Goal: Task Accomplishment & Management: Complete application form

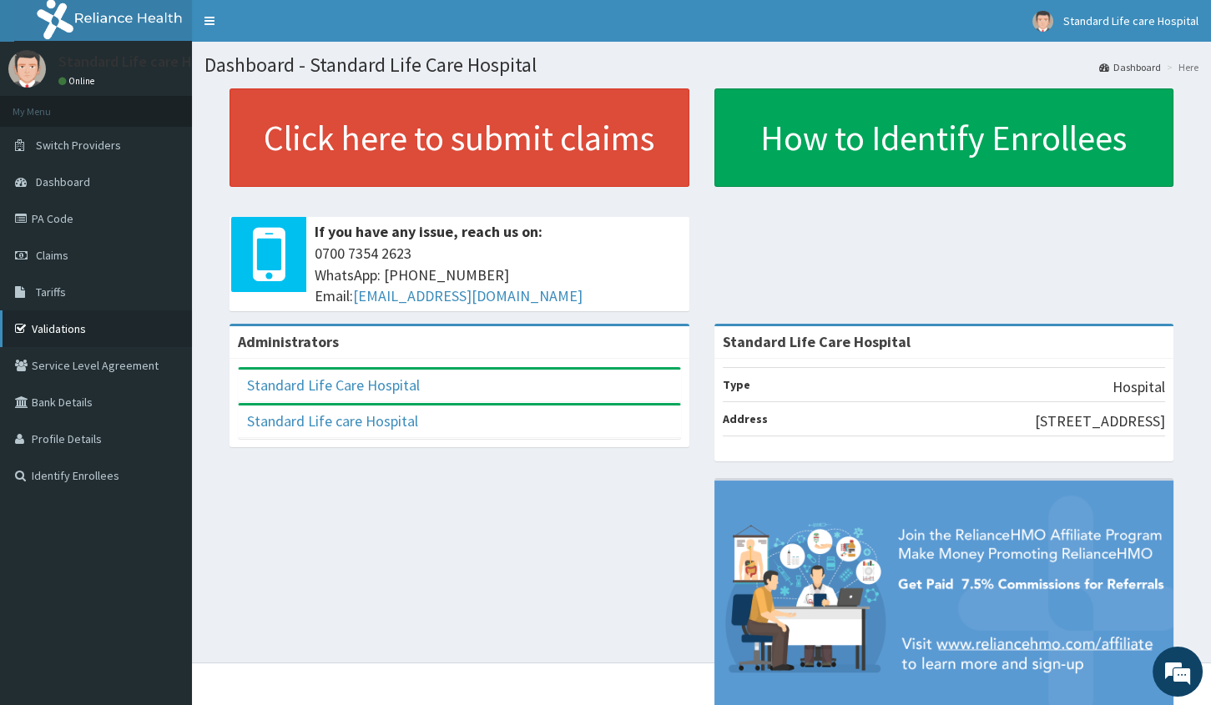
click at [68, 327] on link "Validations" at bounding box center [96, 328] width 192 height 37
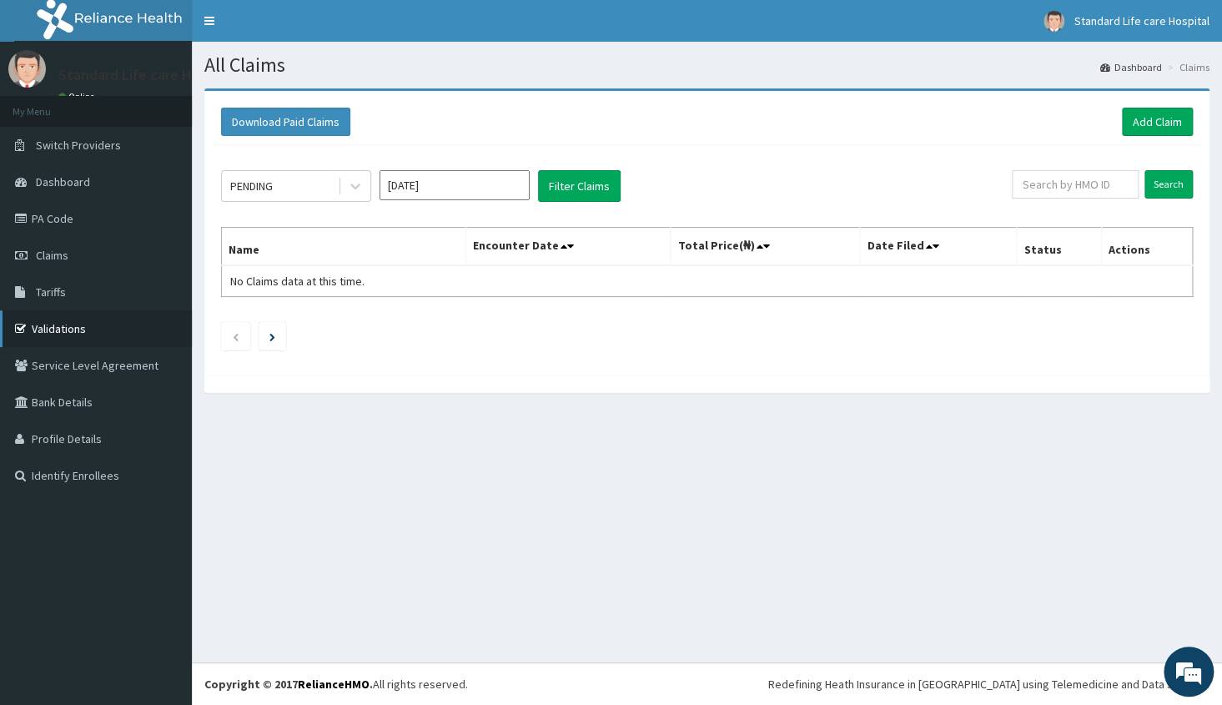
click at [85, 325] on link "Validations" at bounding box center [96, 328] width 192 height 37
click at [1140, 124] on link "Add Claim" at bounding box center [1157, 122] width 71 height 28
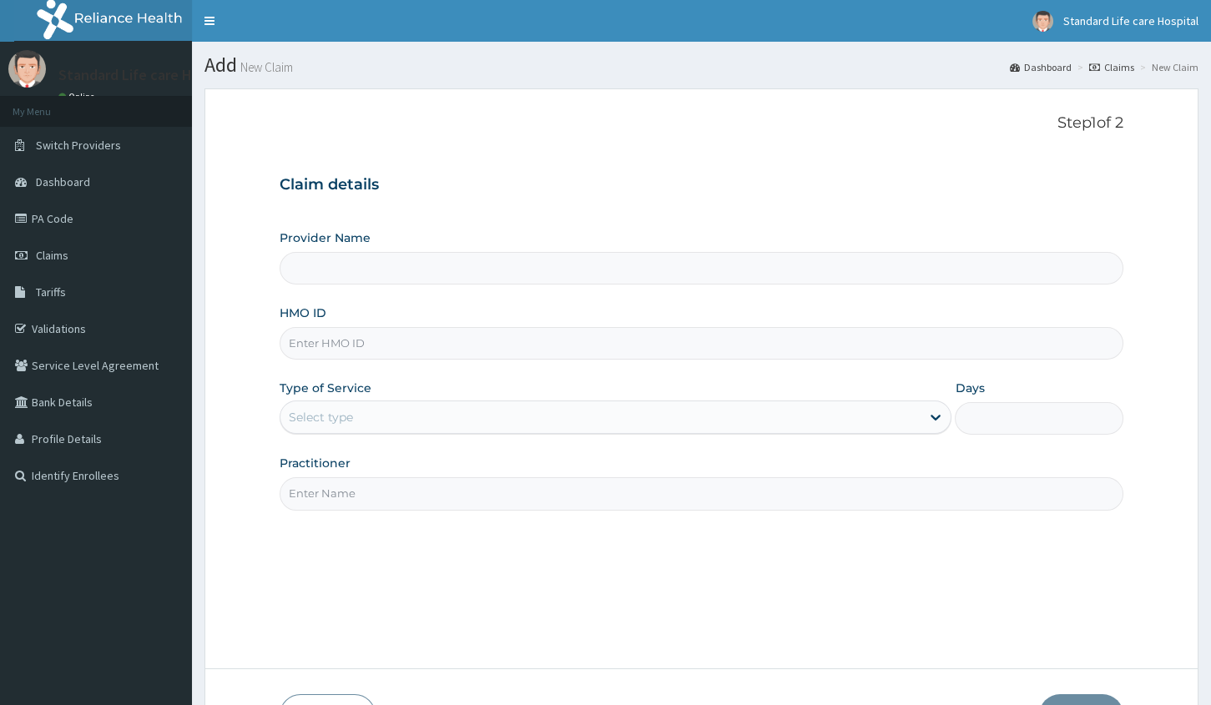
click at [420, 350] on input "HMO ID" at bounding box center [702, 343] width 844 height 33
type input "Standard Life Care Hospital"
type input "OHT/12269/A"
click at [407, 416] on div "Select type" at bounding box center [600, 417] width 640 height 27
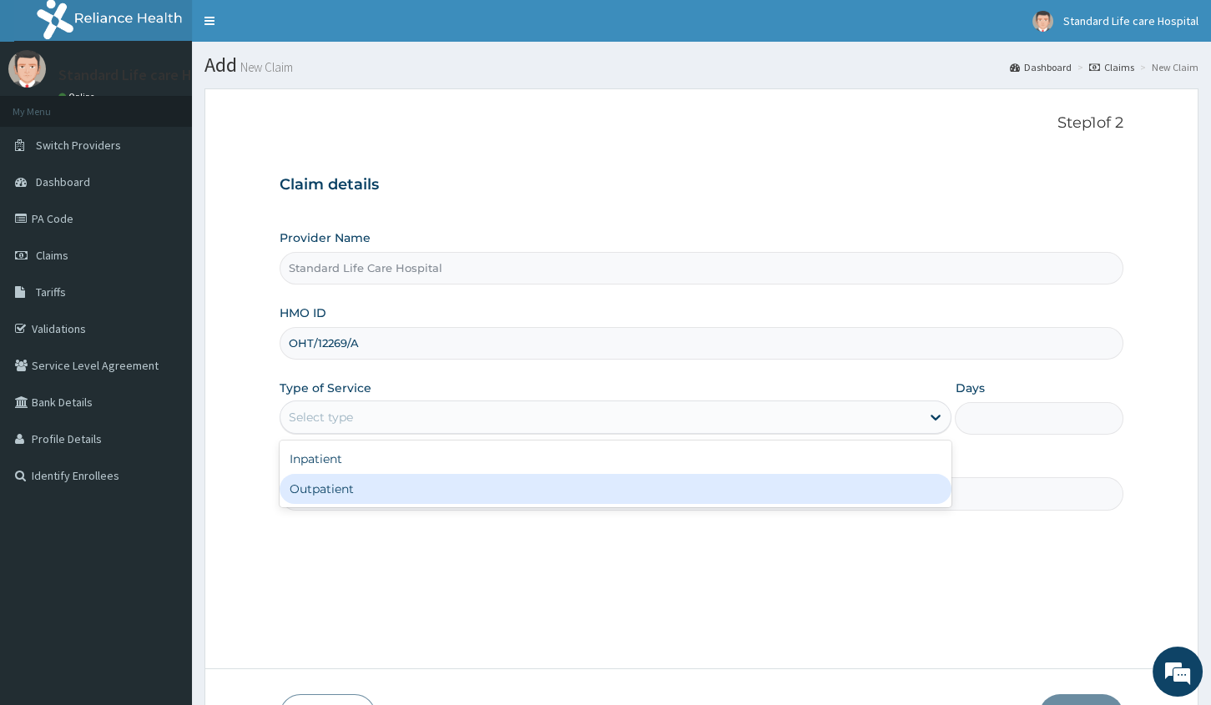
click at [372, 488] on div "Outpatient" at bounding box center [616, 489] width 672 height 30
type input "1"
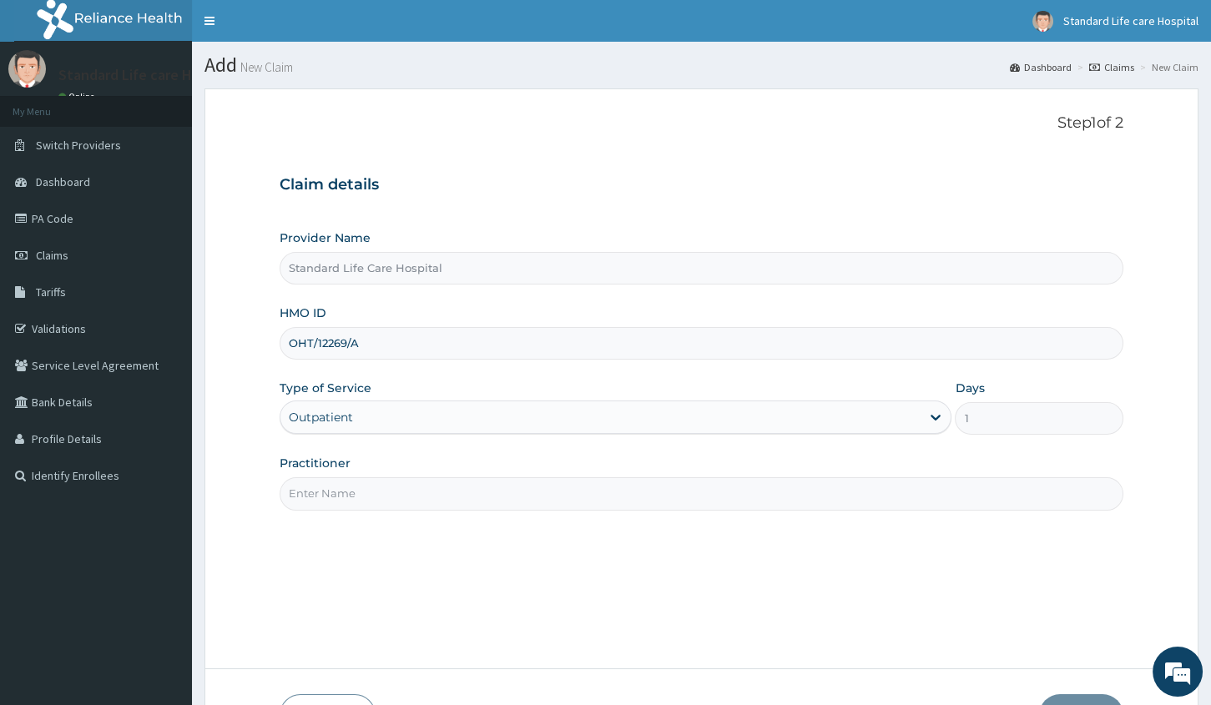
click at [392, 343] on input "OHT/12269/A" at bounding box center [702, 343] width 844 height 33
type input "OHT/12269/B"
click at [390, 491] on input "Practitioner" at bounding box center [702, 493] width 844 height 33
type input "Dr Korede"
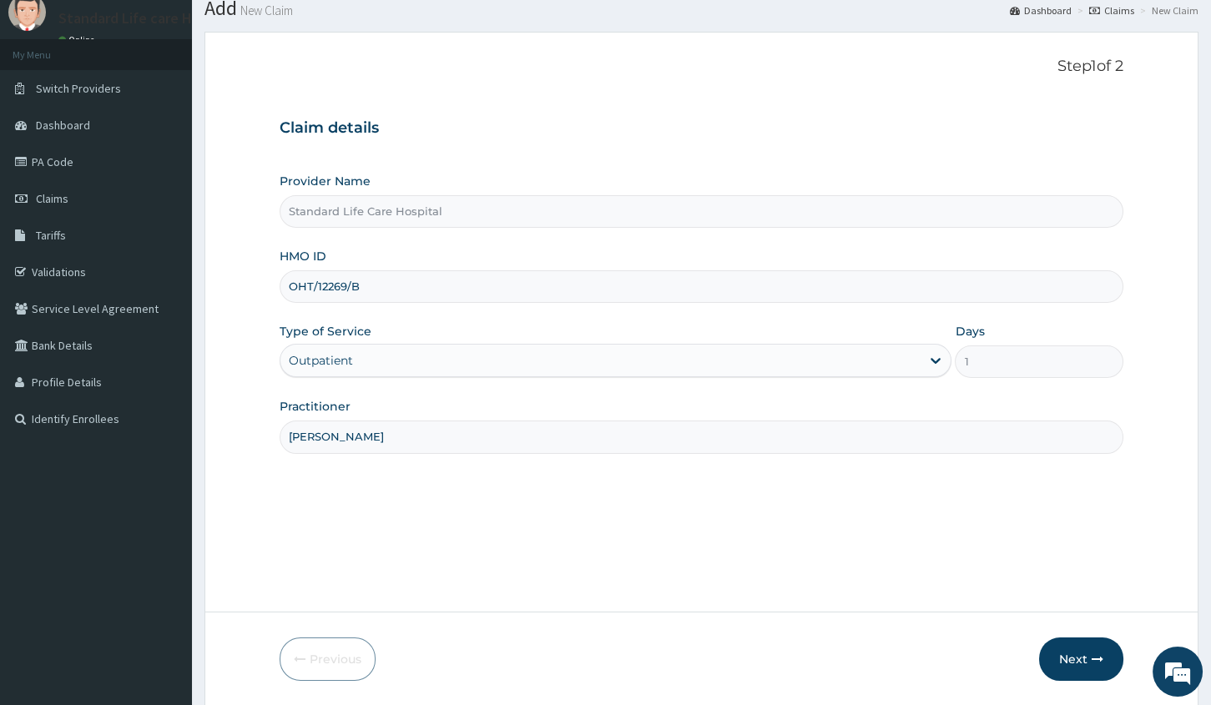
scroll to position [113, 0]
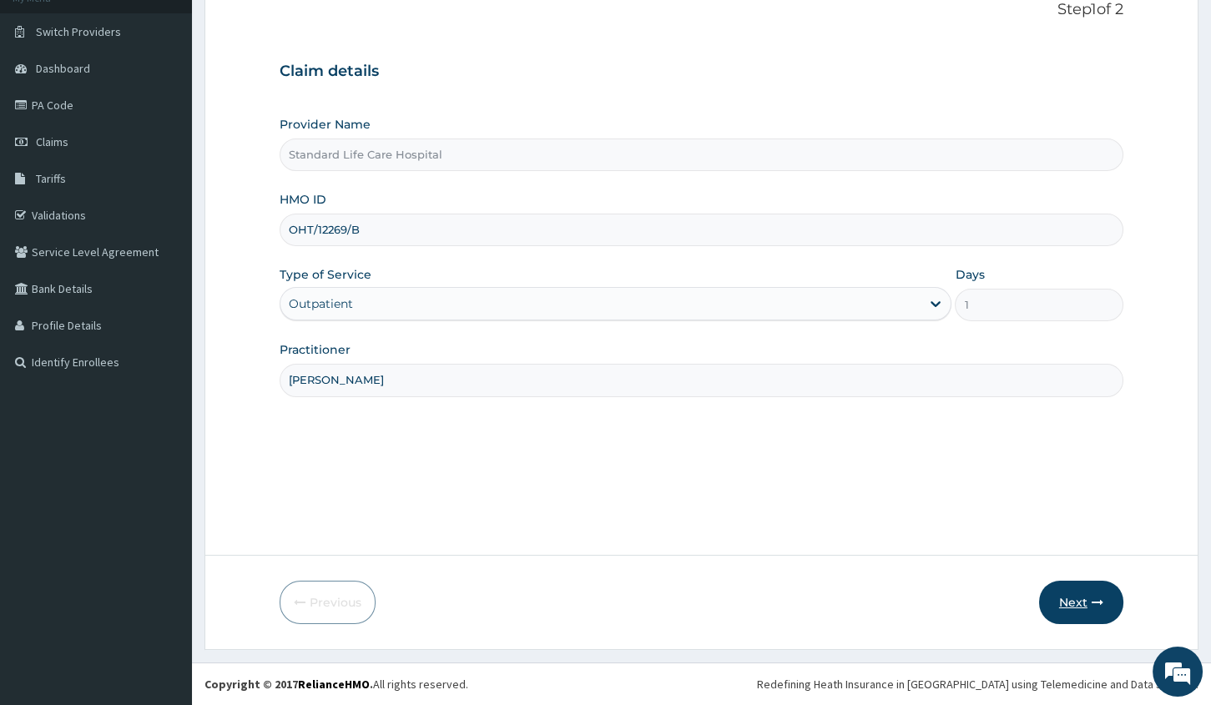
click at [1078, 602] on button "Next" at bounding box center [1081, 602] width 84 height 43
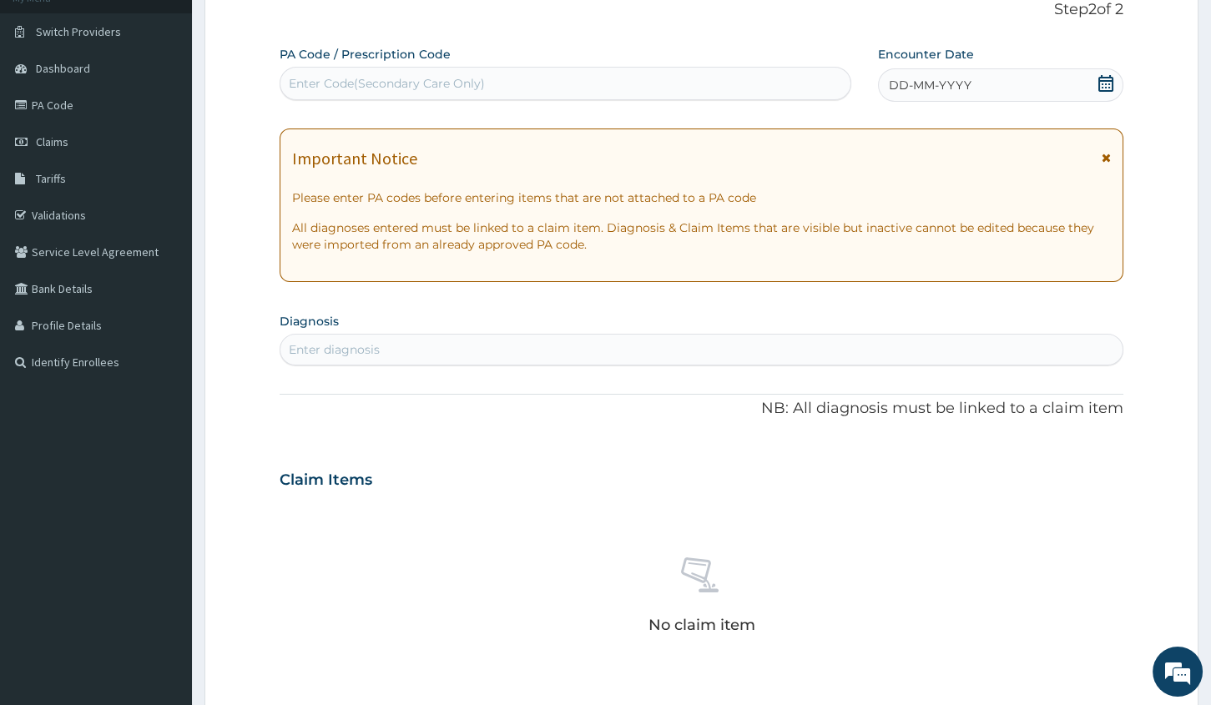
click at [1106, 84] on icon at bounding box center [1105, 83] width 17 height 17
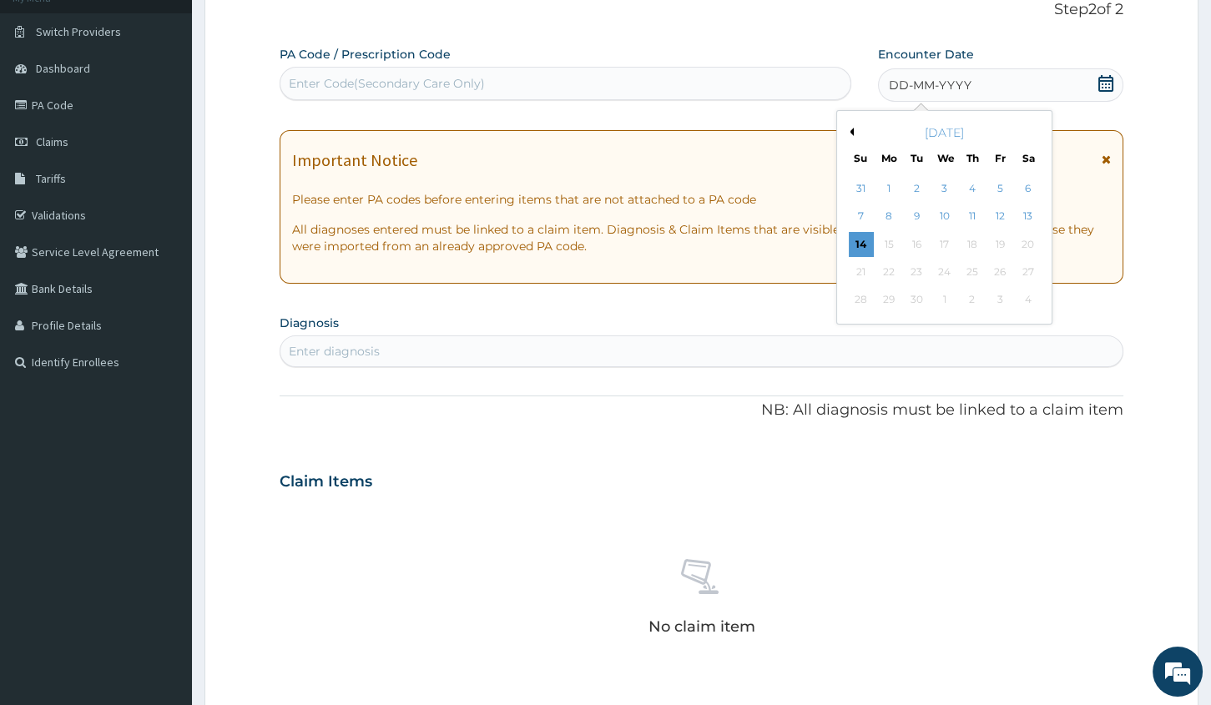
click at [844, 244] on div "September 2025 Su Mo Tu We Th Fr Sa 31 1 2 3 4 5 6 7 8 9 10 11 12 13 14 15 16 1…" at bounding box center [944, 217] width 201 height 199
click at [850, 241] on div "14" at bounding box center [861, 244] width 25 height 25
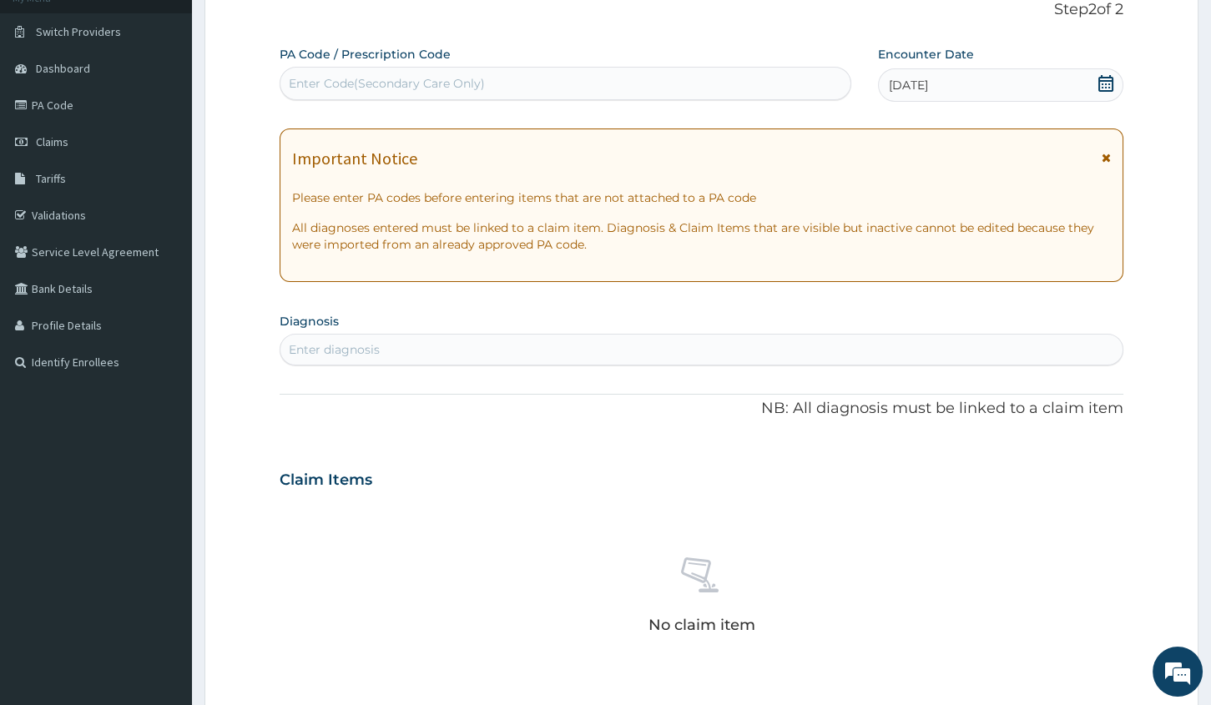
click at [534, 350] on div "Enter diagnosis" at bounding box center [701, 349] width 842 height 27
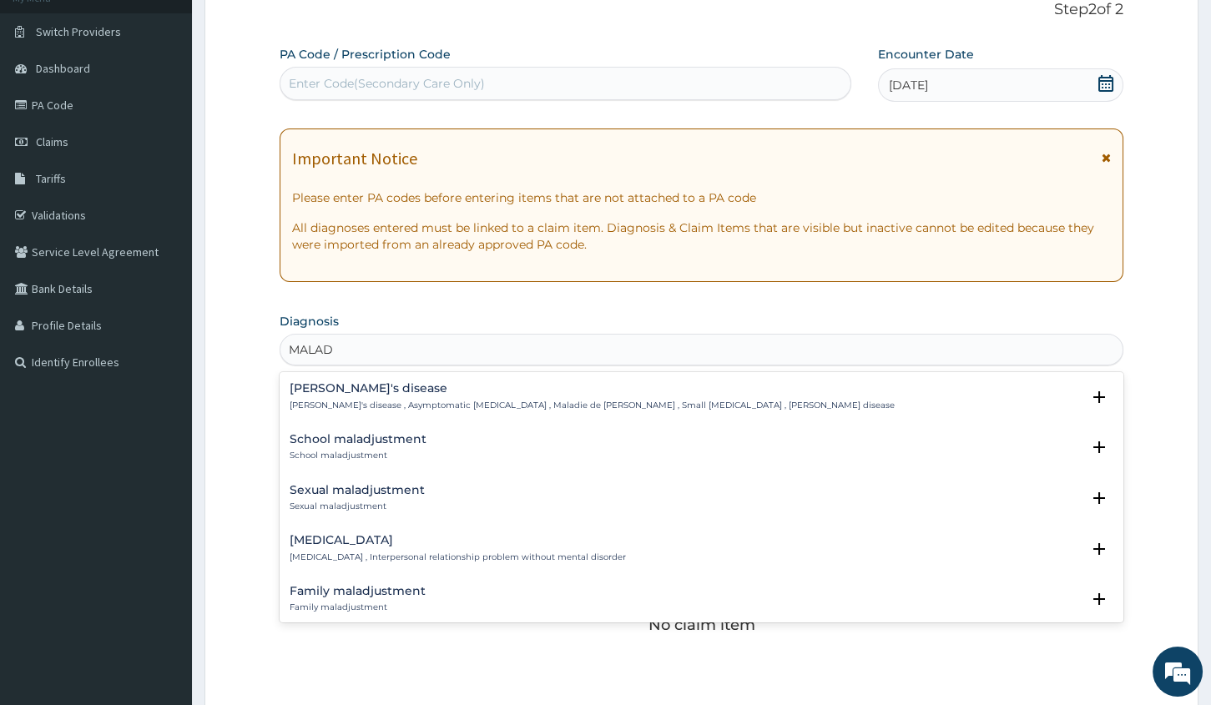
type input "MALA"
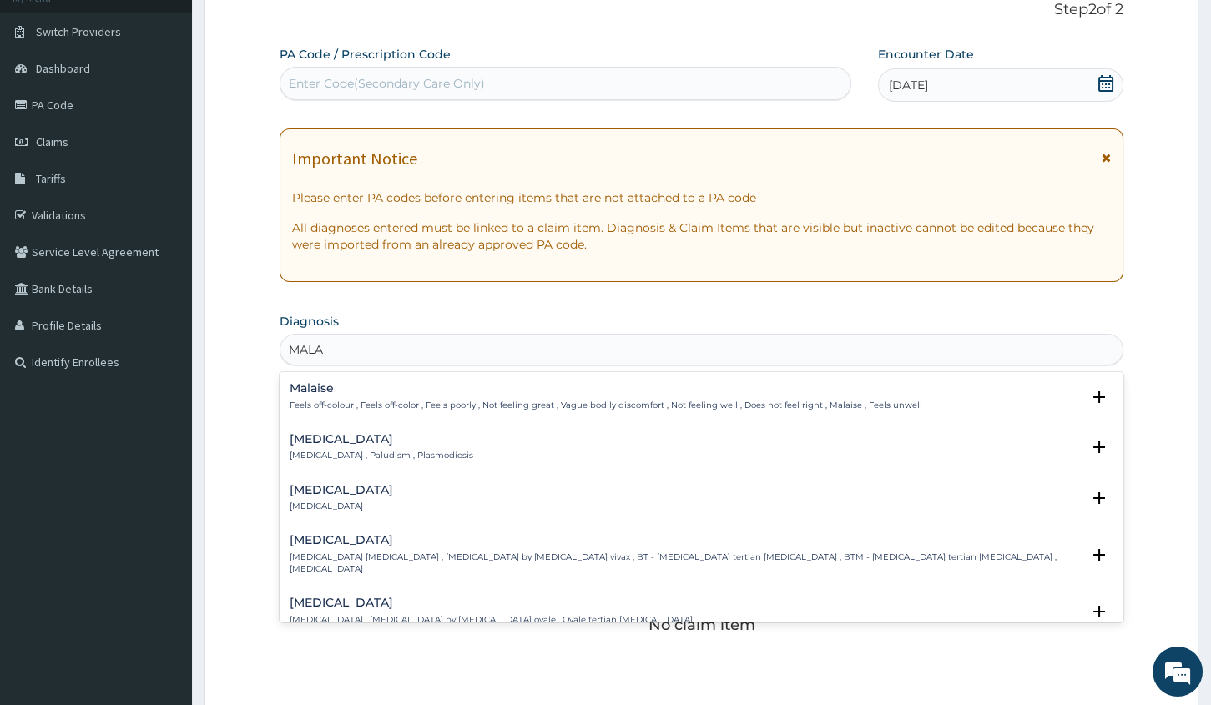
click at [416, 459] on p "Malaria , Paludism , Plasmodiosis" at bounding box center [382, 456] width 184 height 12
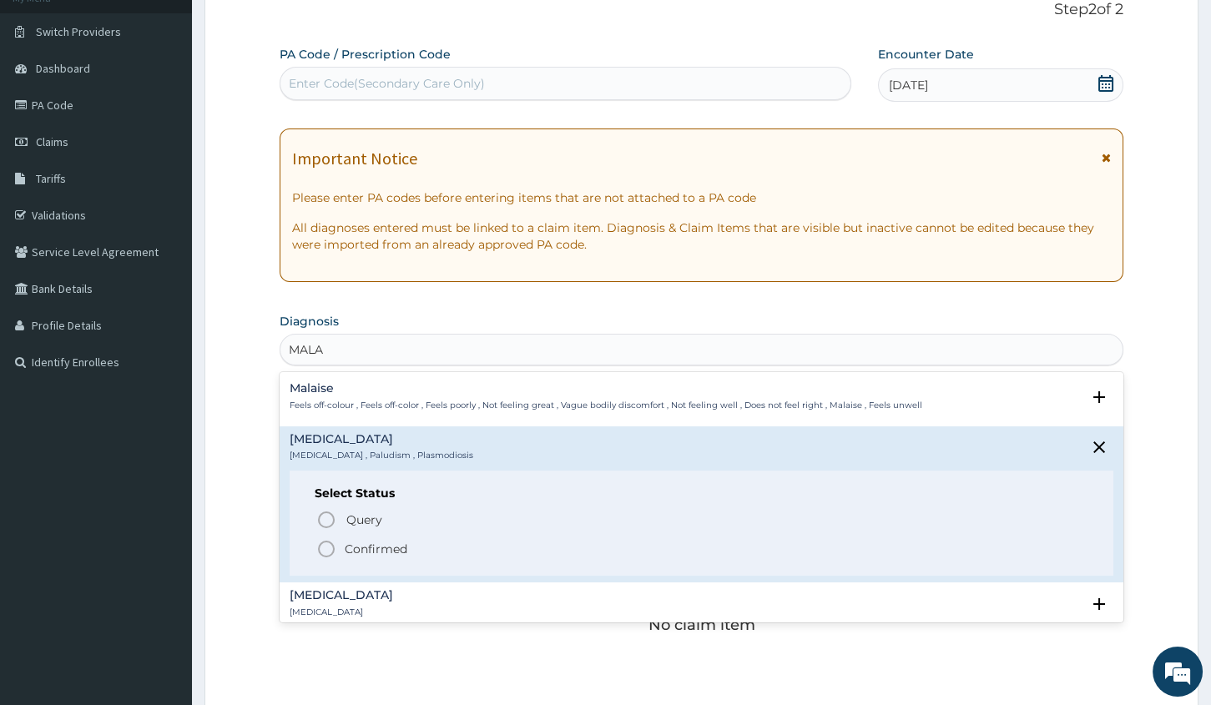
click at [380, 550] on p "Confirmed" at bounding box center [376, 549] width 63 height 17
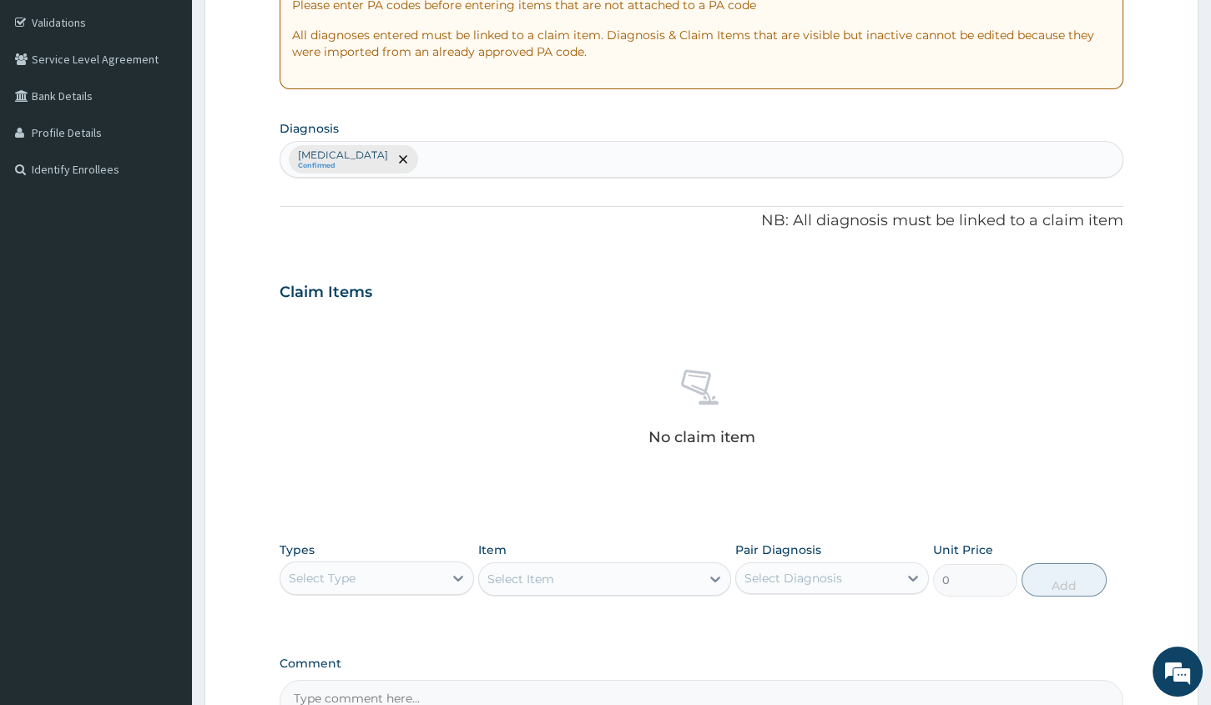
scroll to position [341, 0]
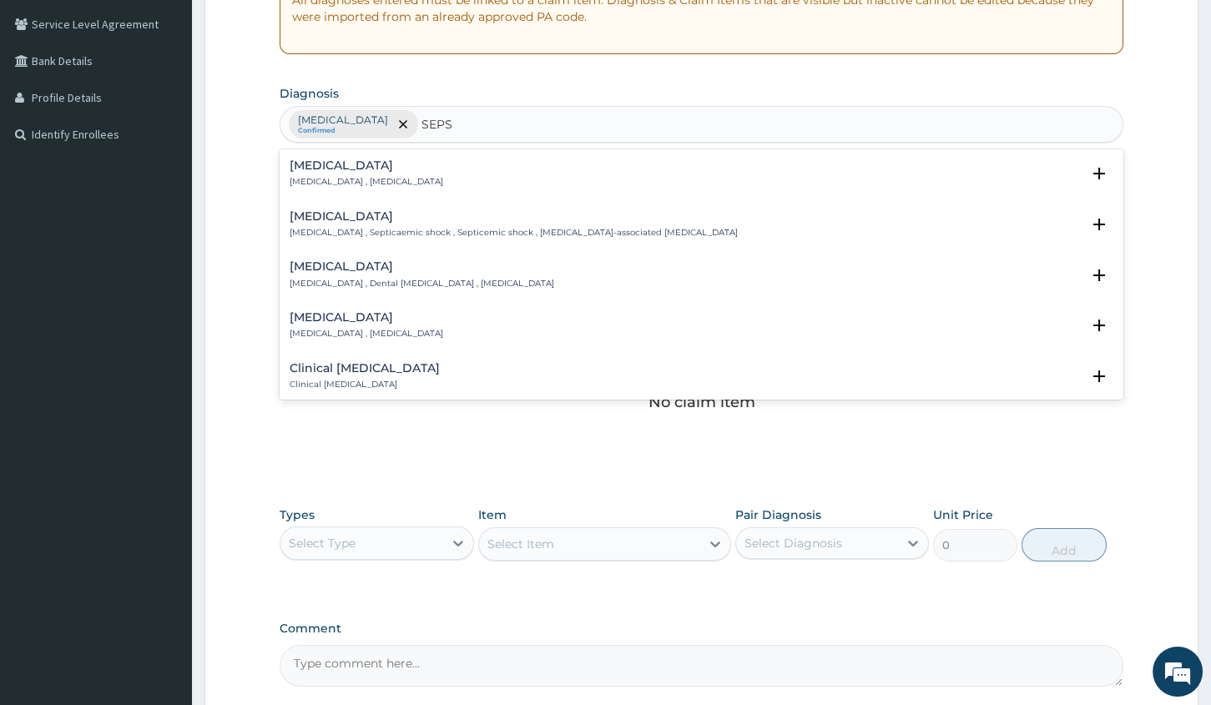
type input "SEPSI"
click at [388, 184] on p "Systemic infection , Sepsis" at bounding box center [367, 182] width 154 height 12
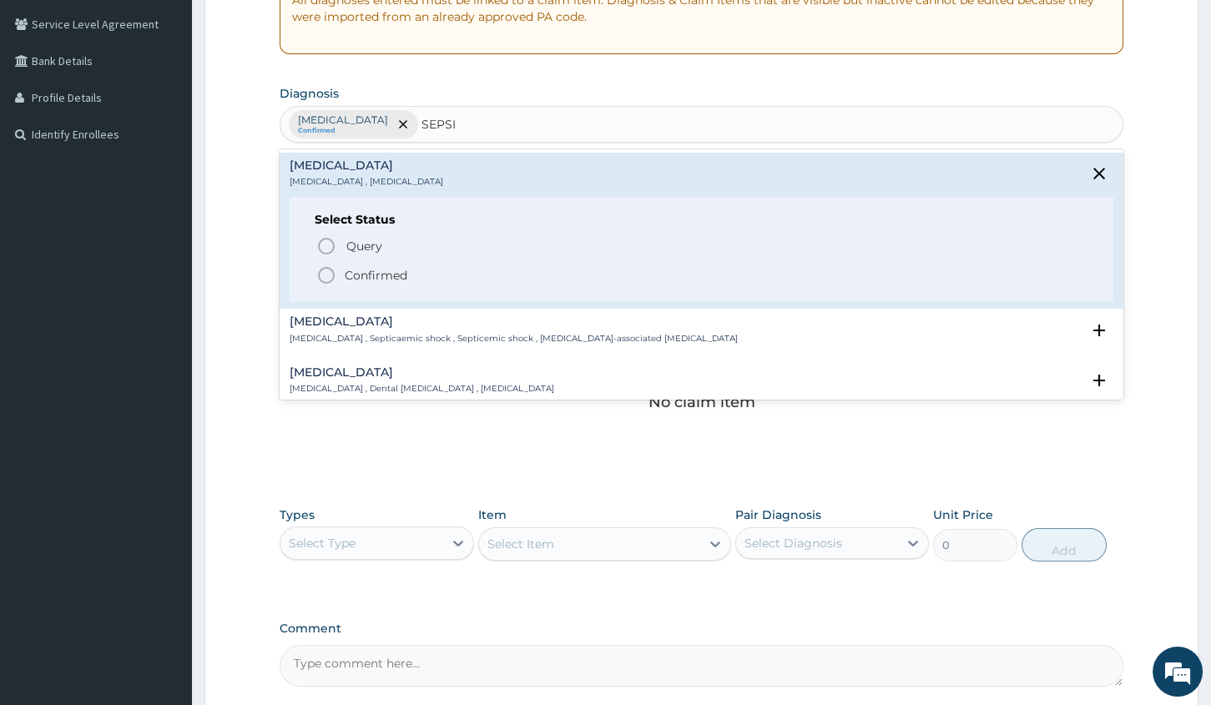
click at [393, 270] on p "Confirmed" at bounding box center [376, 275] width 63 height 17
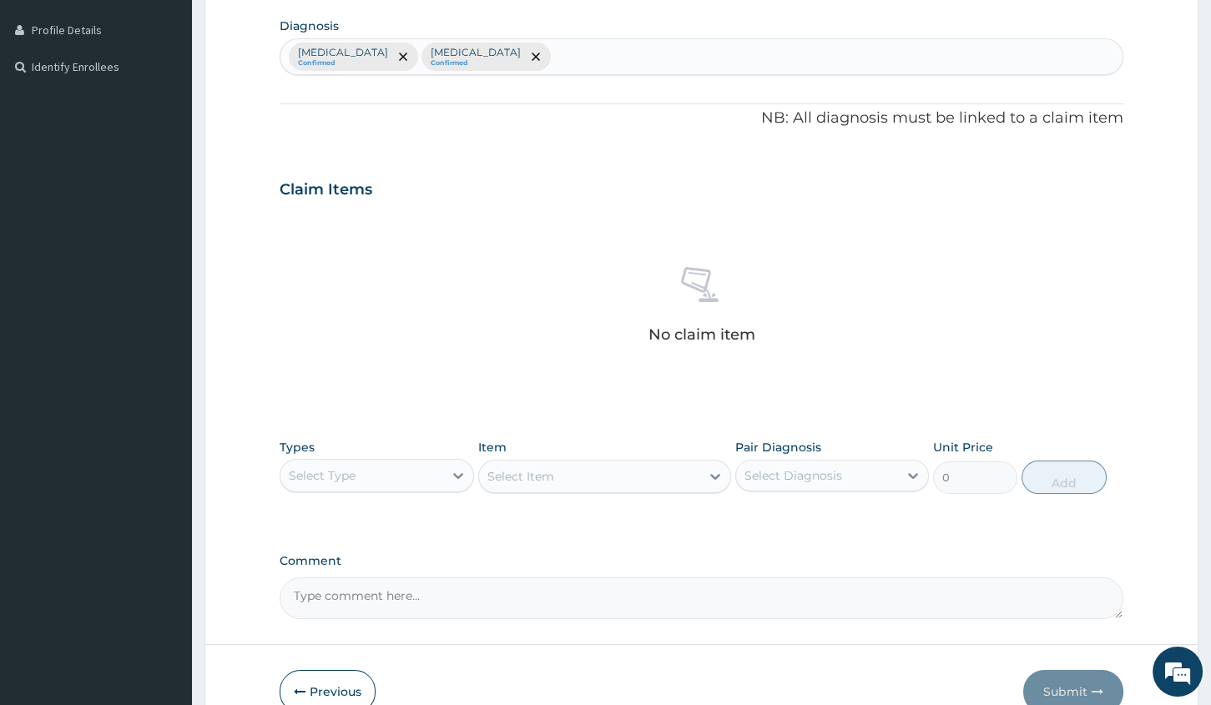
scroll to position [492, 0]
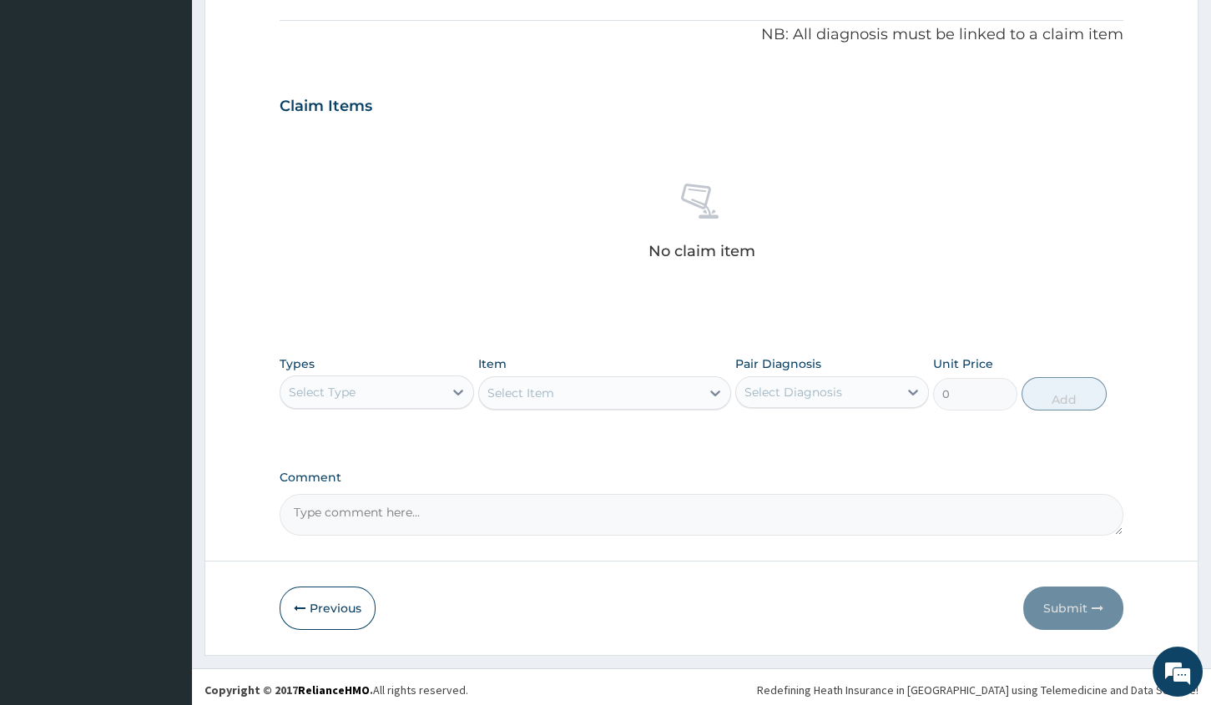
click at [421, 396] on div "Select Type" at bounding box center [361, 392] width 162 height 27
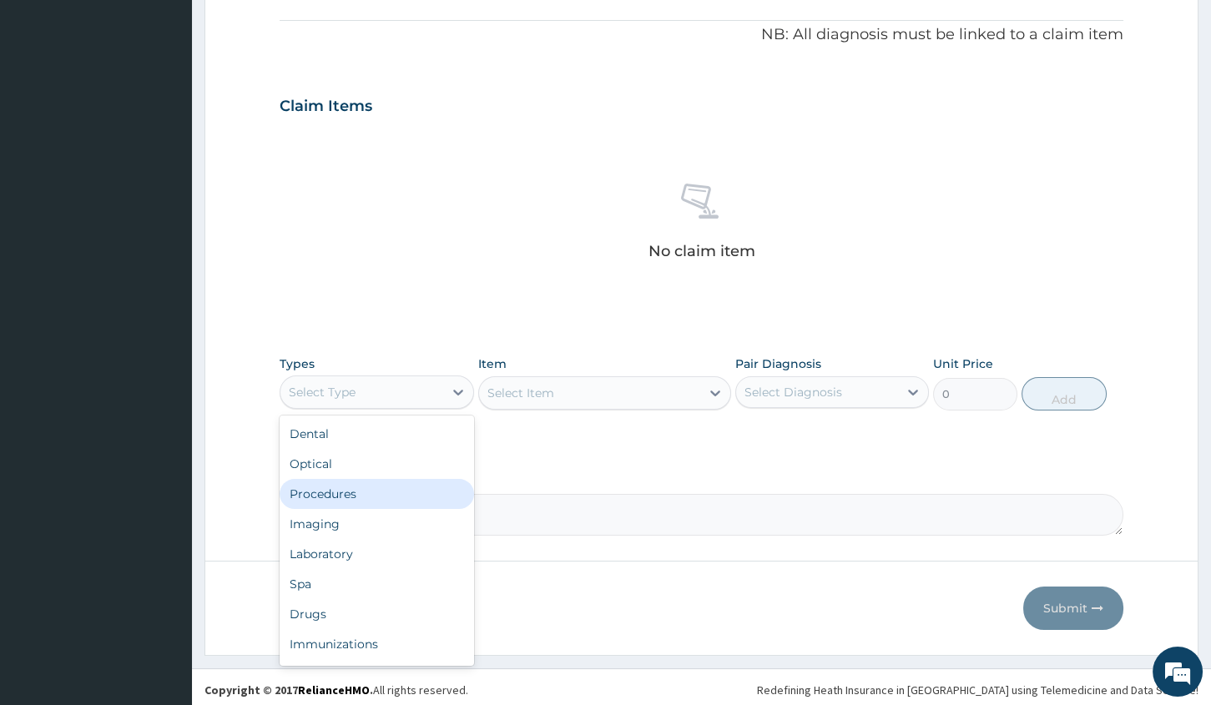
click at [395, 492] on div "Procedures" at bounding box center [377, 494] width 194 height 30
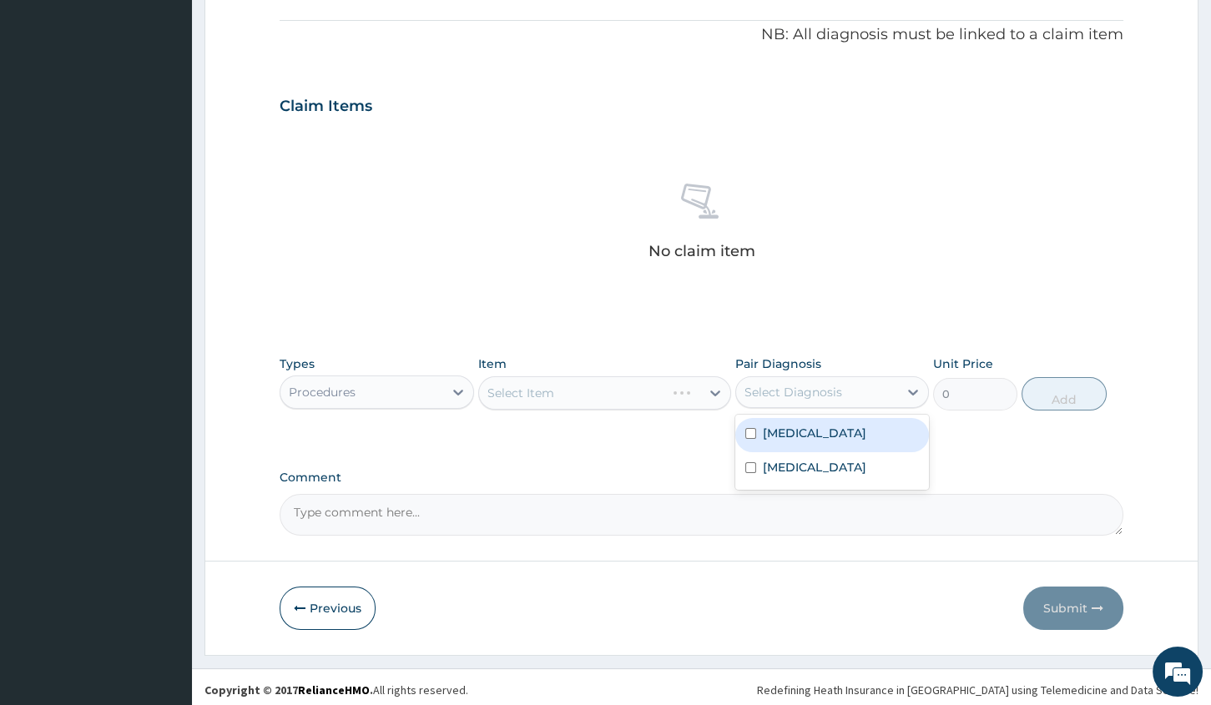
click at [754, 399] on div "Select Diagnosis" at bounding box center [817, 392] width 162 height 27
click at [761, 434] on div "Malaria" at bounding box center [832, 435] width 194 height 34
checkbox input "true"
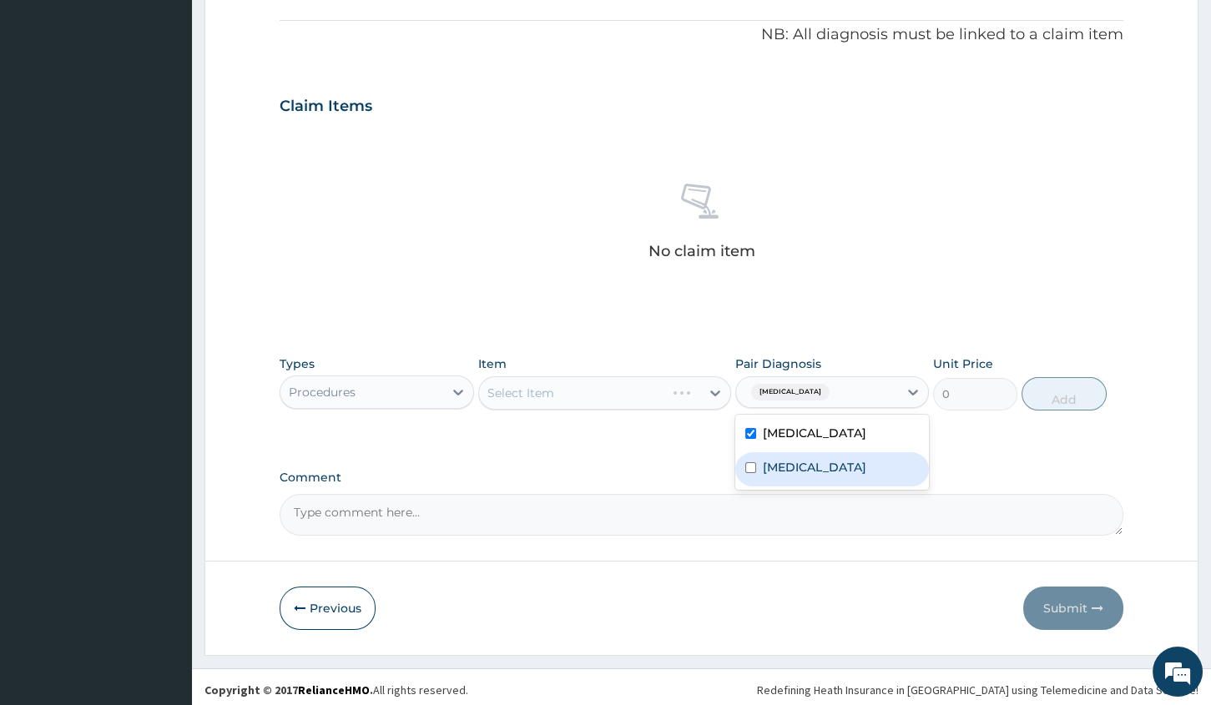
click at [768, 461] on label "Sepsis" at bounding box center [814, 467] width 103 height 17
checkbox input "true"
click at [844, 385] on div "Malaria + 1" at bounding box center [817, 392] width 162 height 28
click at [617, 394] on div "Select Item" at bounding box center [589, 393] width 221 height 27
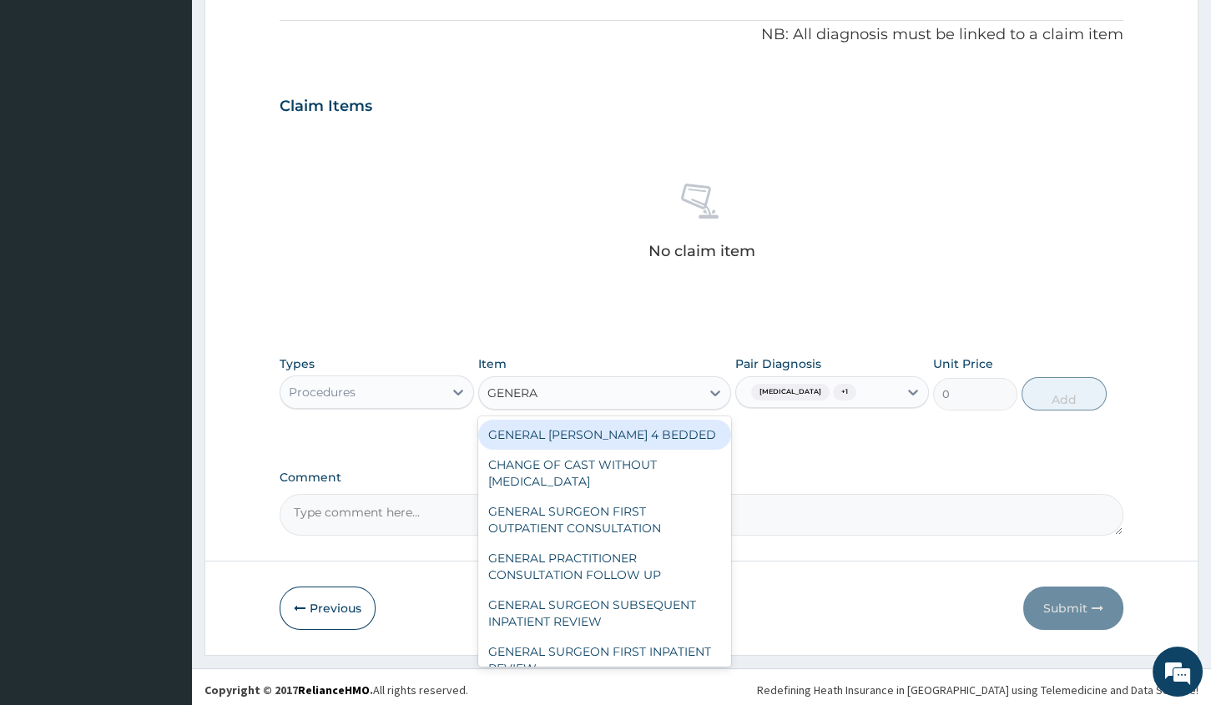
type input "GENERAL"
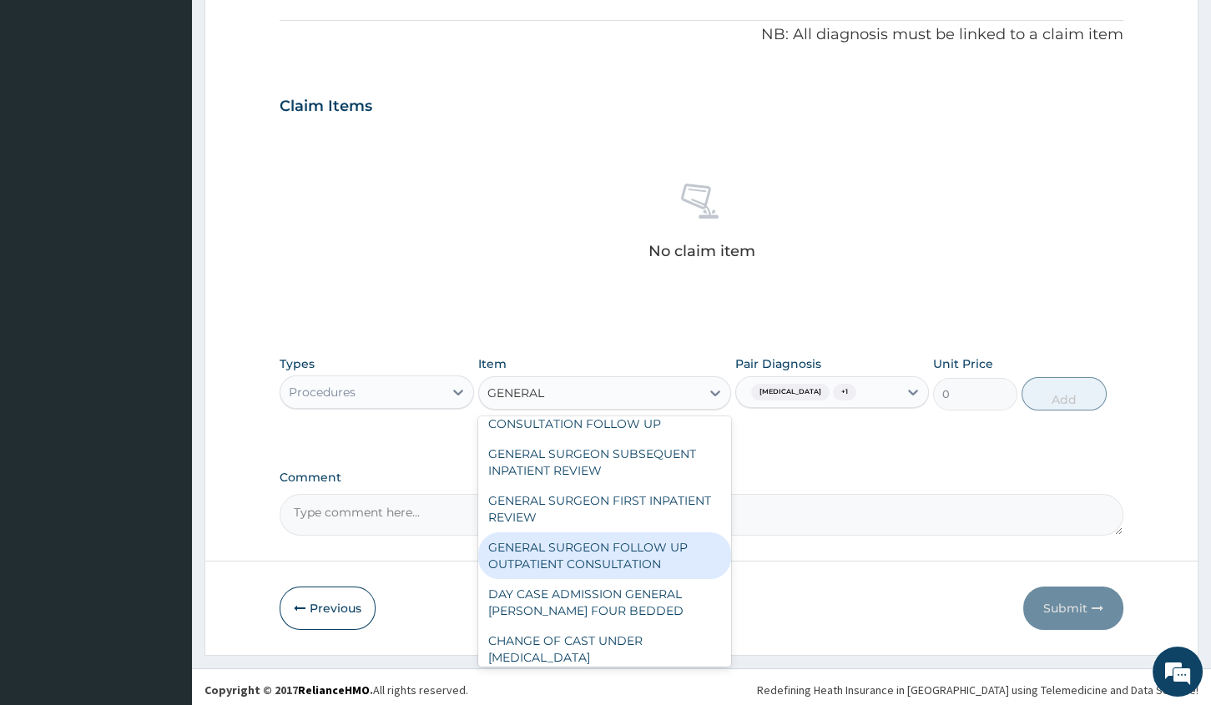
scroll to position [224, 0]
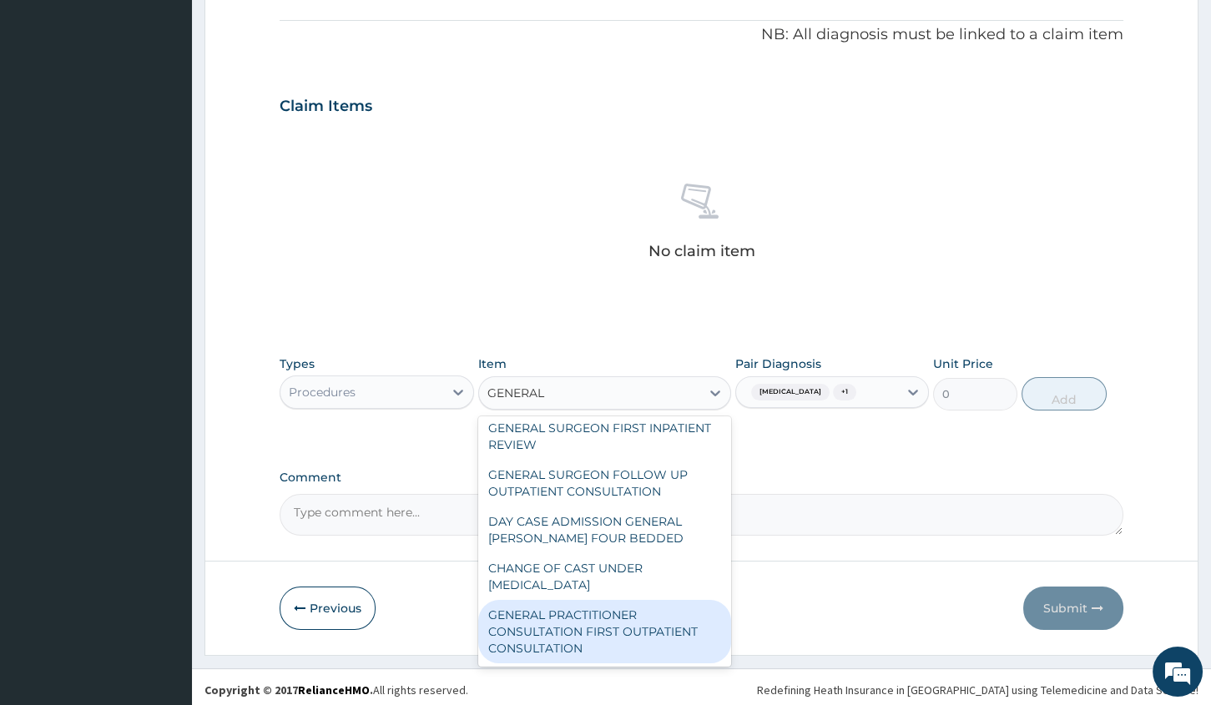
click at [608, 624] on div "GENERAL PRACTITIONER CONSULTATION FIRST OUTPATIENT CONSULTATION" at bounding box center [604, 631] width 253 height 63
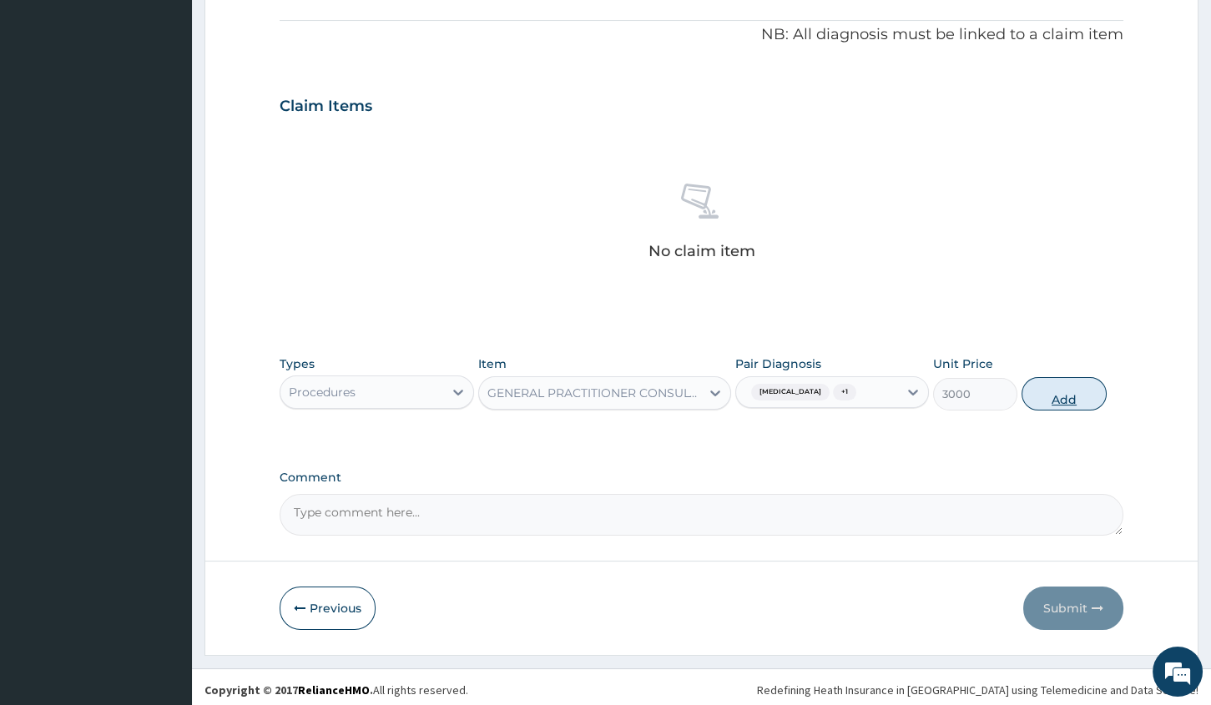
click at [1060, 395] on button "Add" at bounding box center [1063, 393] width 84 height 33
type input "0"
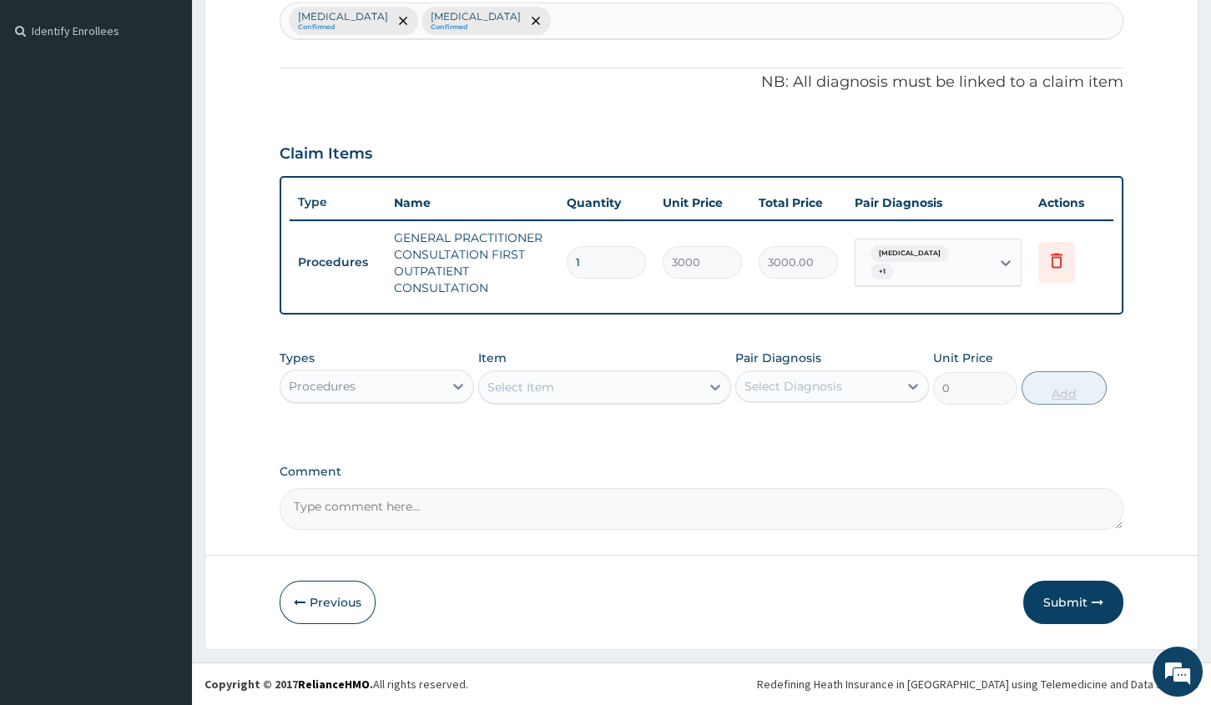
scroll to position [443, 0]
click at [422, 390] on div "Procedures" at bounding box center [361, 388] width 162 height 27
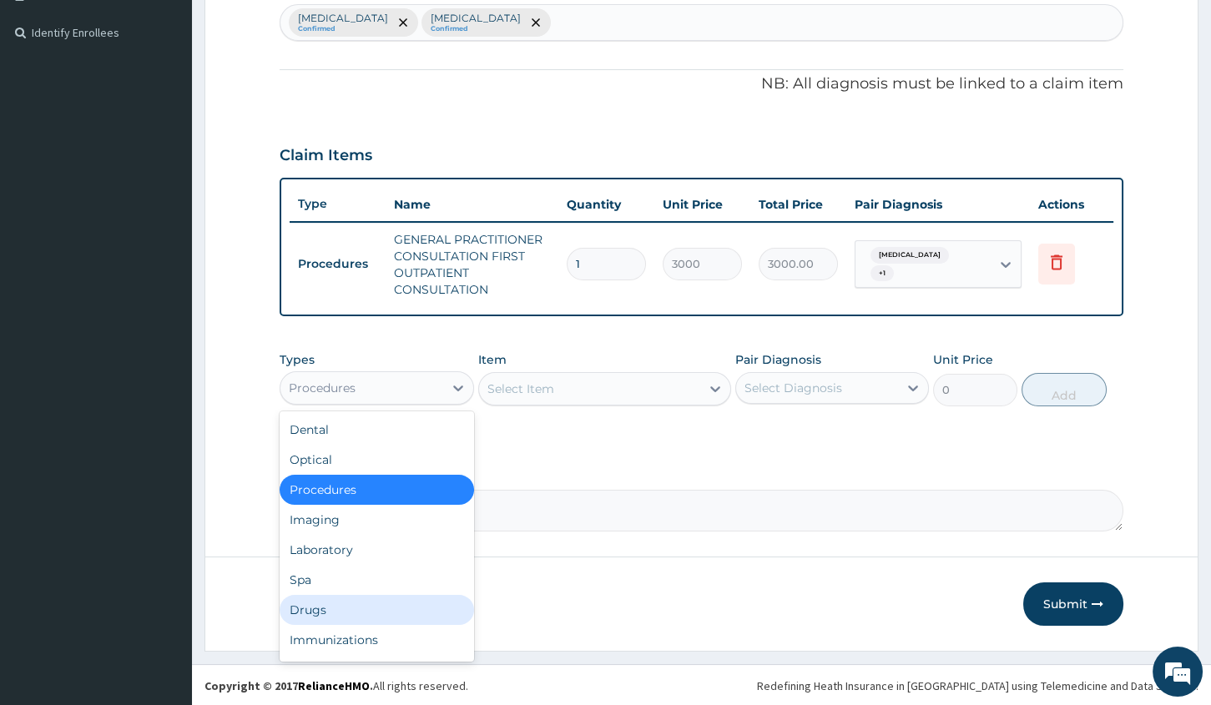
click at [347, 618] on div "Drugs" at bounding box center [377, 610] width 194 height 30
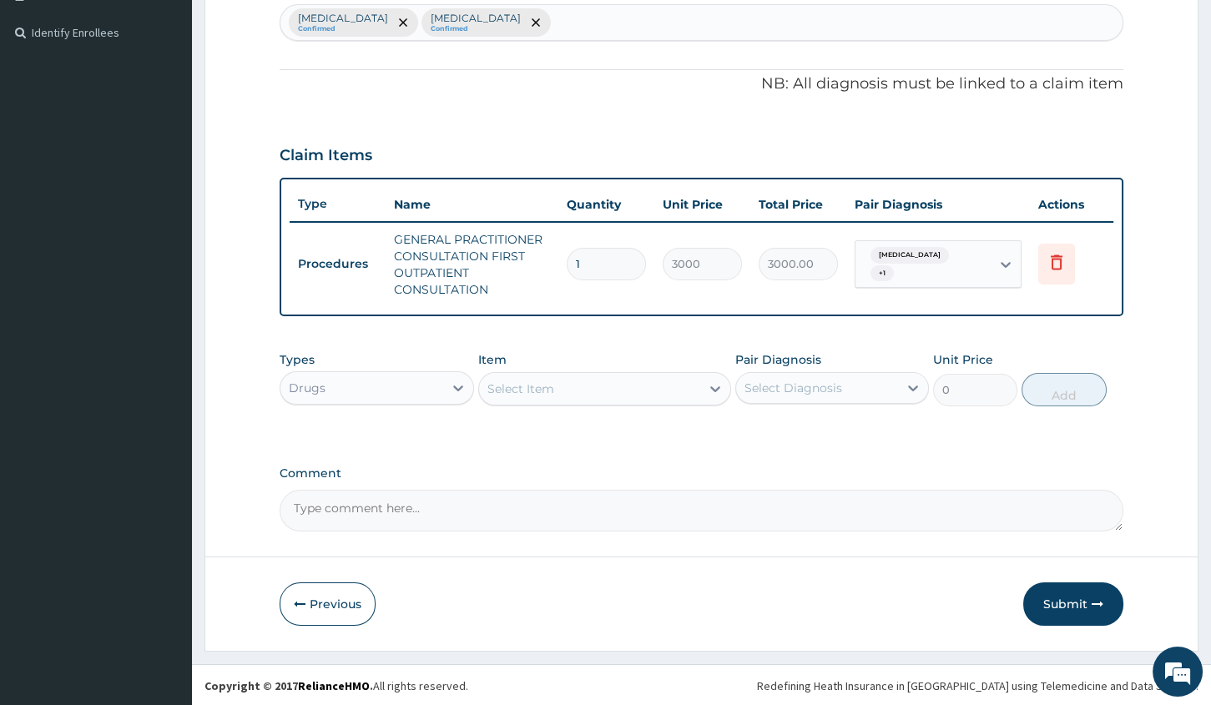
click at [492, 392] on div "Select Item" at bounding box center [520, 388] width 67 height 17
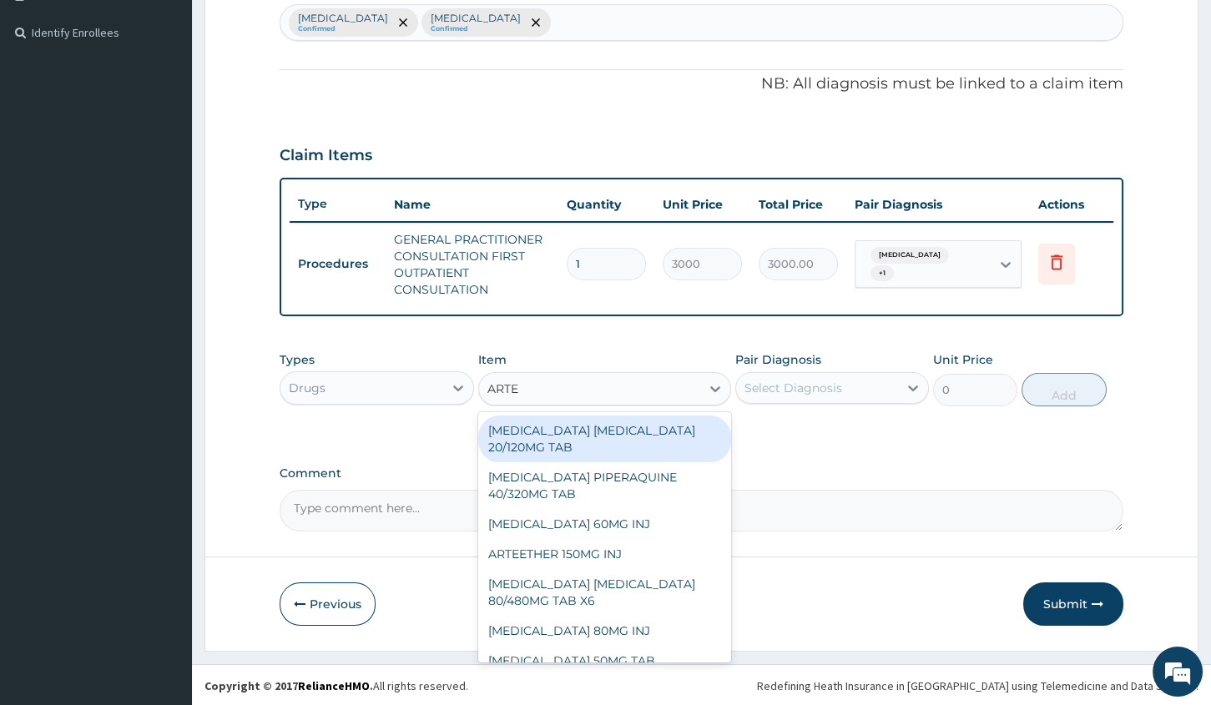
type input "ARTEM"
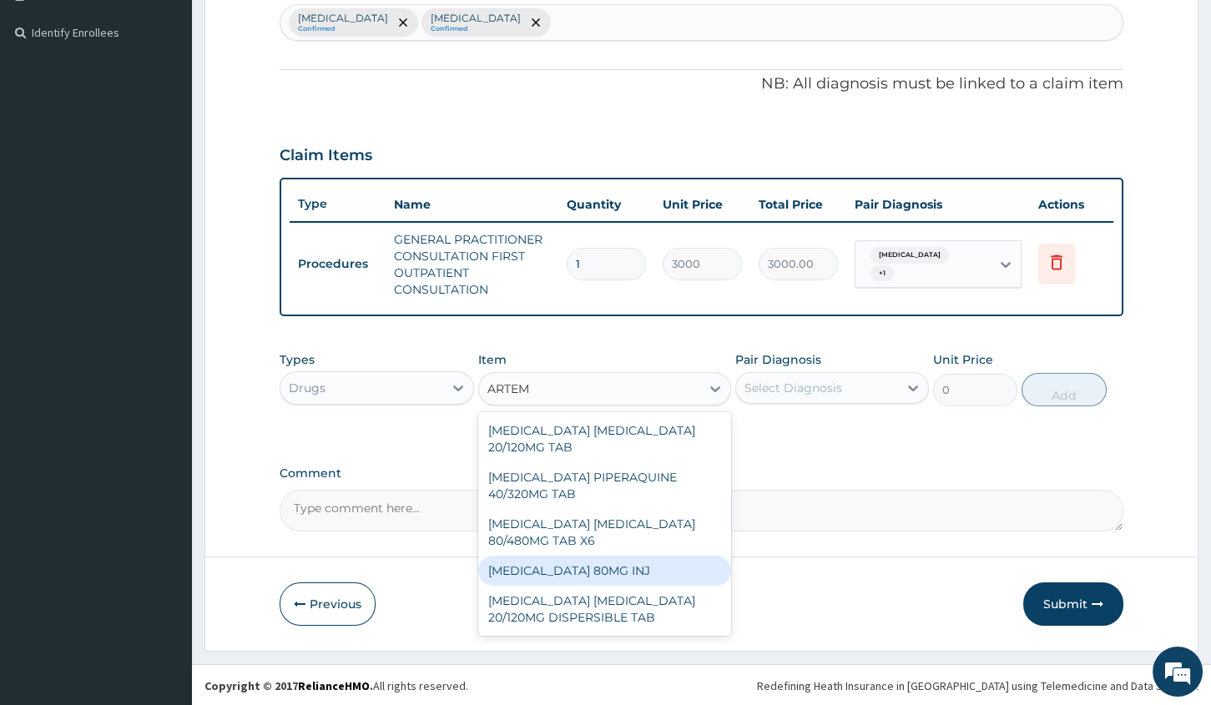
click at [633, 561] on div "ARTEMETHER 80MG INJ" at bounding box center [604, 571] width 253 height 30
type input "1400"
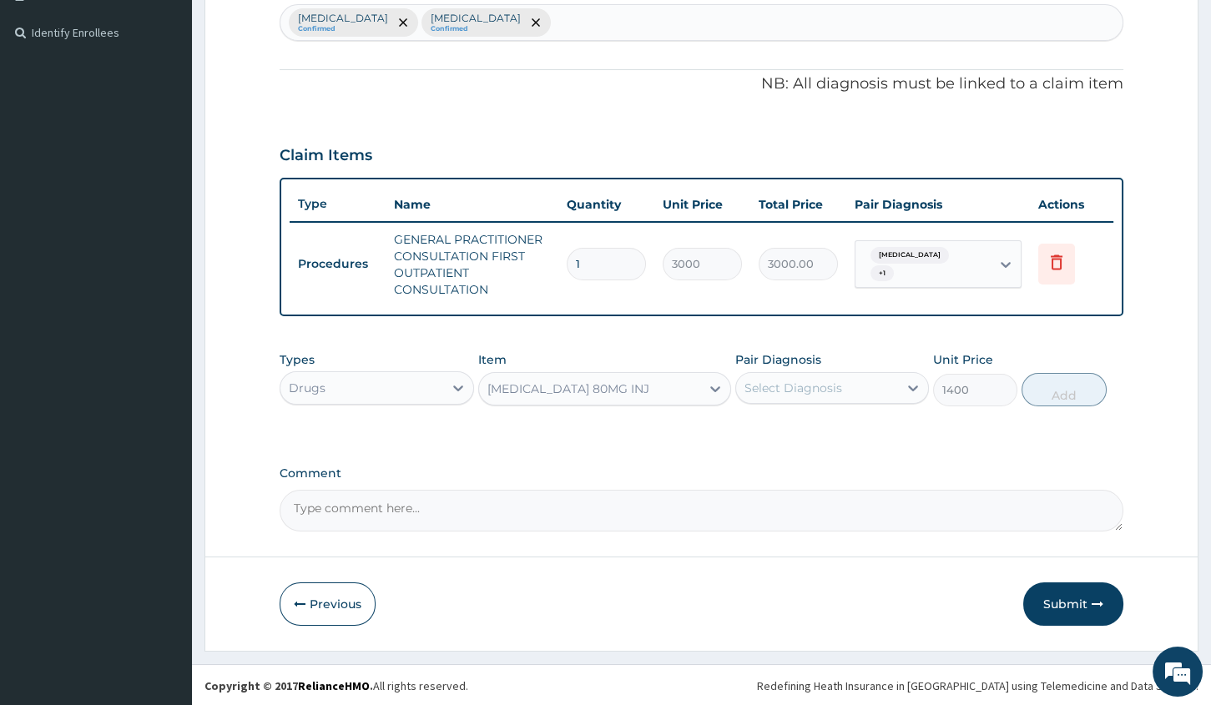
click at [768, 383] on div "Select Diagnosis" at bounding box center [793, 388] width 98 height 17
click at [794, 421] on label "Malaria" at bounding box center [814, 429] width 103 height 17
checkbox input "true"
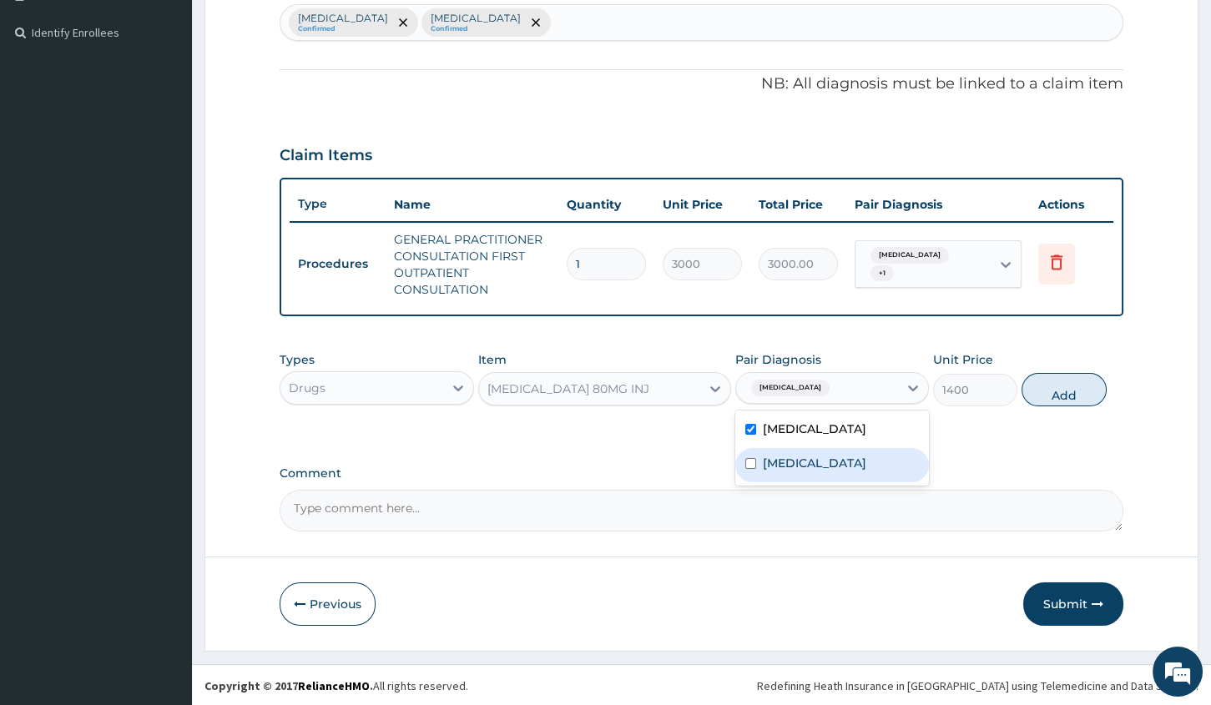
click at [802, 448] on div "Sepsis" at bounding box center [832, 465] width 194 height 34
checkbox input "true"
click at [1074, 392] on button "Add" at bounding box center [1063, 389] width 84 height 33
type input "0"
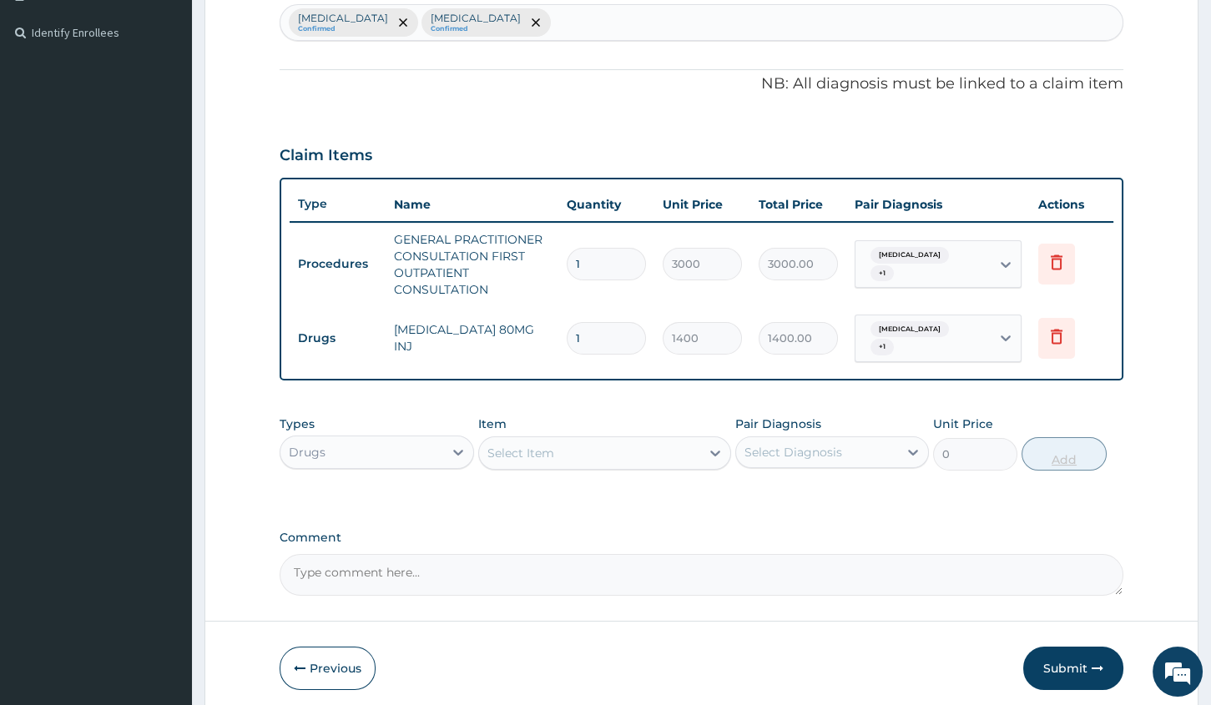
type input "0.00"
type input "2"
type input "2800.00"
type input "2"
click at [566, 457] on div "Select Item" at bounding box center [589, 453] width 221 height 27
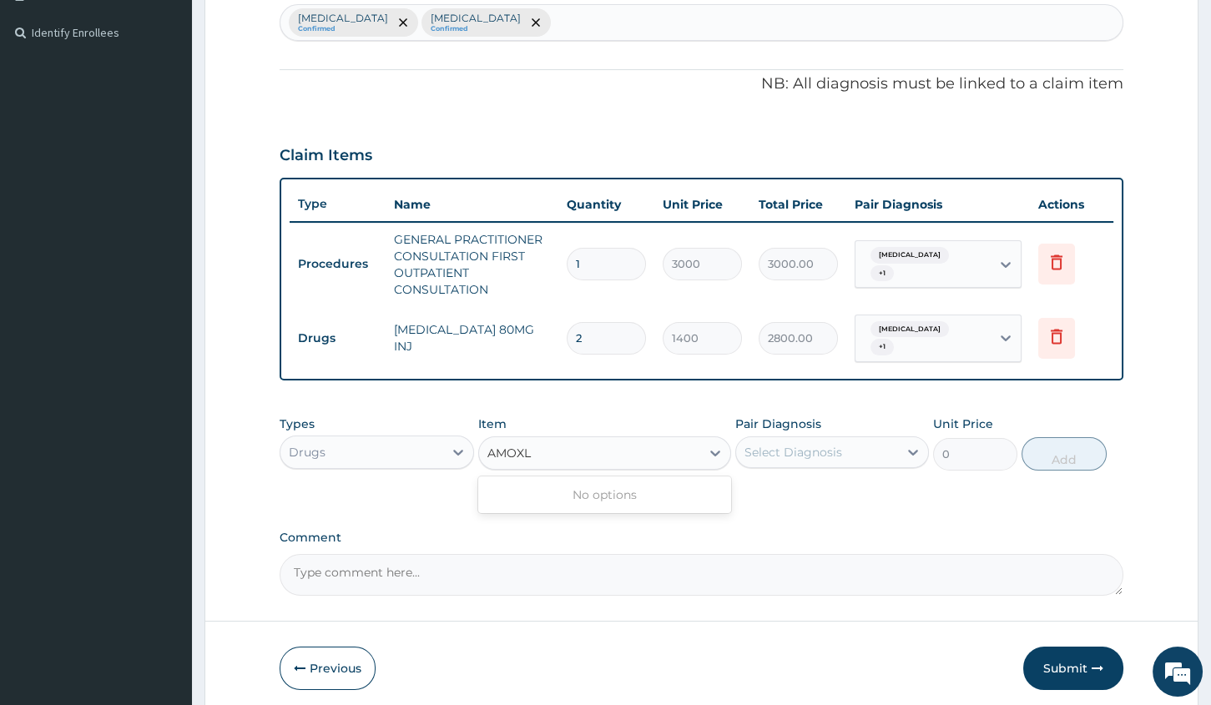
type input "AMOX"
drag, startPoint x: 559, startPoint y: 461, endPoint x: 524, endPoint y: 444, distance: 38.8
click at [524, 445] on div "Select Item" at bounding box center [520, 453] width 67 height 17
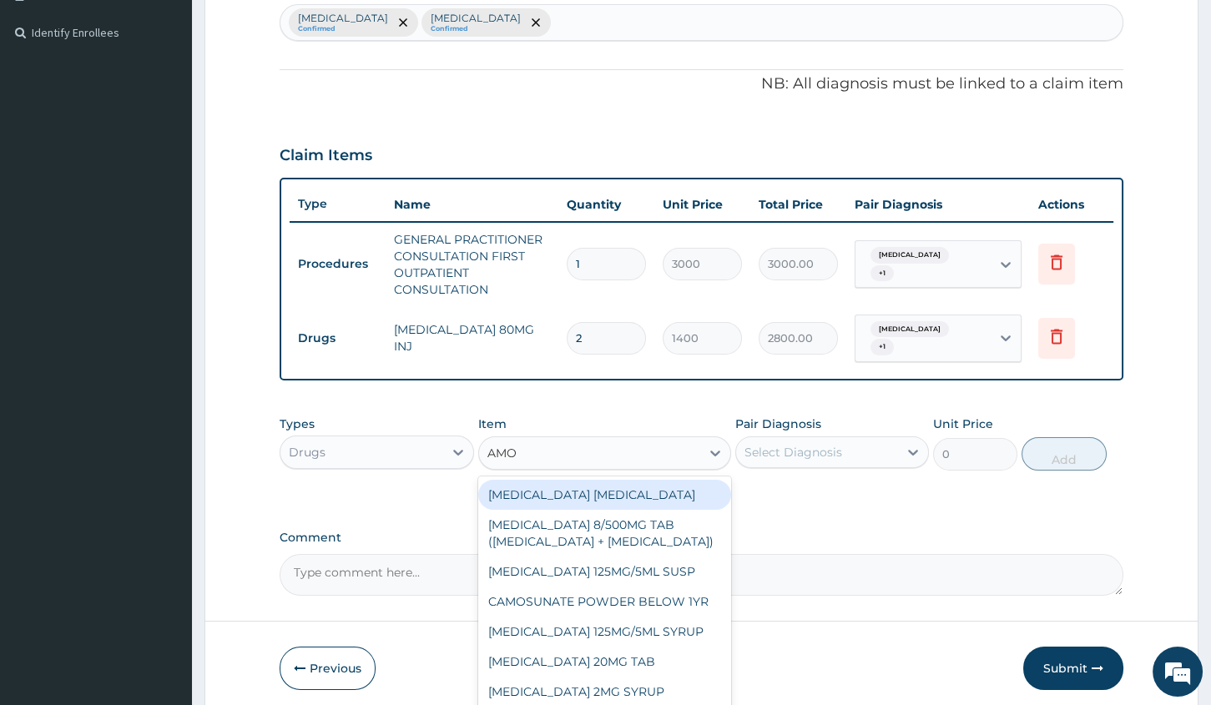
type input "AMOX"
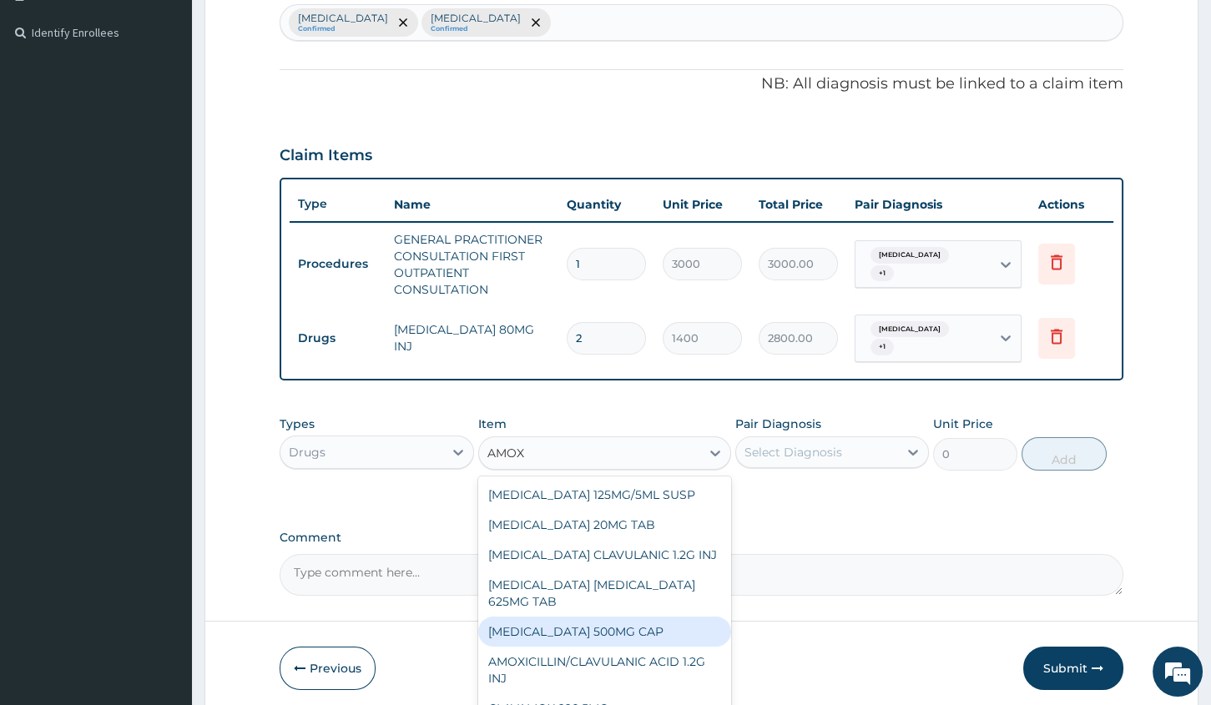
click at [592, 619] on div "AMOXICILLIN 500MG CAP" at bounding box center [604, 632] width 253 height 30
type input "35"
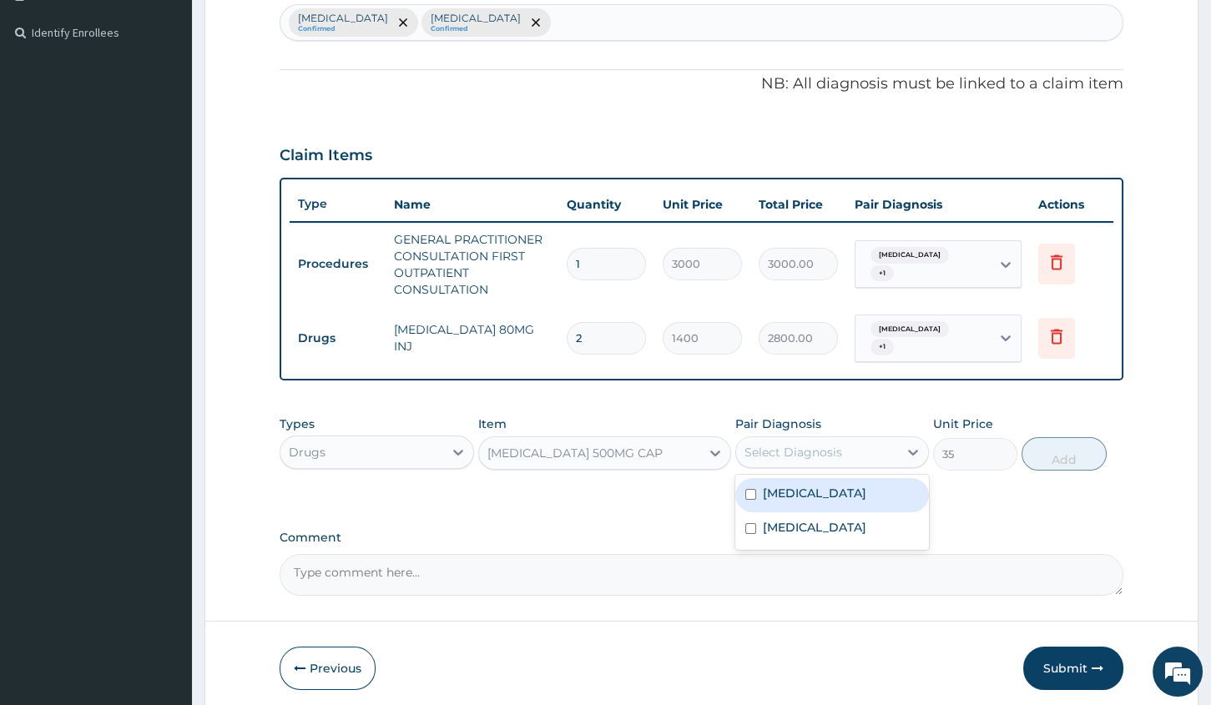
click at [781, 444] on div "Select Diagnosis" at bounding box center [793, 452] width 98 height 17
click at [794, 486] on label "Malaria" at bounding box center [814, 493] width 103 height 17
checkbox input "true"
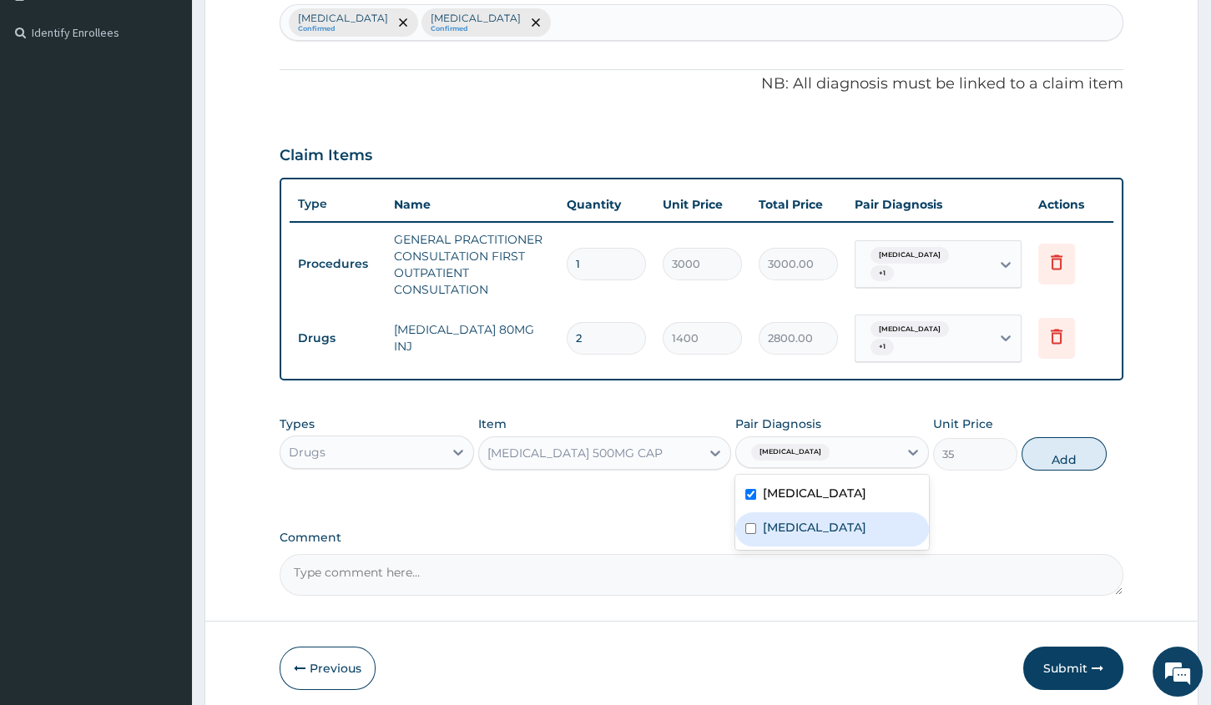
click at [800, 512] on div "Sepsis" at bounding box center [832, 529] width 194 height 34
checkbox input "true"
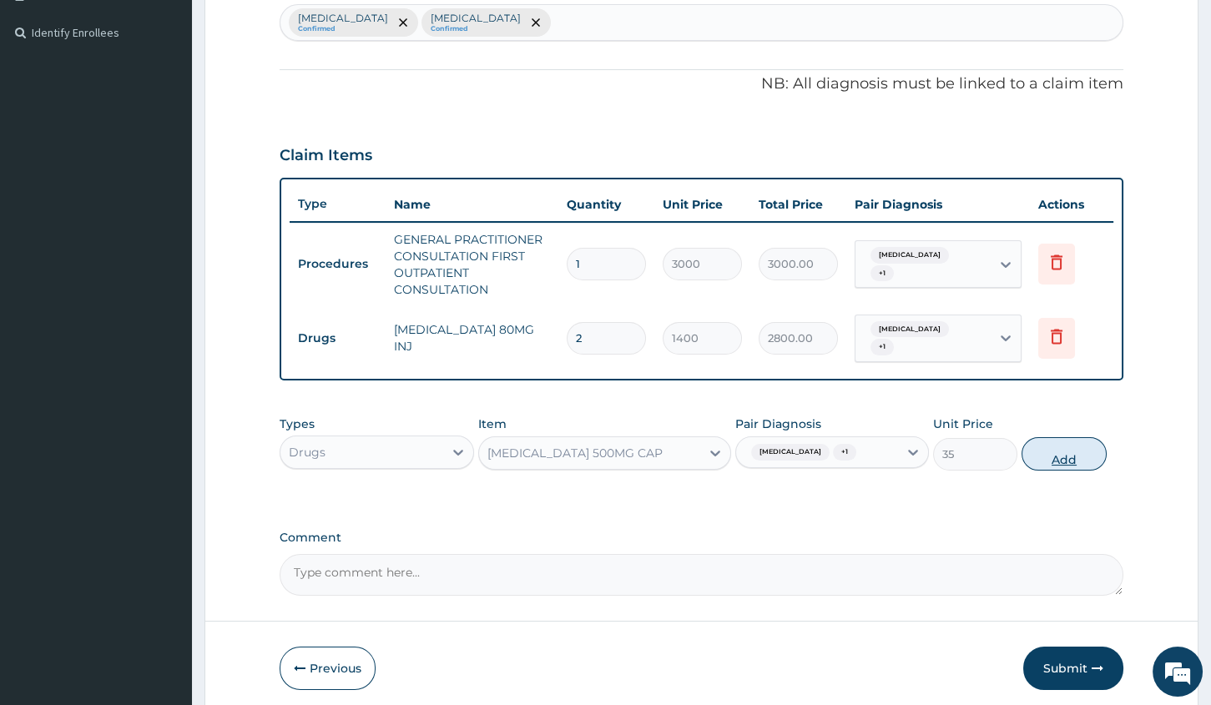
click at [1051, 441] on button "Add" at bounding box center [1063, 453] width 84 height 33
type input "0"
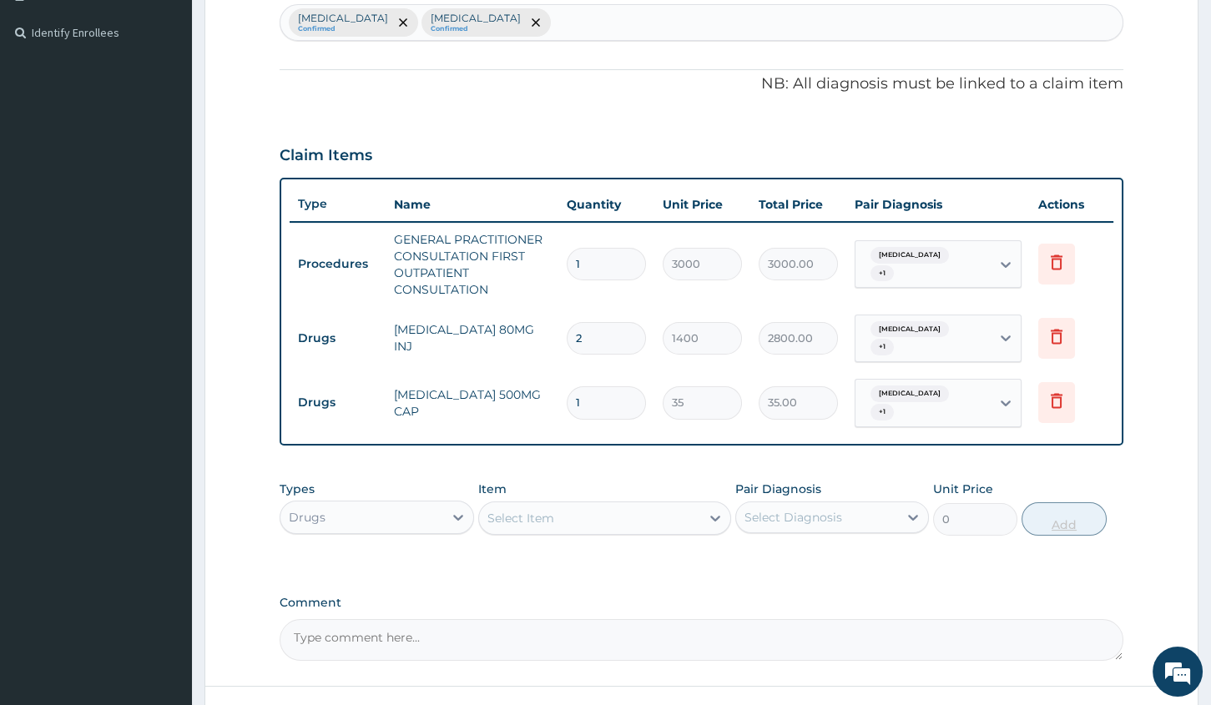
type input "10"
type input "350.00"
type input "10"
click at [651, 505] on div "Select Item" at bounding box center [589, 518] width 221 height 27
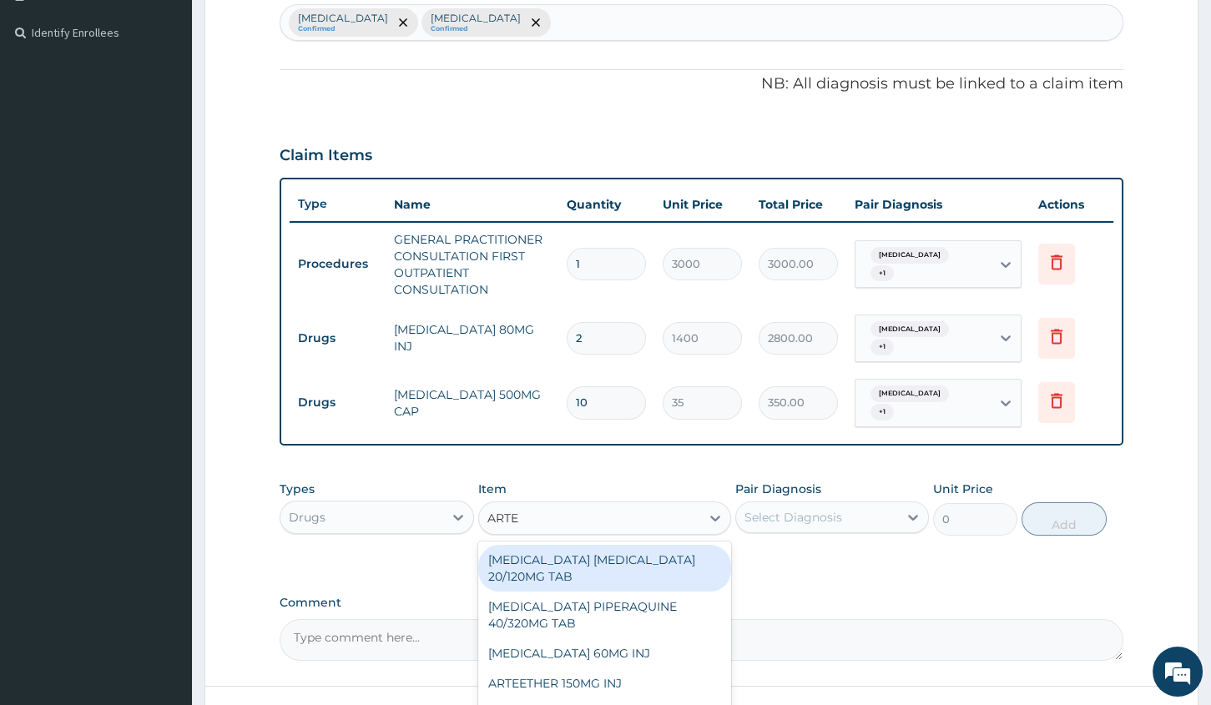
type input "ARTE"
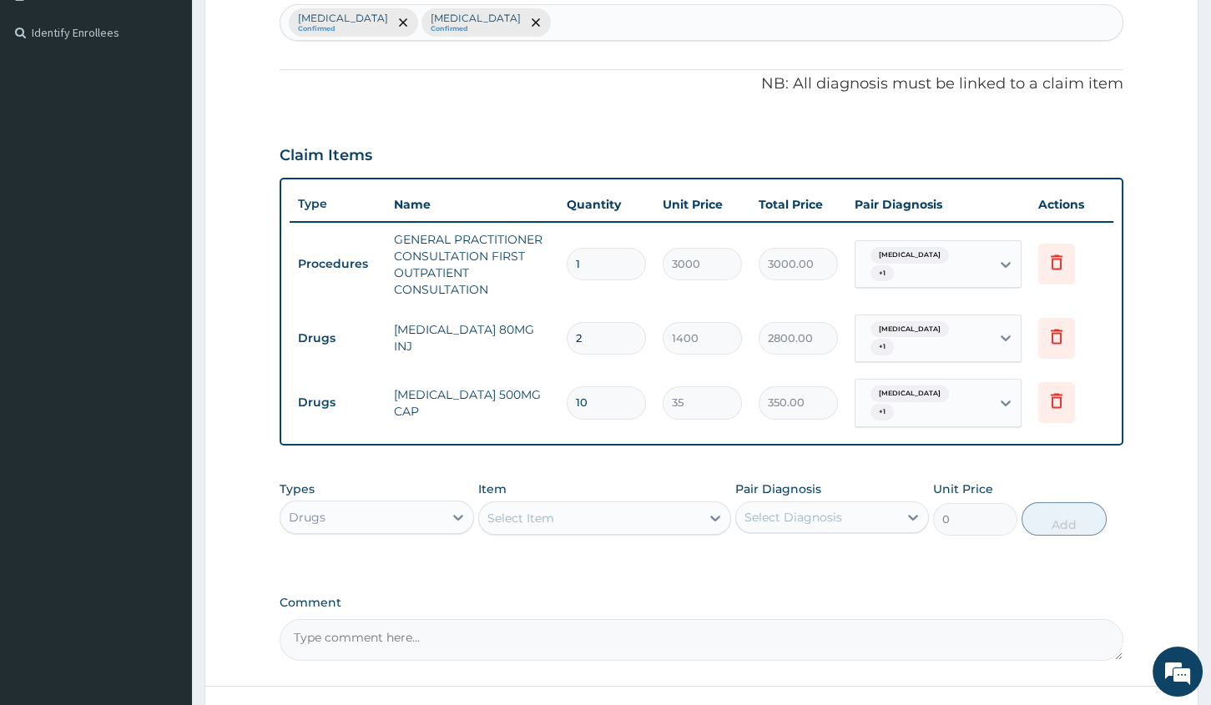
click at [537, 513] on div "Select Item" at bounding box center [589, 518] width 221 height 27
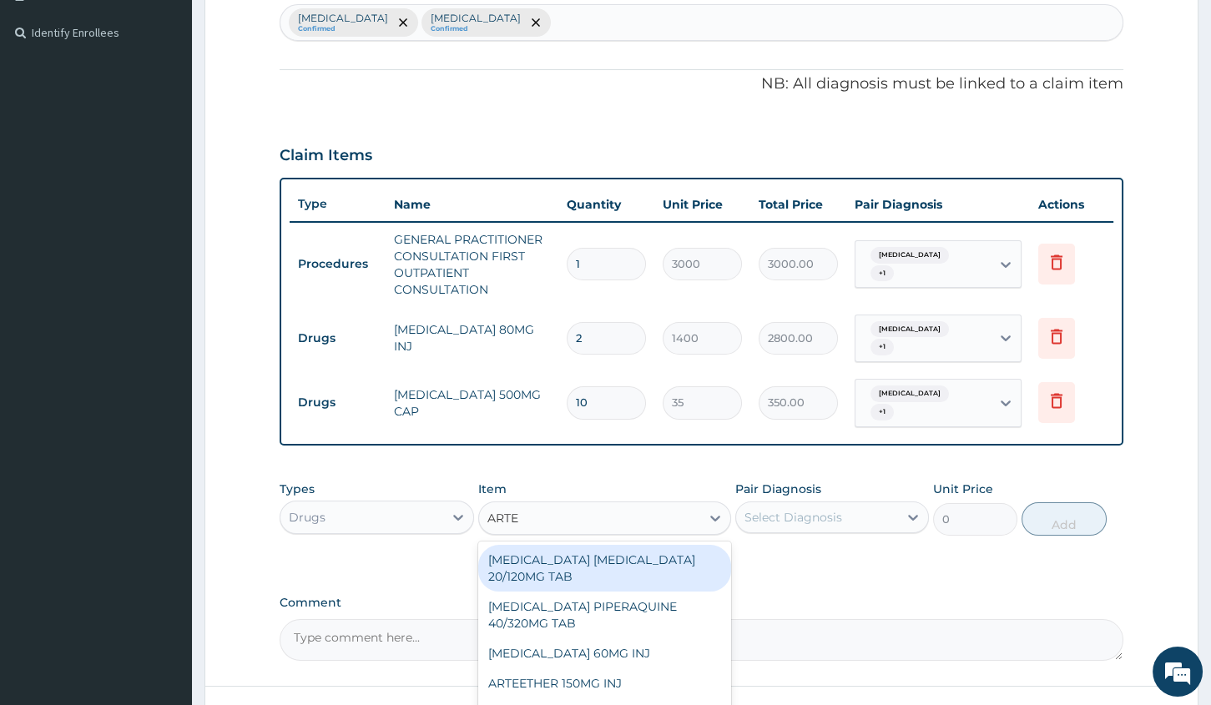
type input "ARTEM"
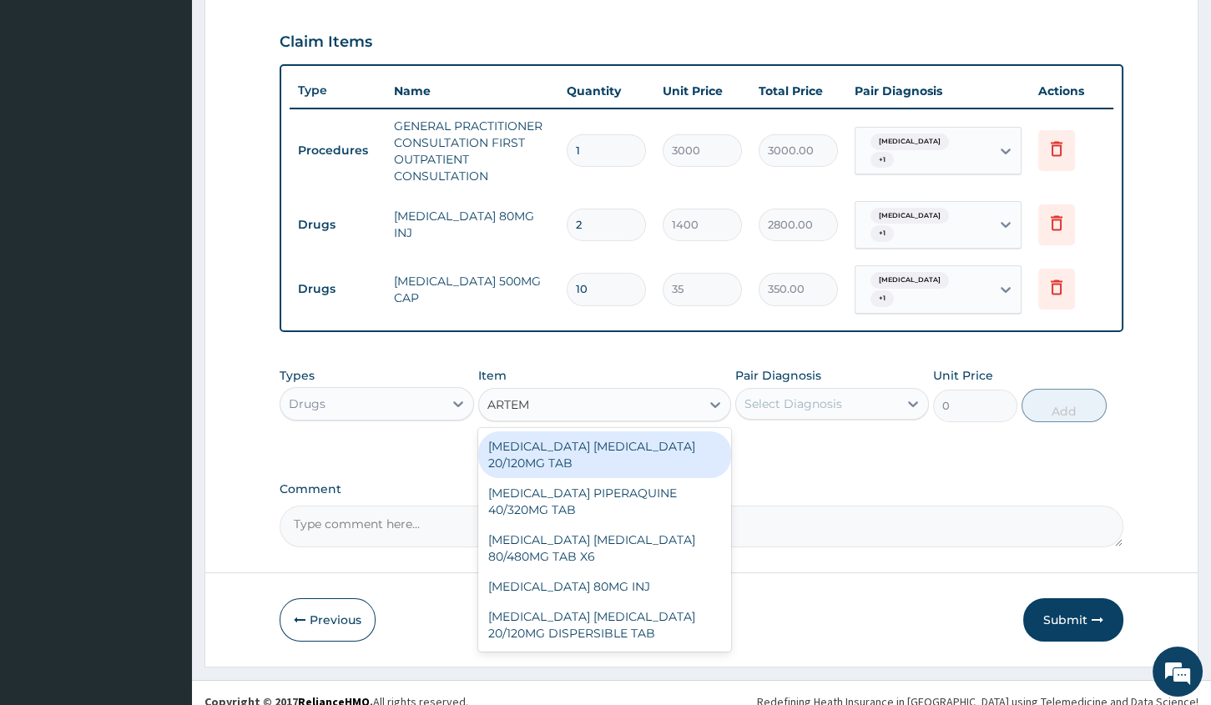
scroll to position [559, 0]
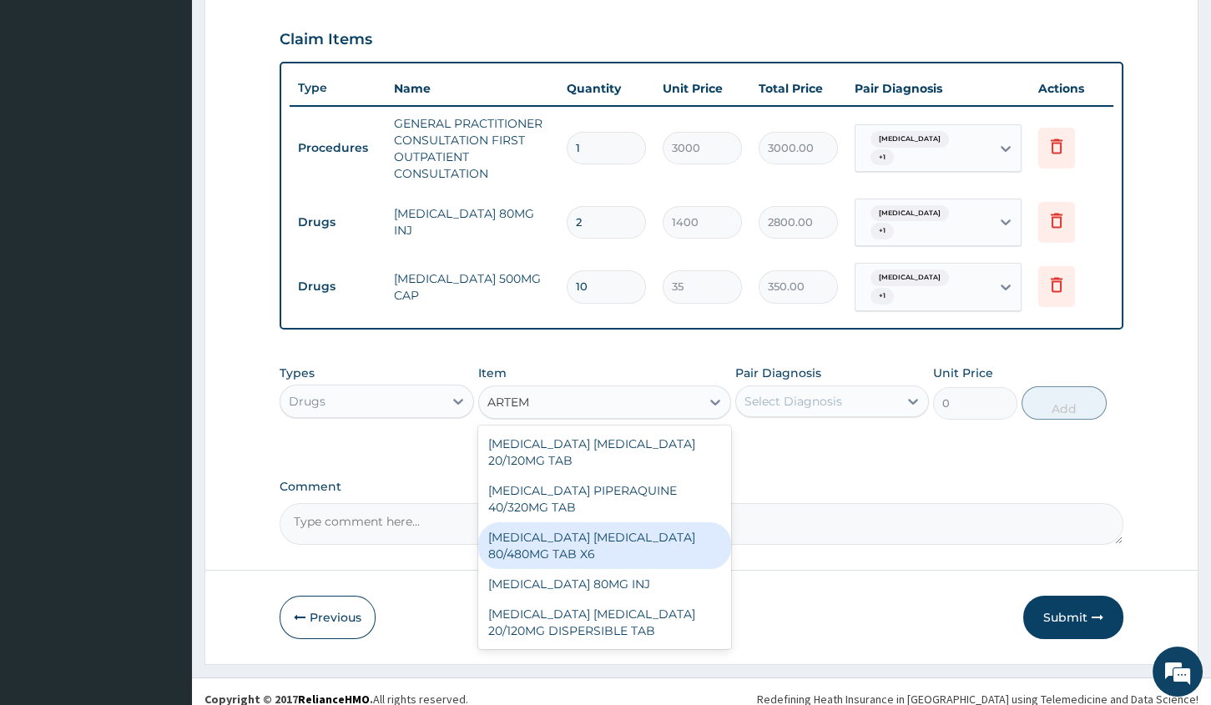
click at [596, 538] on div "ARTEMETHER LUMEFANTRINE 80/480MG TAB X6" at bounding box center [604, 545] width 253 height 47
type input "262.5"
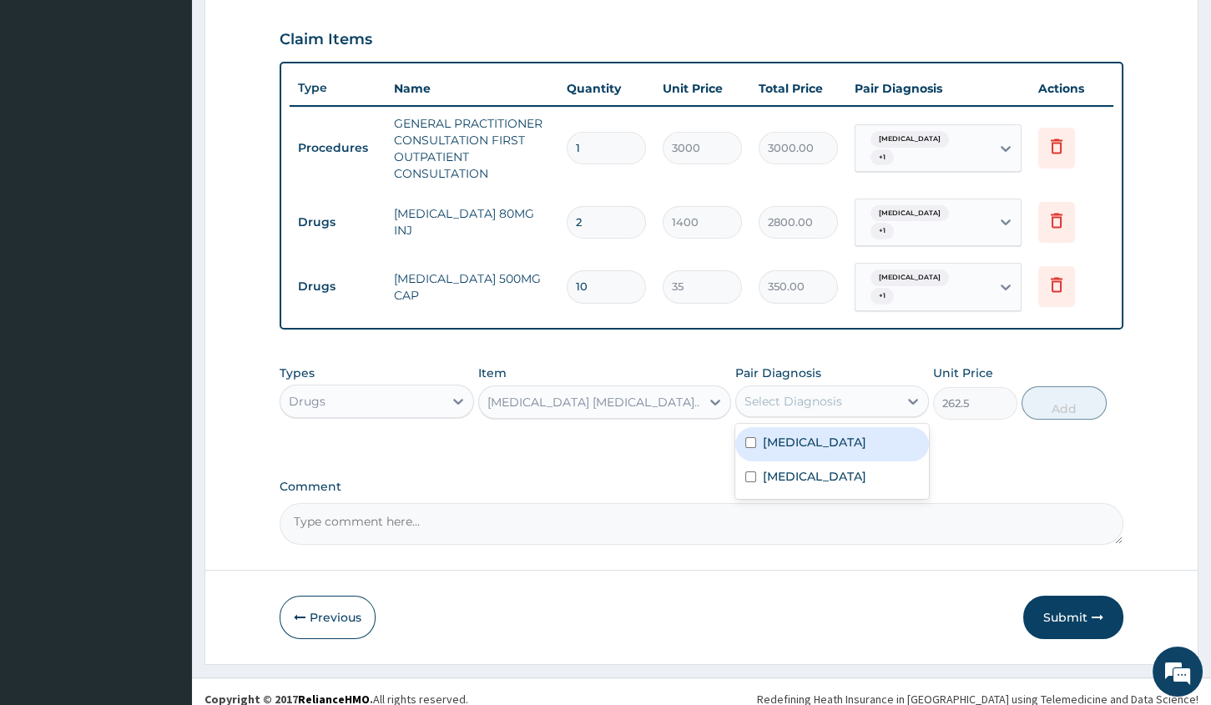
click at [772, 393] on div "Select Diagnosis" at bounding box center [793, 401] width 98 height 17
click at [779, 441] on div "Malaria" at bounding box center [832, 444] width 194 height 34
checkbox input "true"
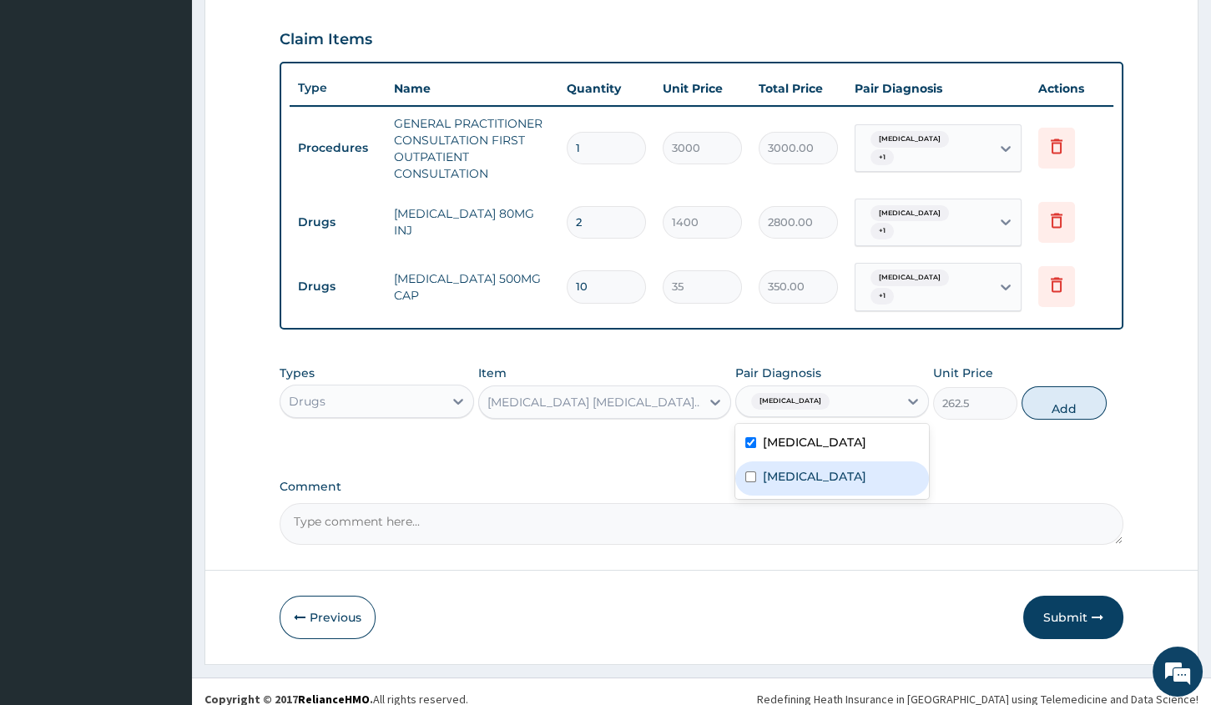
click at [780, 461] on div "Sepsis" at bounding box center [832, 478] width 194 height 34
checkbox input "true"
click at [1065, 395] on button "Add" at bounding box center [1063, 402] width 84 height 33
type input "0"
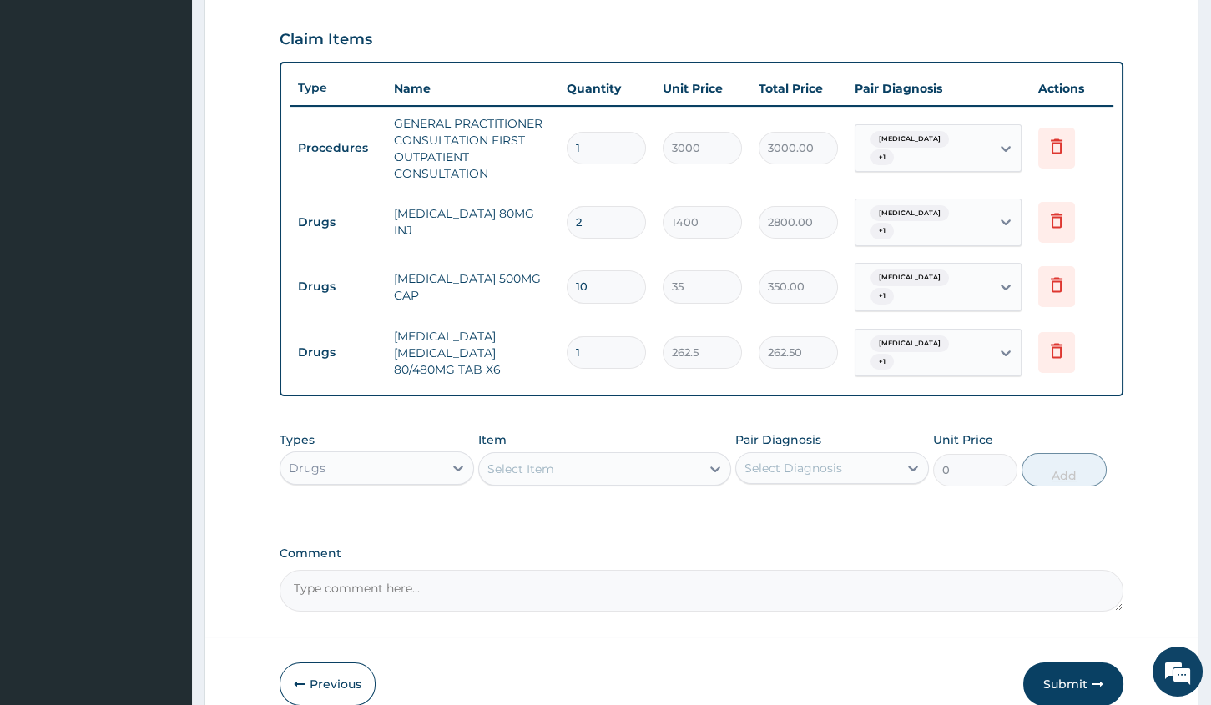
type input "0.00"
type input "6"
type input "1575.00"
type input "6"
drag, startPoint x: 1064, startPoint y: 395, endPoint x: 497, endPoint y: 447, distance: 569.0
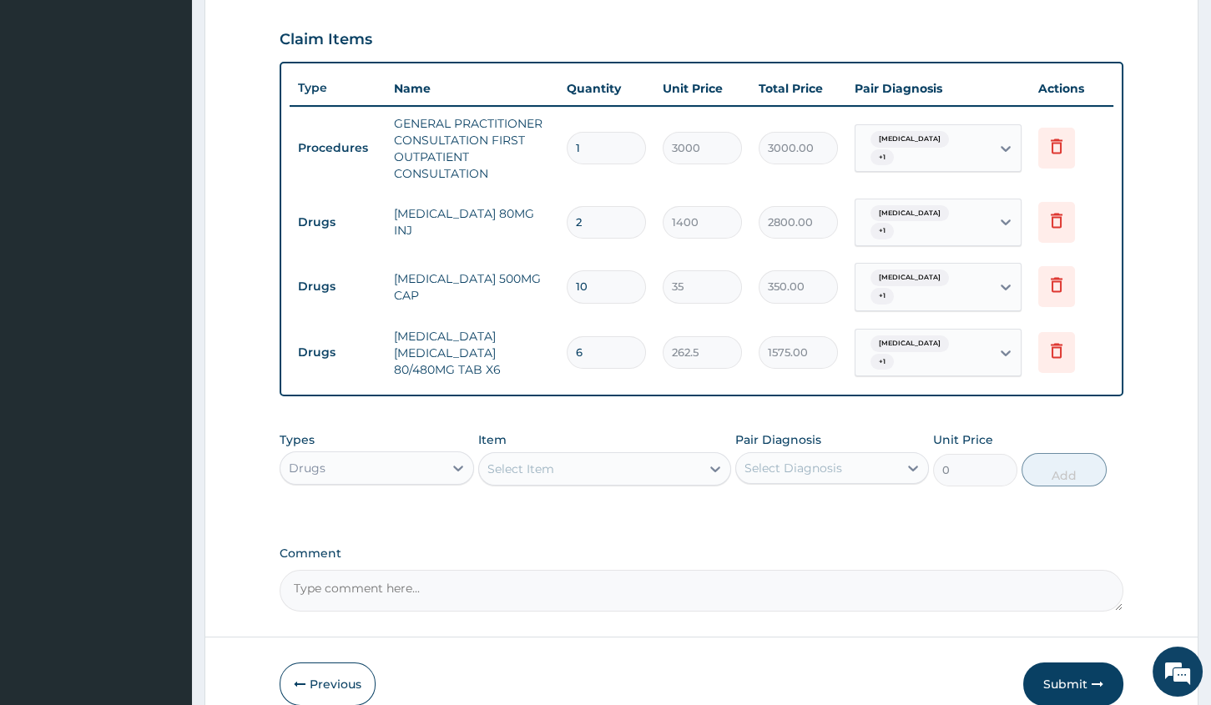
click at [497, 461] on div "Select Item" at bounding box center [520, 469] width 67 height 17
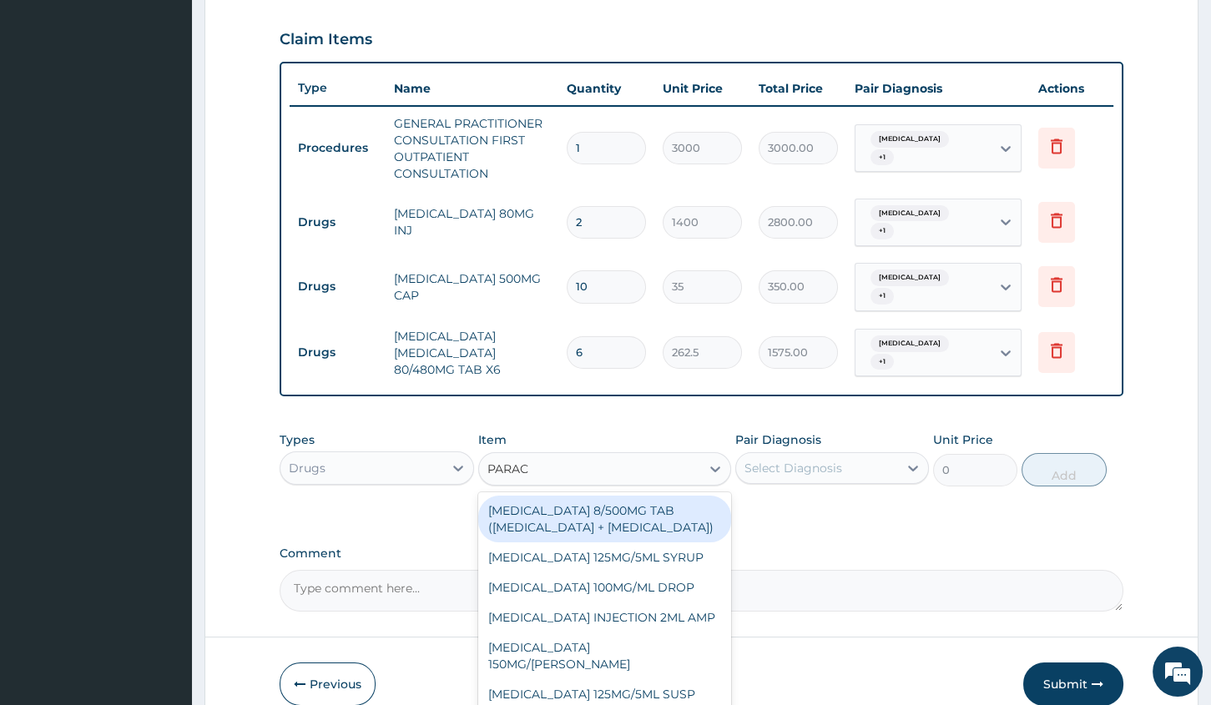
type input "PARACE"
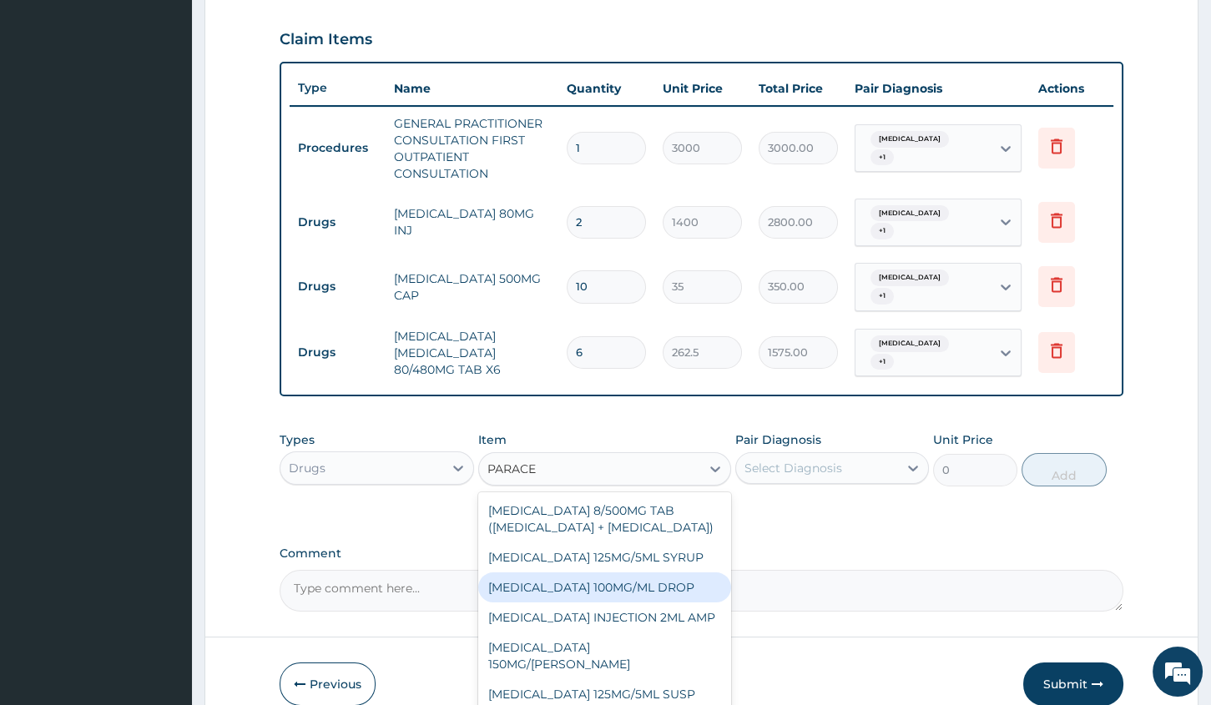
scroll to position [63, 0]
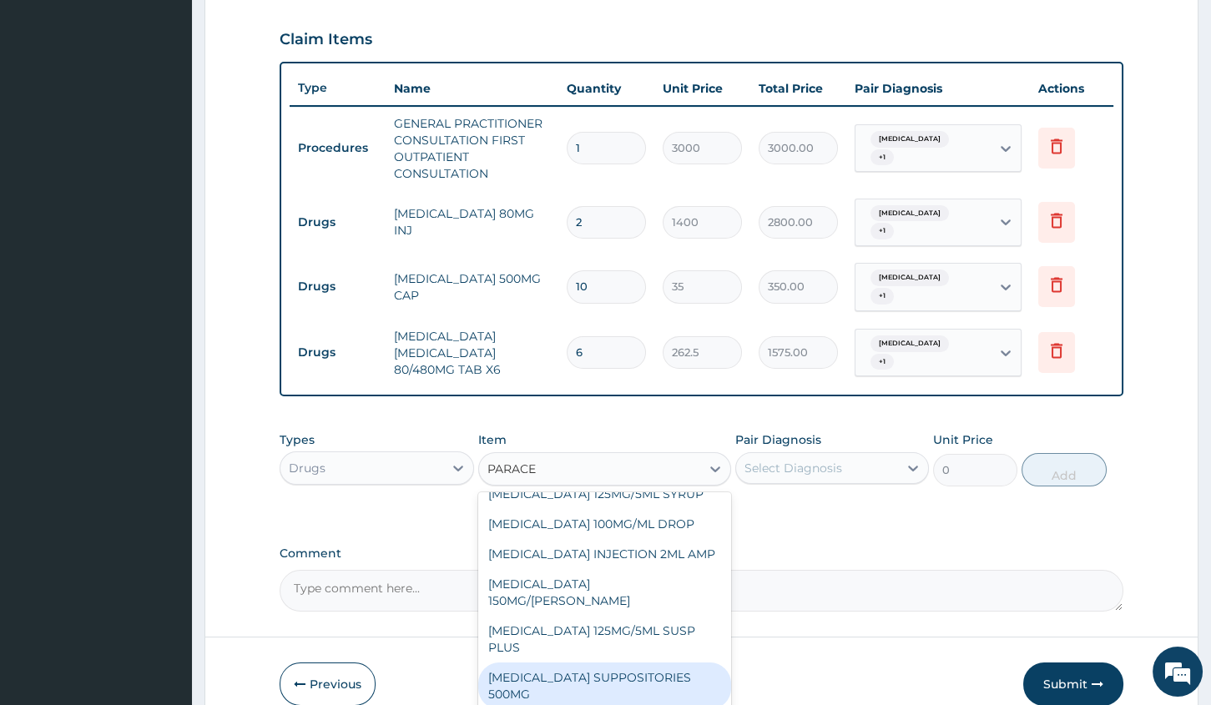
click at [646, 662] on div "PARACETAMOL SUPPOSITORIES 500MG" at bounding box center [604, 685] width 253 height 47
type input "126"
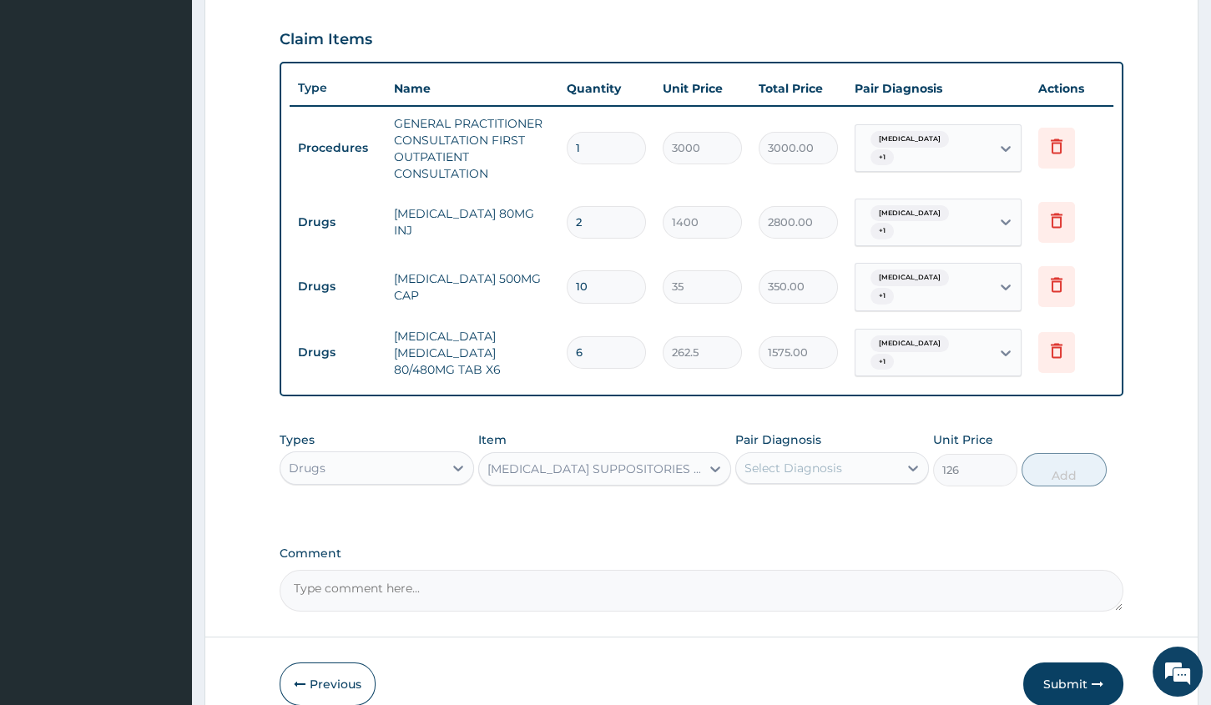
click at [810, 460] on div "Select Diagnosis" at bounding box center [793, 468] width 98 height 17
click at [818, 494] on div "Malaria" at bounding box center [832, 511] width 194 height 34
click at [824, 506] on div "Malaria" at bounding box center [832, 511] width 194 height 34
checkbox input "true"
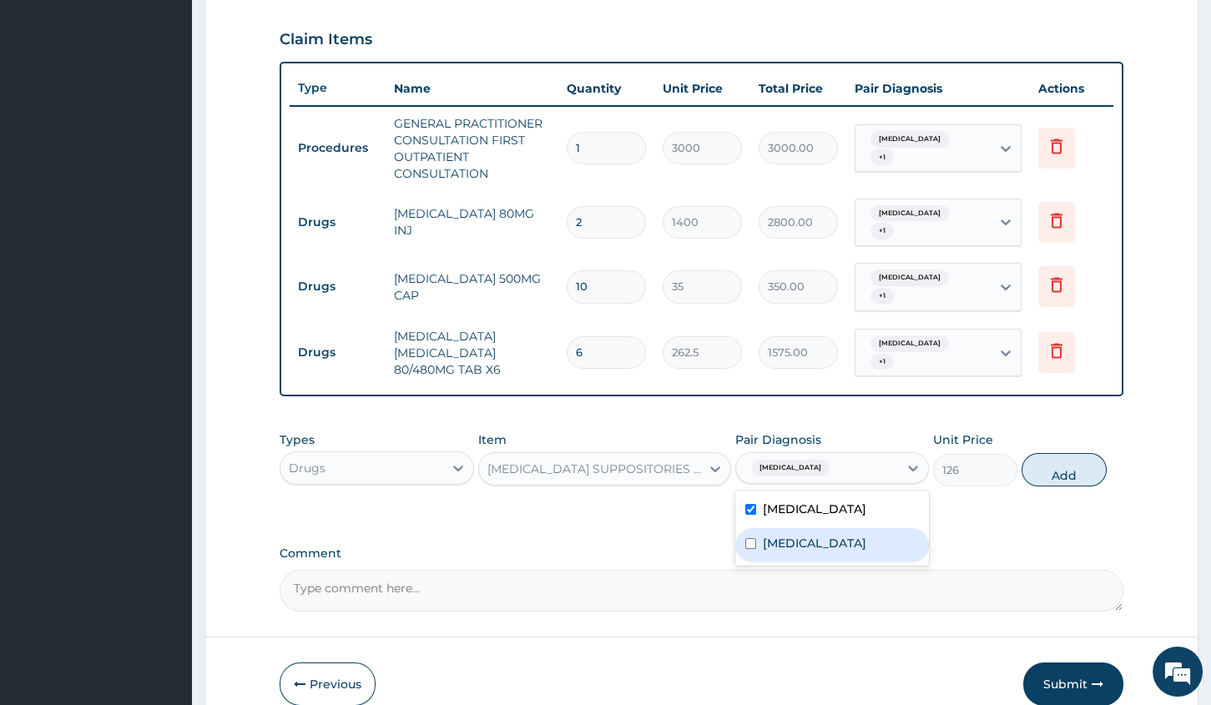
click at [830, 534] on div "Sepsis" at bounding box center [832, 545] width 194 height 34
checkbox input "true"
click at [1051, 453] on button "Add" at bounding box center [1063, 469] width 84 height 33
type input "0"
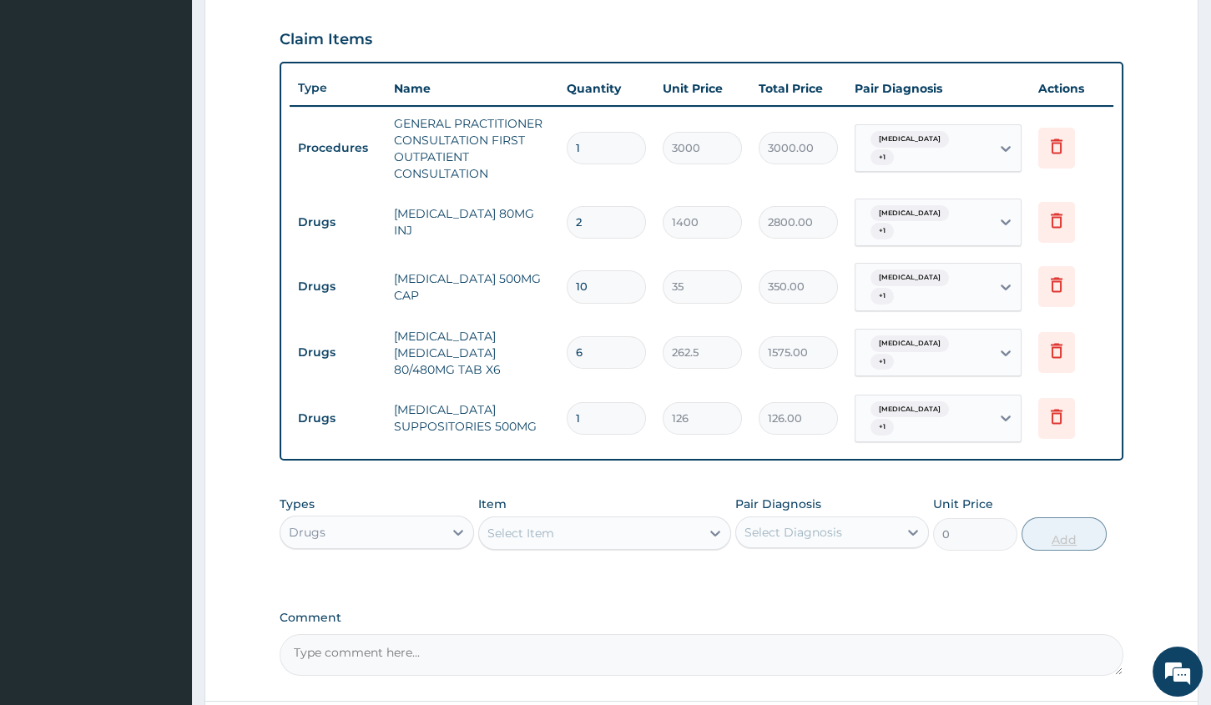
type input "15"
type input "1890.00"
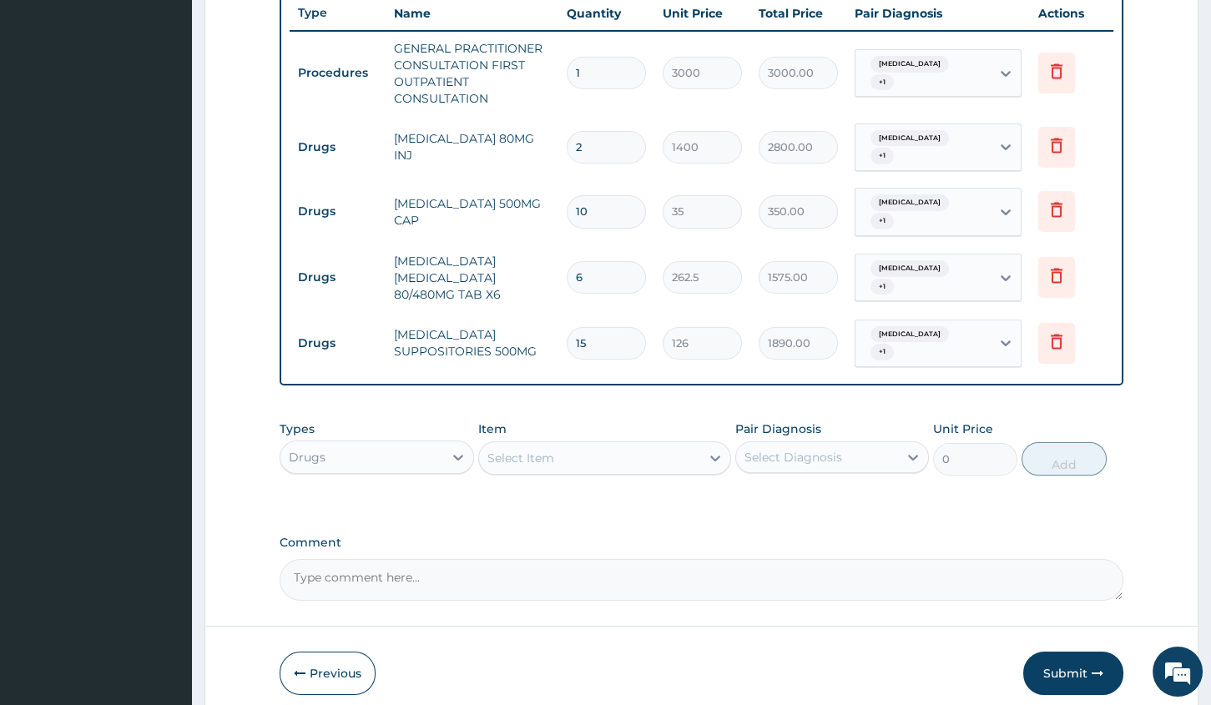
scroll to position [635, 0]
type input "15"
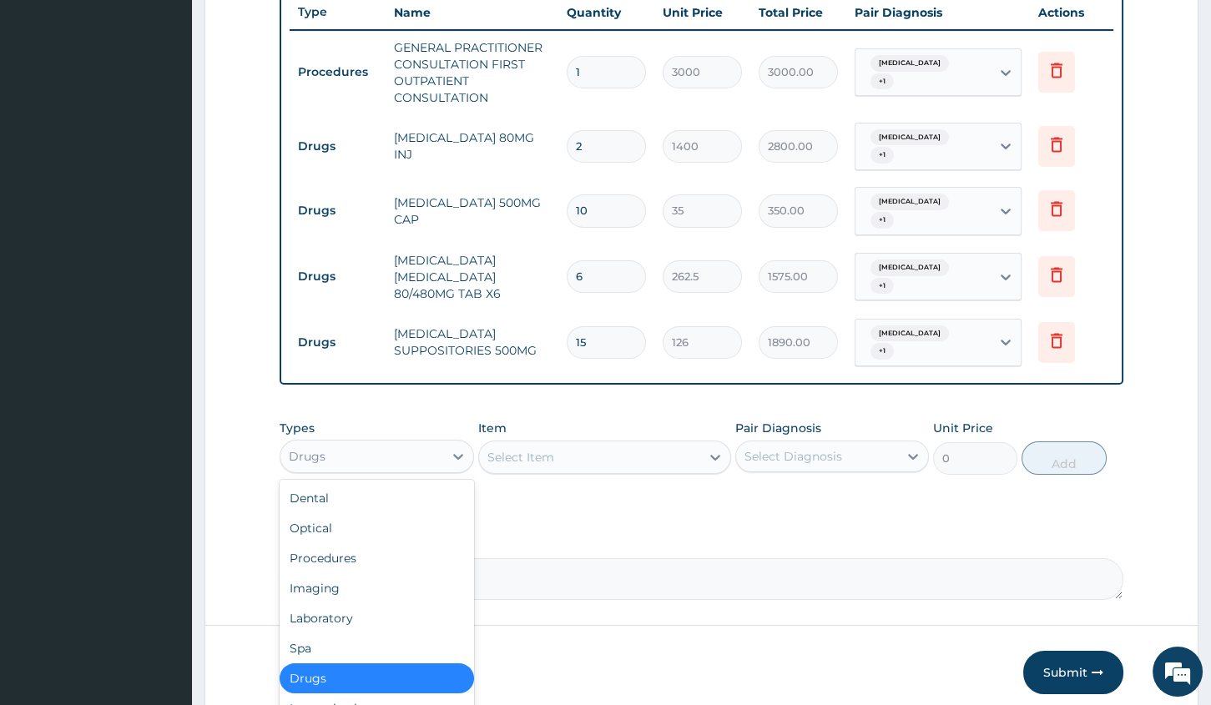
click at [421, 443] on div "Drugs" at bounding box center [361, 456] width 162 height 27
click at [341, 603] on div "Laboratory" at bounding box center [377, 618] width 194 height 30
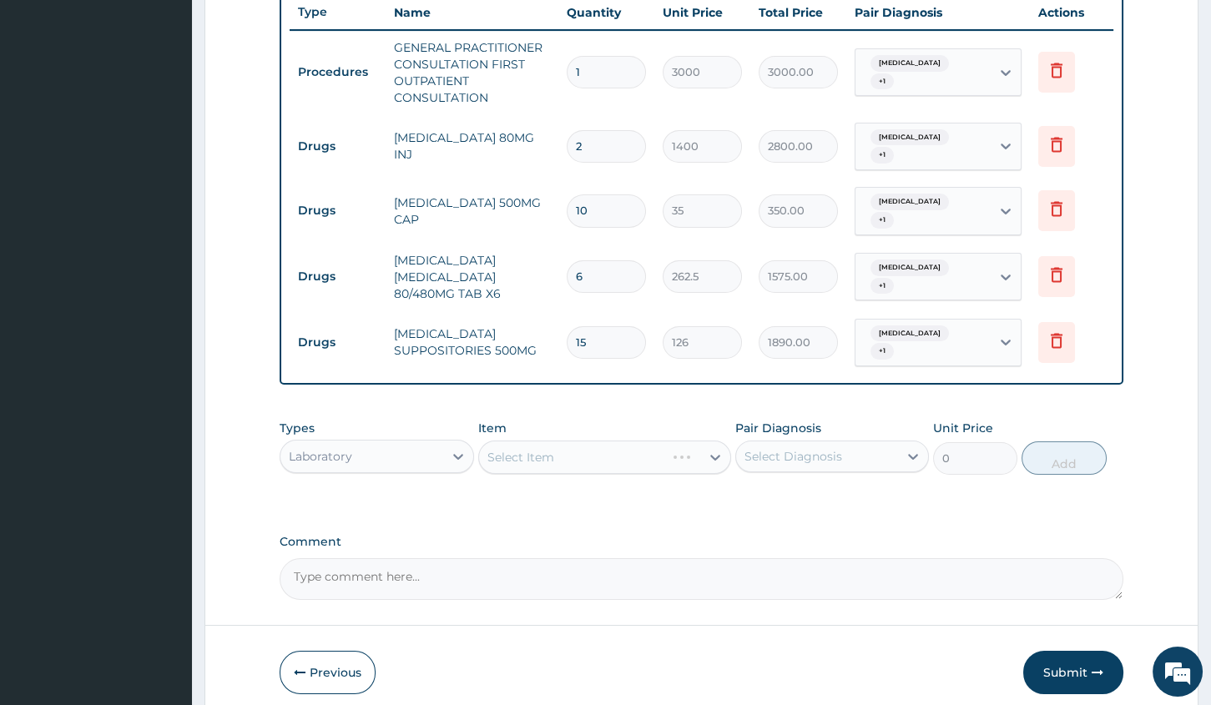
click at [764, 448] on div "Select Diagnosis" at bounding box center [793, 456] width 98 height 17
click at [771, 489] on label "Malaria" at bounding box center [814, 497] width 103 height 17
checkbox input "true"
click at [773, 523] on label "Sepsis" at bounding box center [814, 531] width 103 height 17
checkbox input "true"
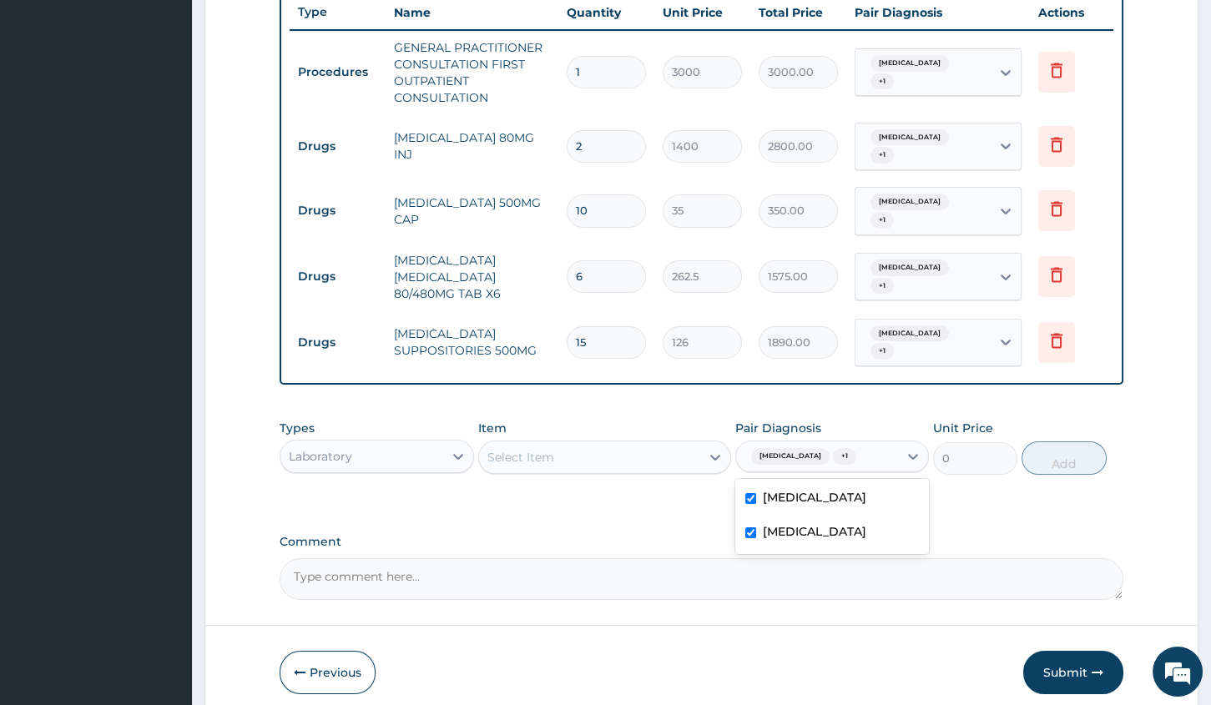
click at [621, 444] on div "Select Item" at bounding box center [589, 457] width 221 height 27
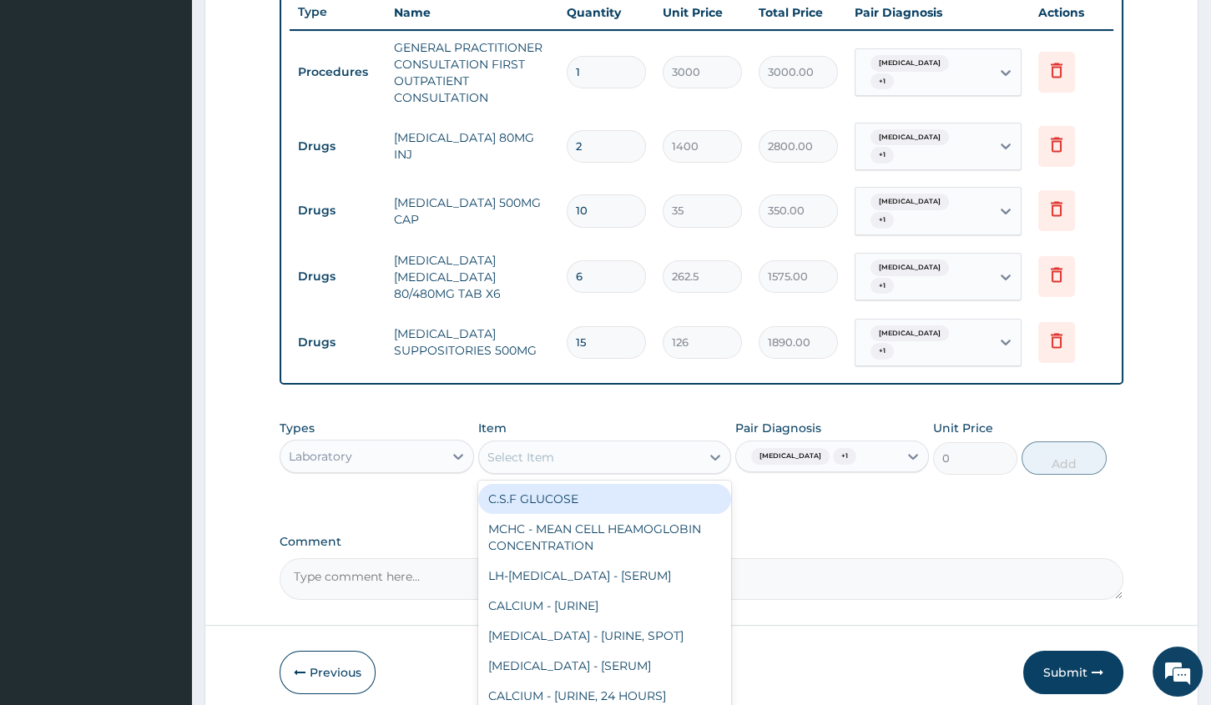
type input "F"
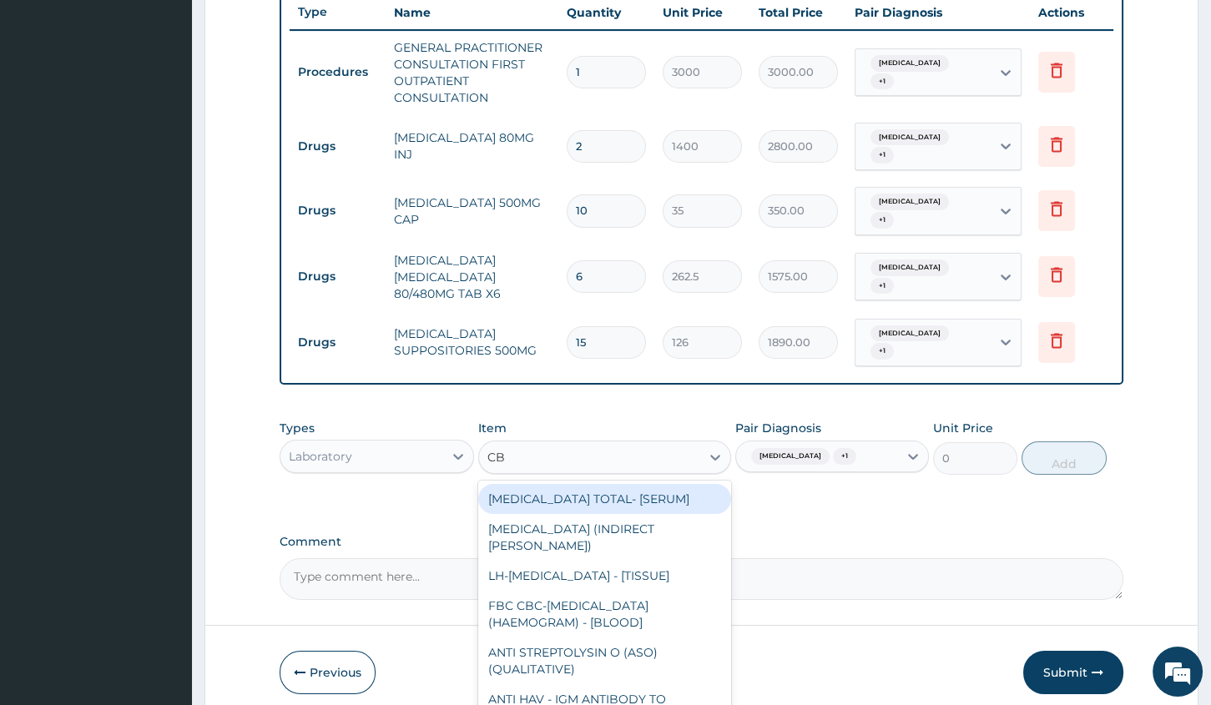
type input "CBC"
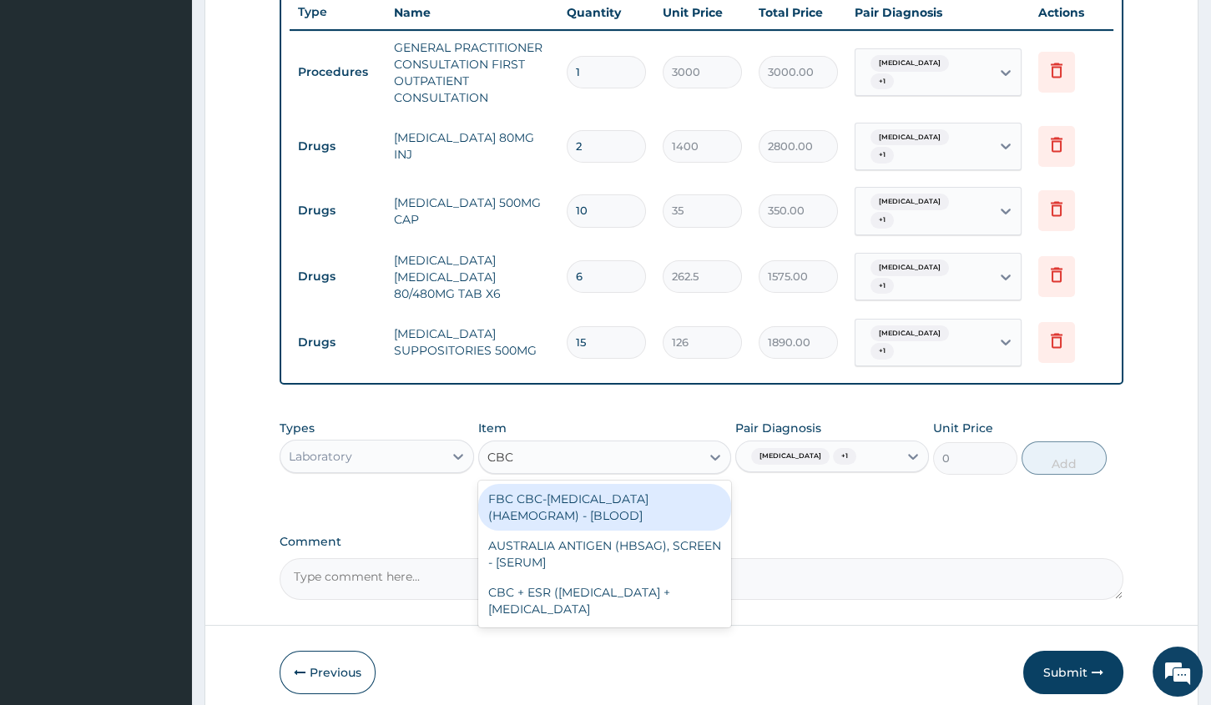
click at [632, 485] on div "FBC CBC-COMPLETE BLOOD COUNT (HAEMOGRAM) - [BLOOD]" at bounding box center [604, 507] width 253 height 47
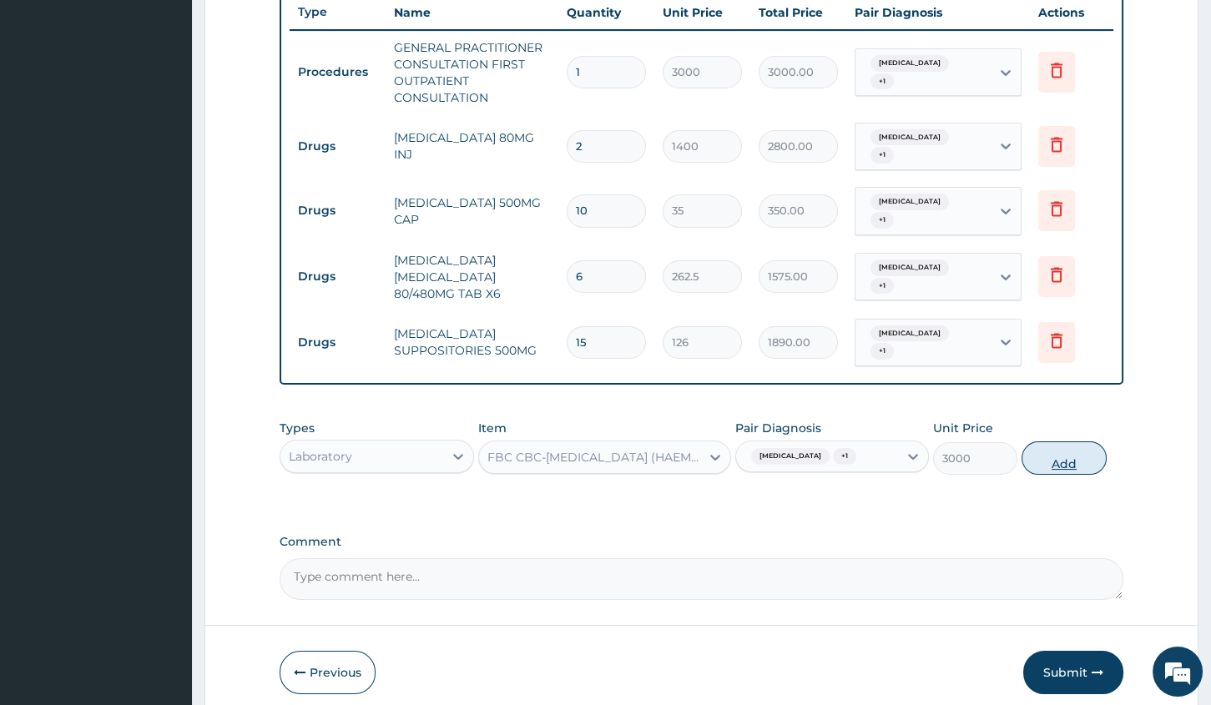
click at [1067, 441] on button "Add" at bounding box center [1063, 457] width 84 height 33
type input "0"
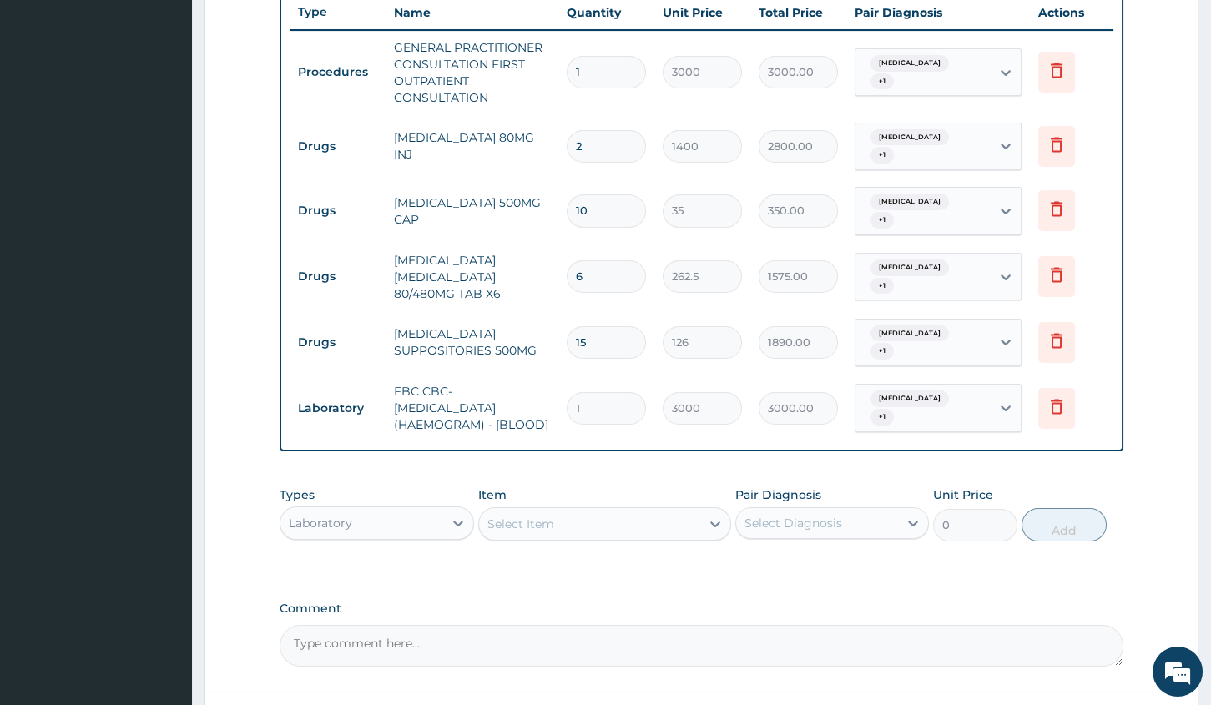
click at [668, 511] on div "Select Item" at bounding box center [589, 524] width 221 height 27
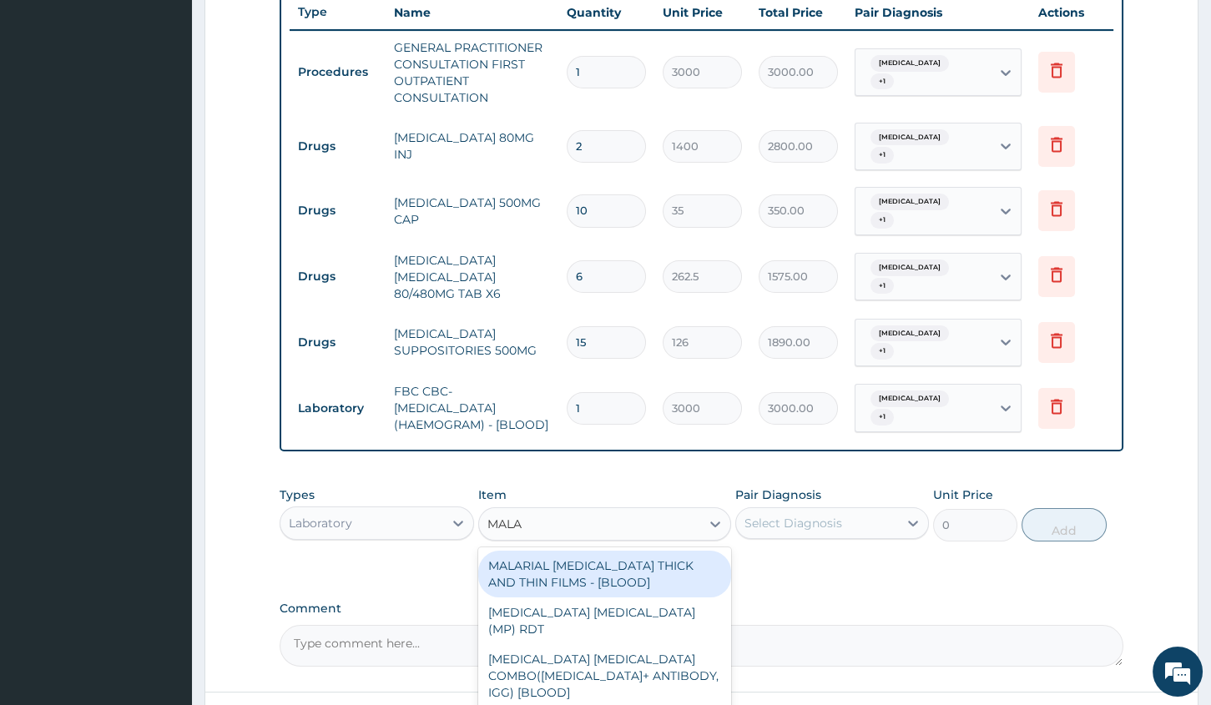
type input "MALAR"
click at [647, 558] on div "MALARIAL PARASITE THICK AND THIN FILMS - [BLOOD]" at bounding box center [604, 574] width 253 height 47
type input "1500"
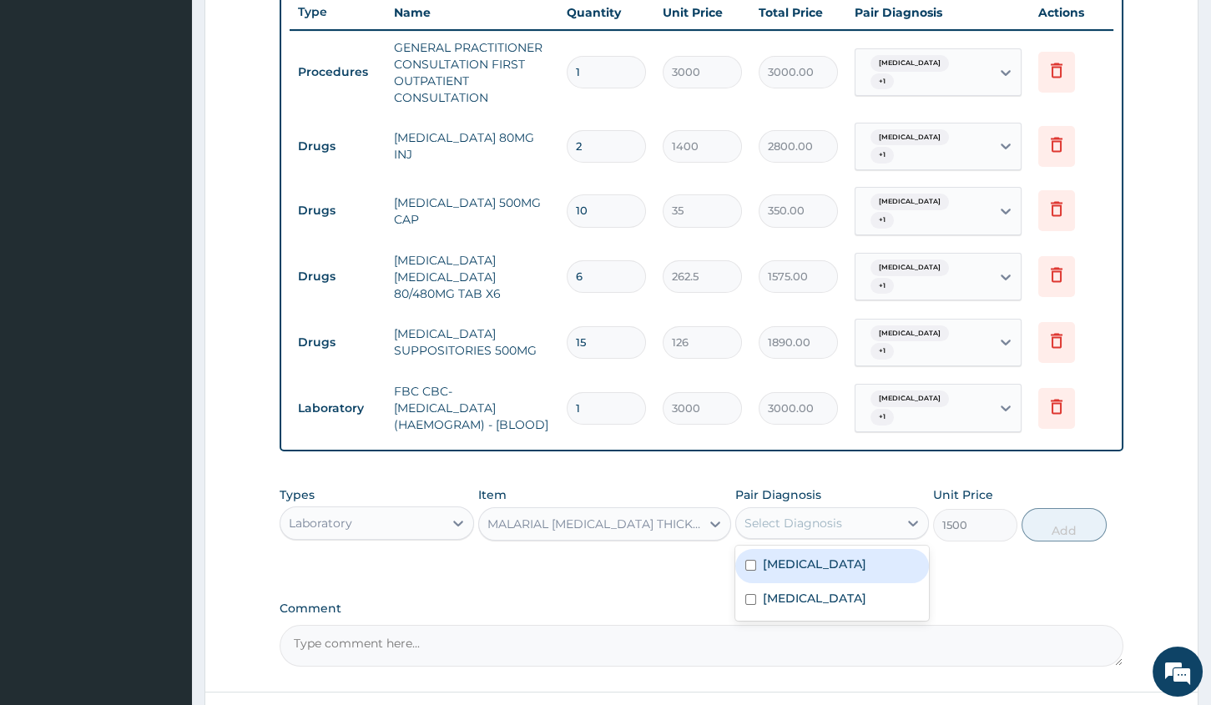
click at [829, 515] on div "Select Diagnosis" at bounding box center [793, 523] width 98 height 17
click at [828, 549] on div "Malaria" at bounding box center [832, 566] width 194 height 34
checkbox input "true"
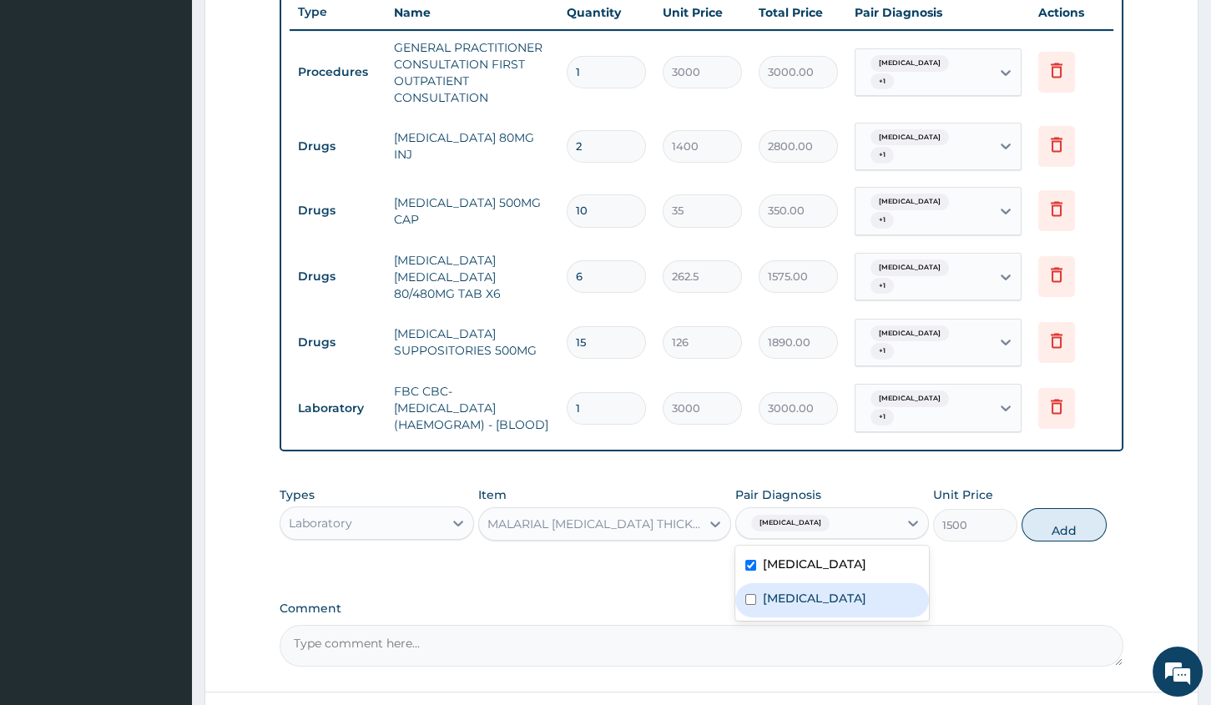
click at [831, 583] on div "Sepsis" at bounding box center [832, 600] width 194 height 34
checkbox input "true"
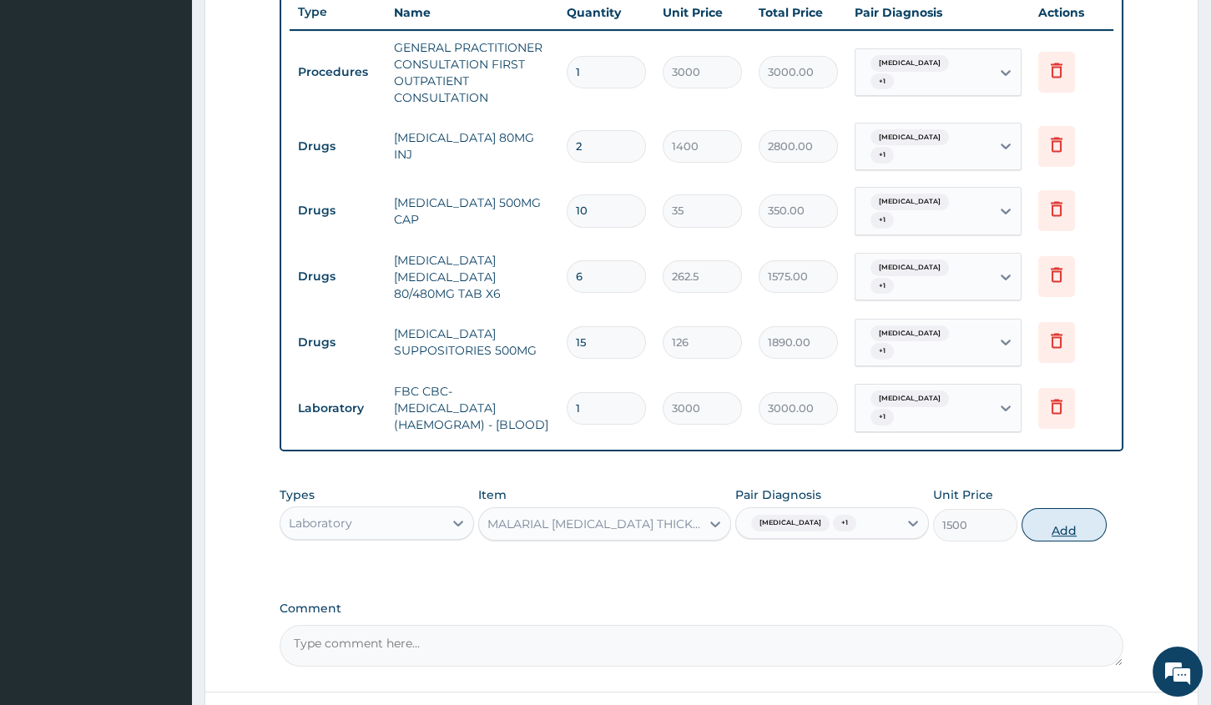
click at [1045, 508] on button "Add" at bounding box center [1063, 524] width 84 height 33
type input "0"
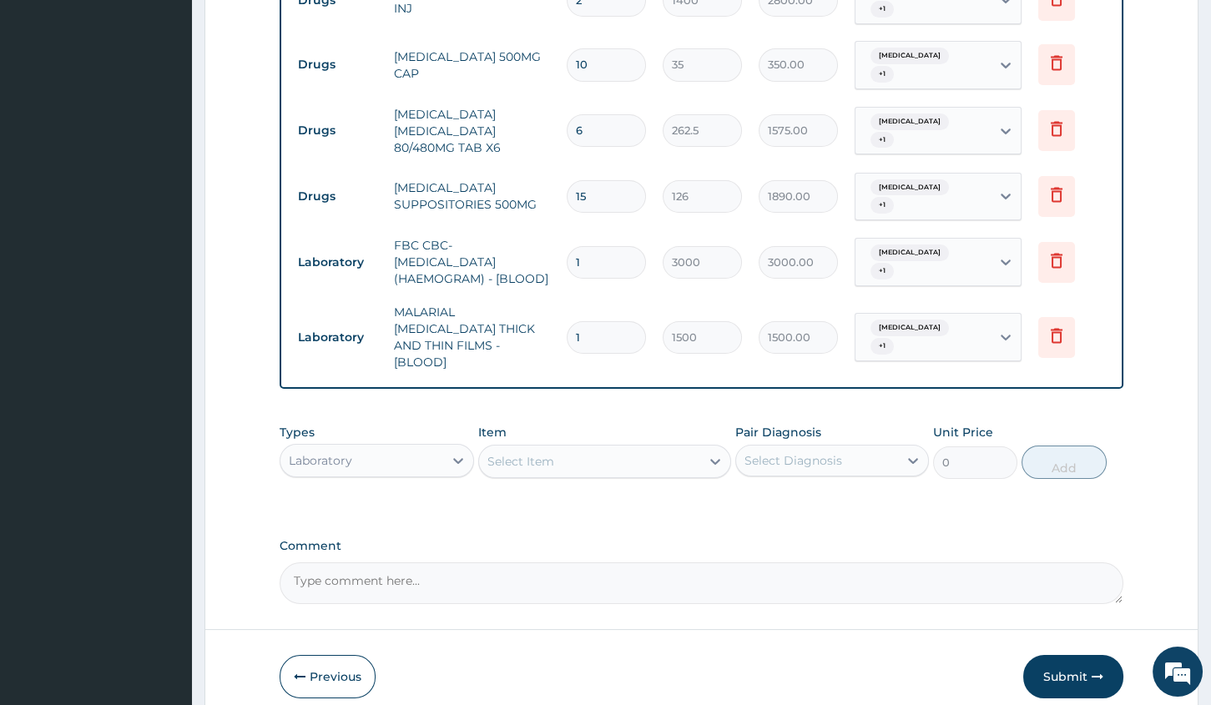
scroll to position [787, 0]
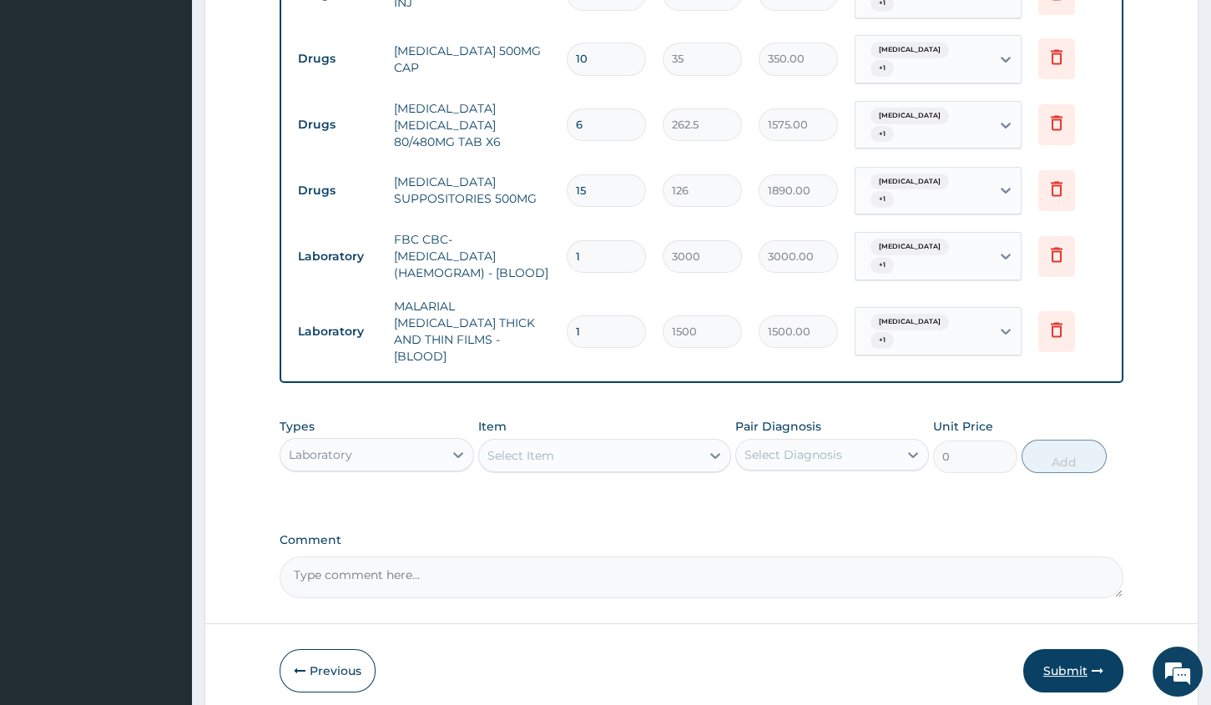
click at [1060, 649] on button "Submit" at bounding box center [1073, 670] width 100 height 43
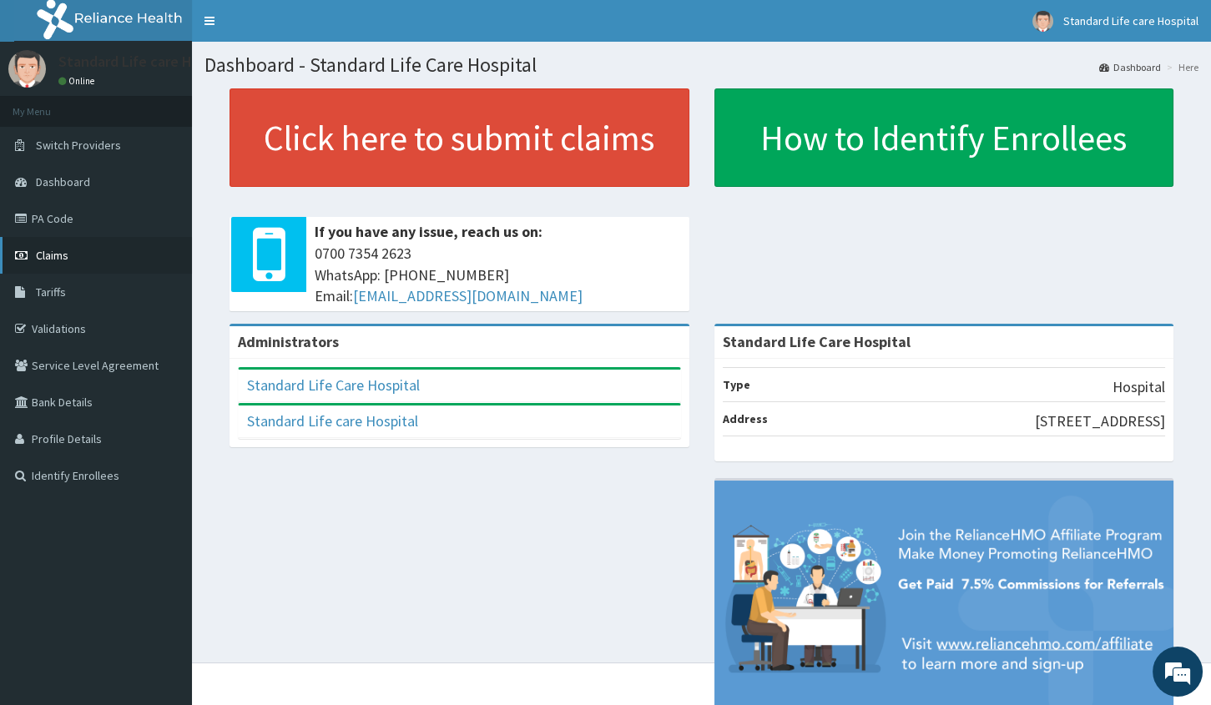
click at [58, 254] on span "Claims" at bounding box center [52, 255] width 33 height 15
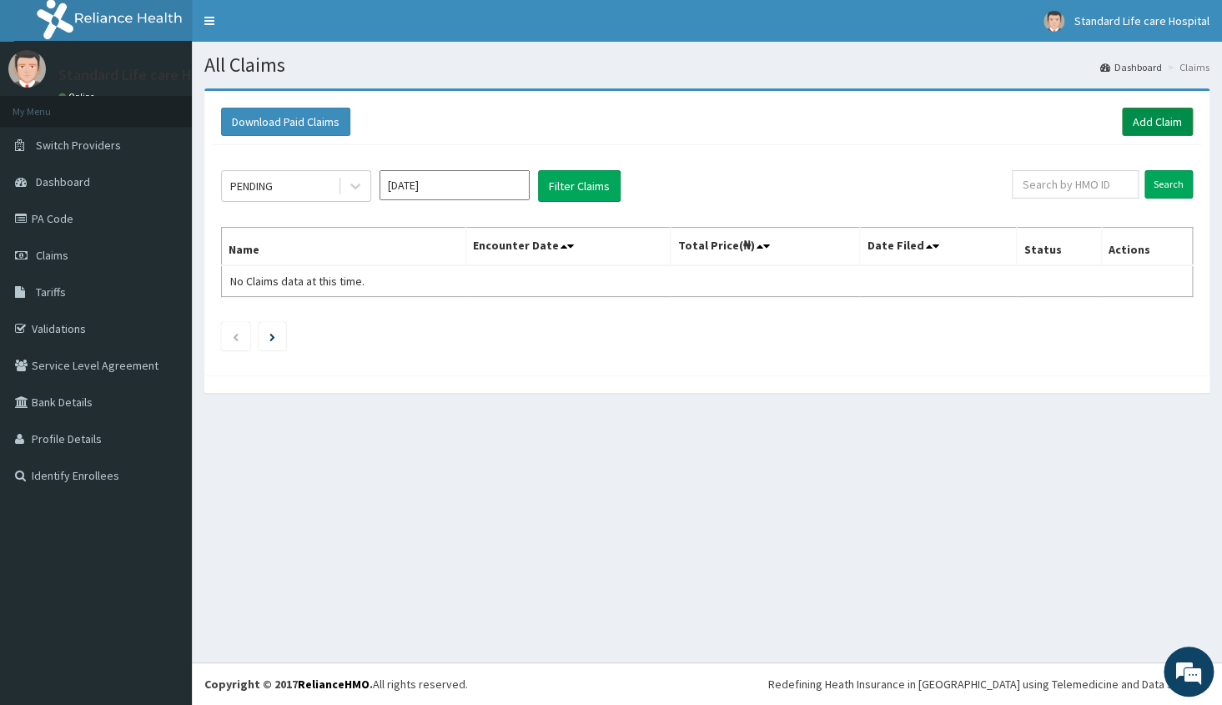
click at [1146, 115] on link "Add Claim" at bounding box center [1157, 122] width 71 height 28
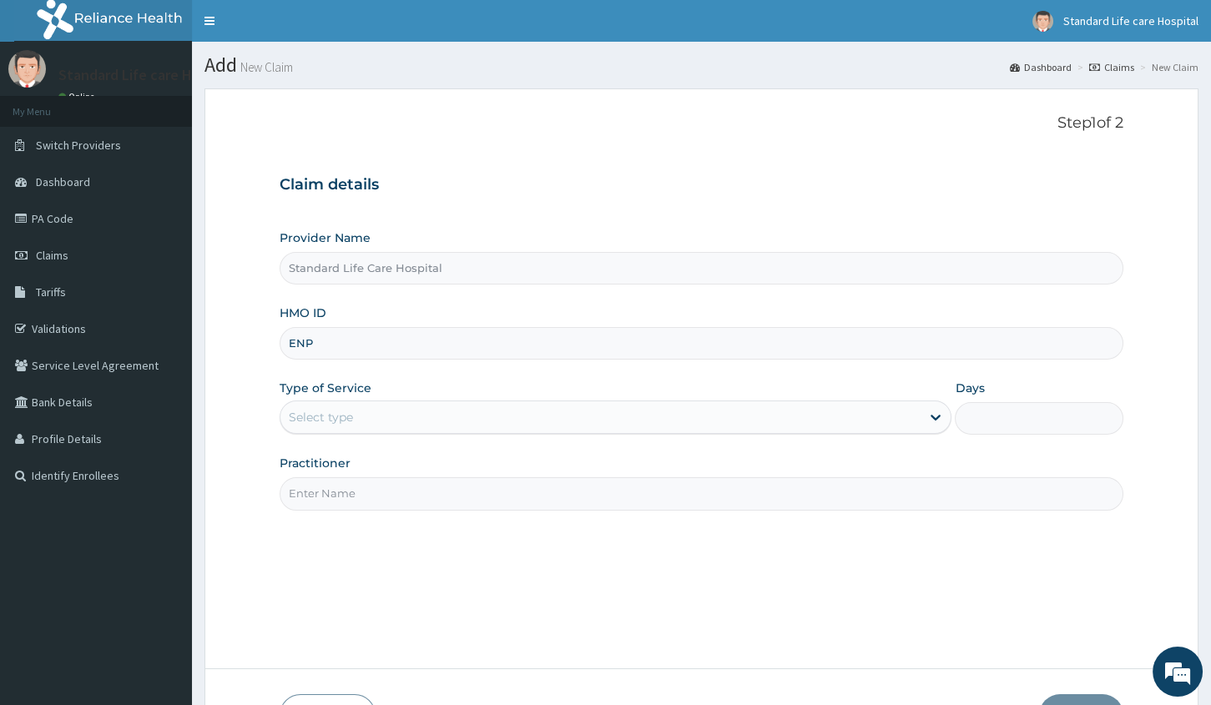
type input "ENP/11133/A"
click at [416, 414] on div "Select type" at bounding box center [600, 417] width 640 height 27
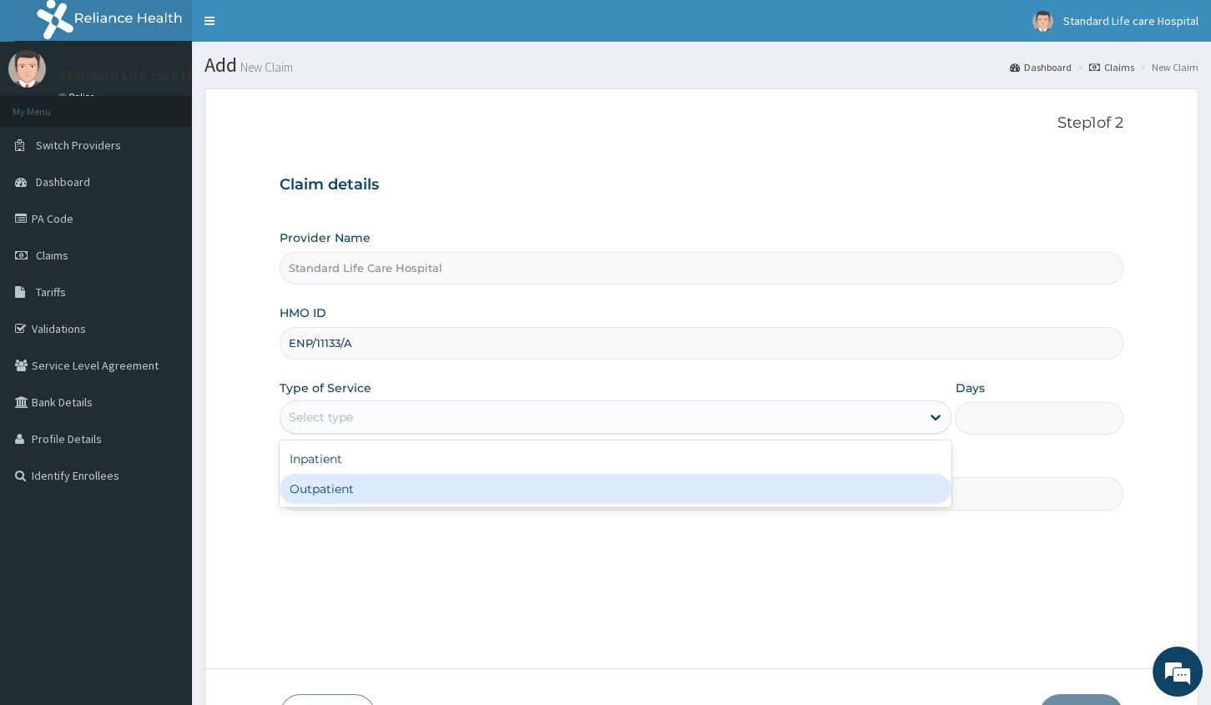
click at [391, 490] on div "Outpatient" at bounding box center [616, 489] width 672 height 30
type input "1"
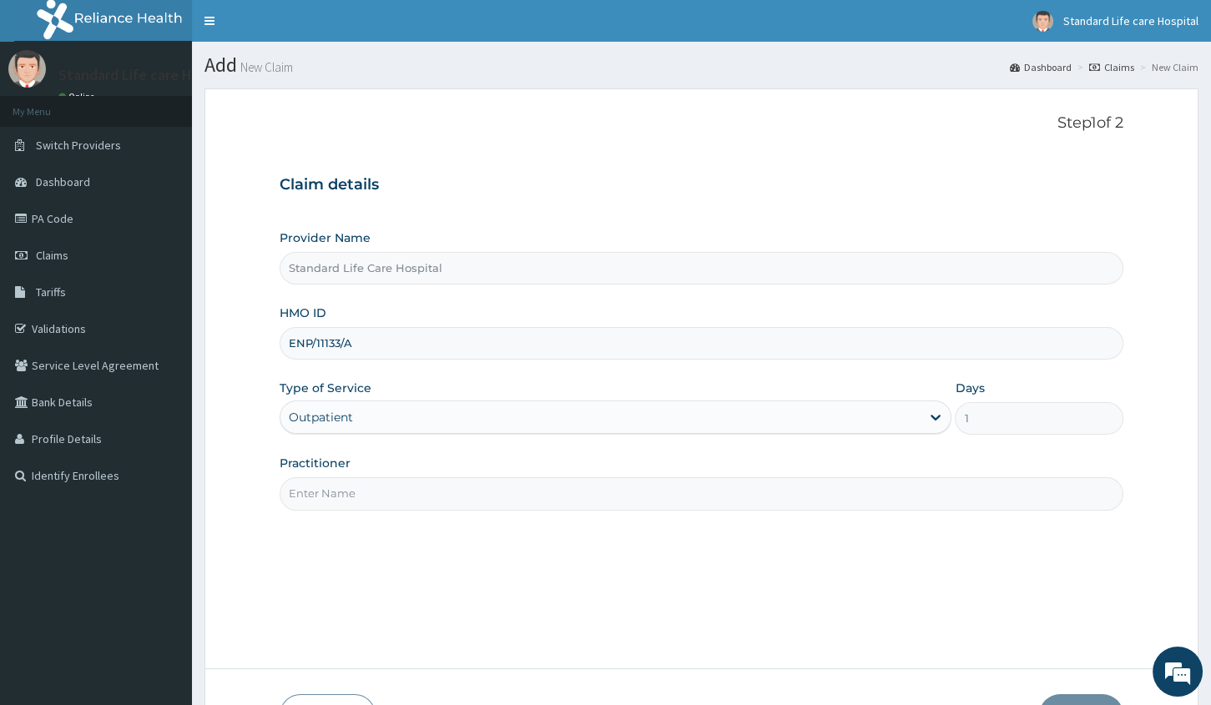
click at [399, 484] on input "Practitioner" at bounding box center [702, 493] width 844 height 33
type input "[PERSON_NAME]"
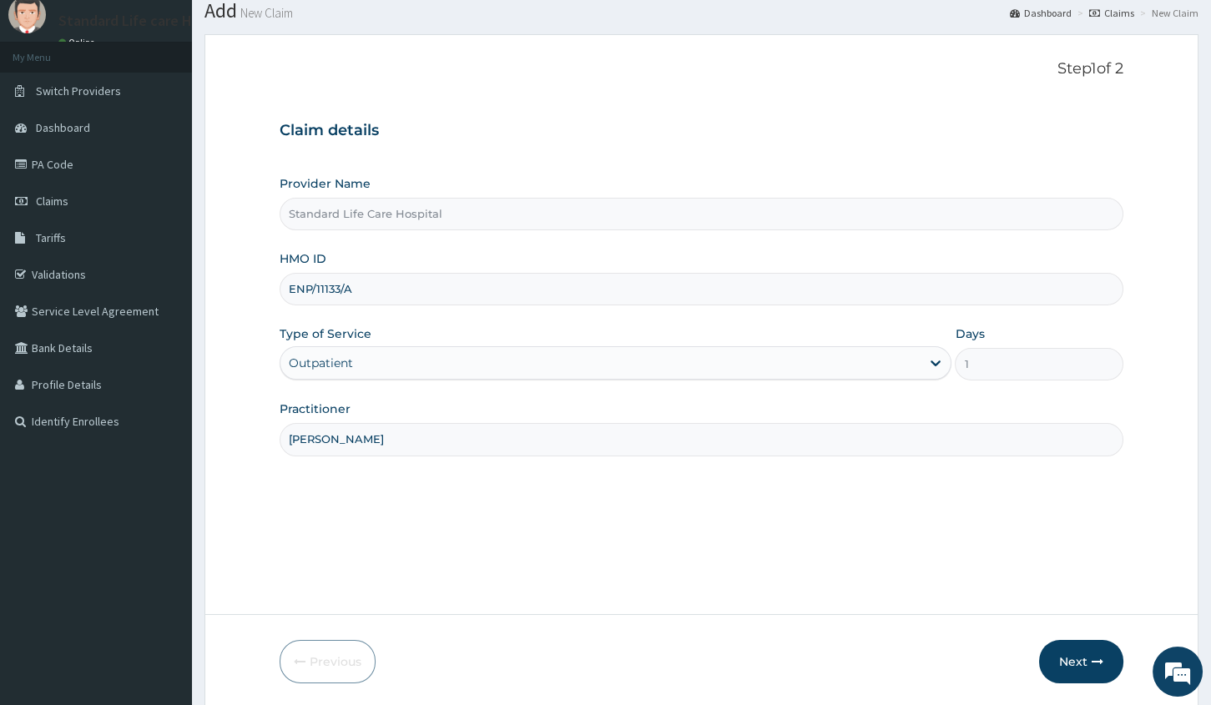
scroll to position [113, 0]
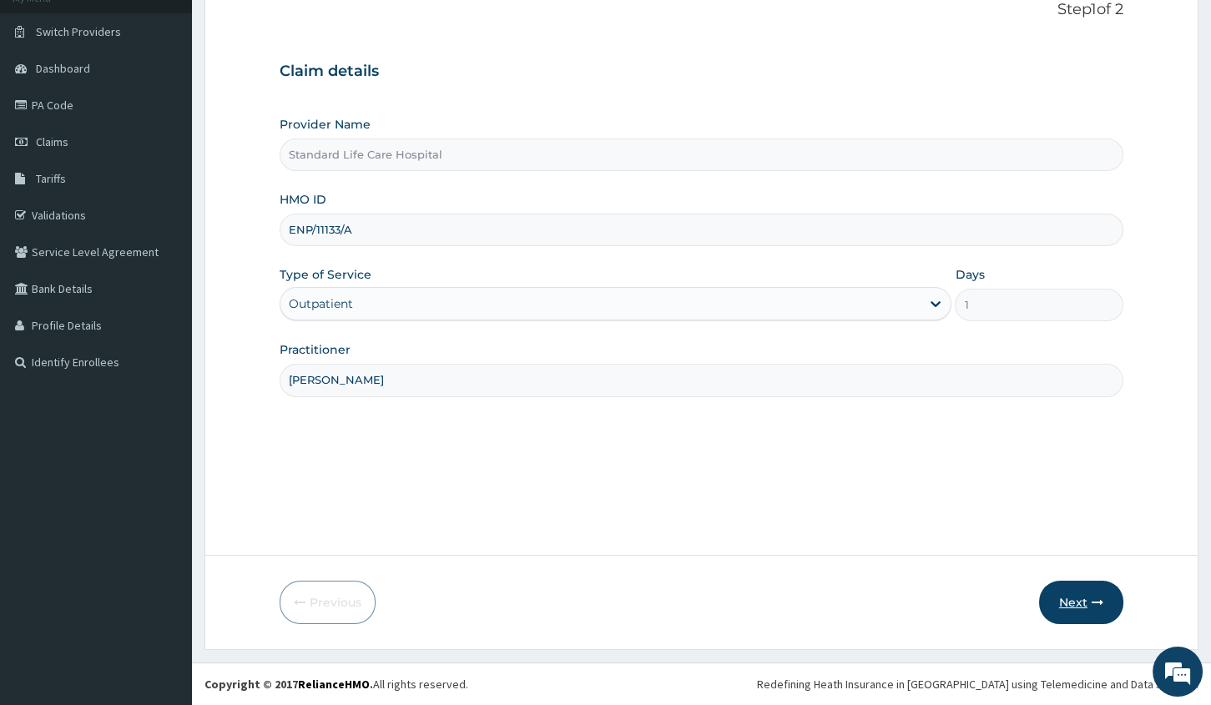
click at [1050, 601] on button "Next" at bounding box center [1081, 602] width 84 height 43
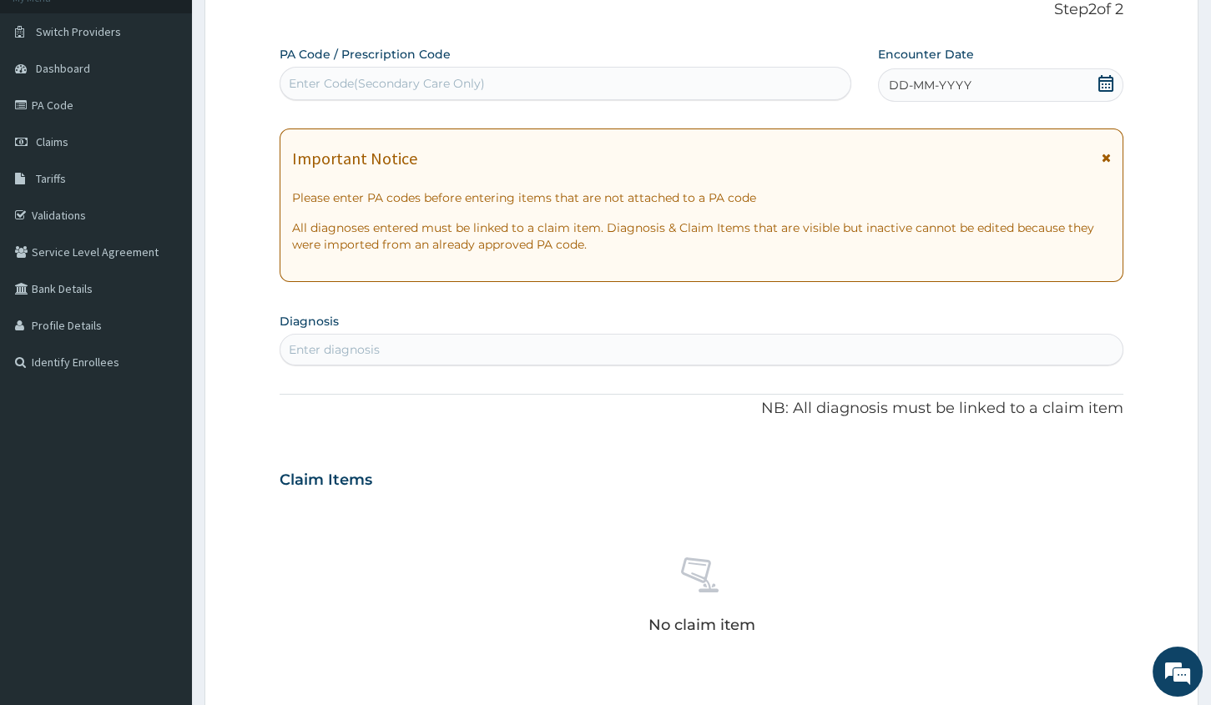
click at [1100, 75] on icon at bounding box center [1105, 83] width 17 height 17
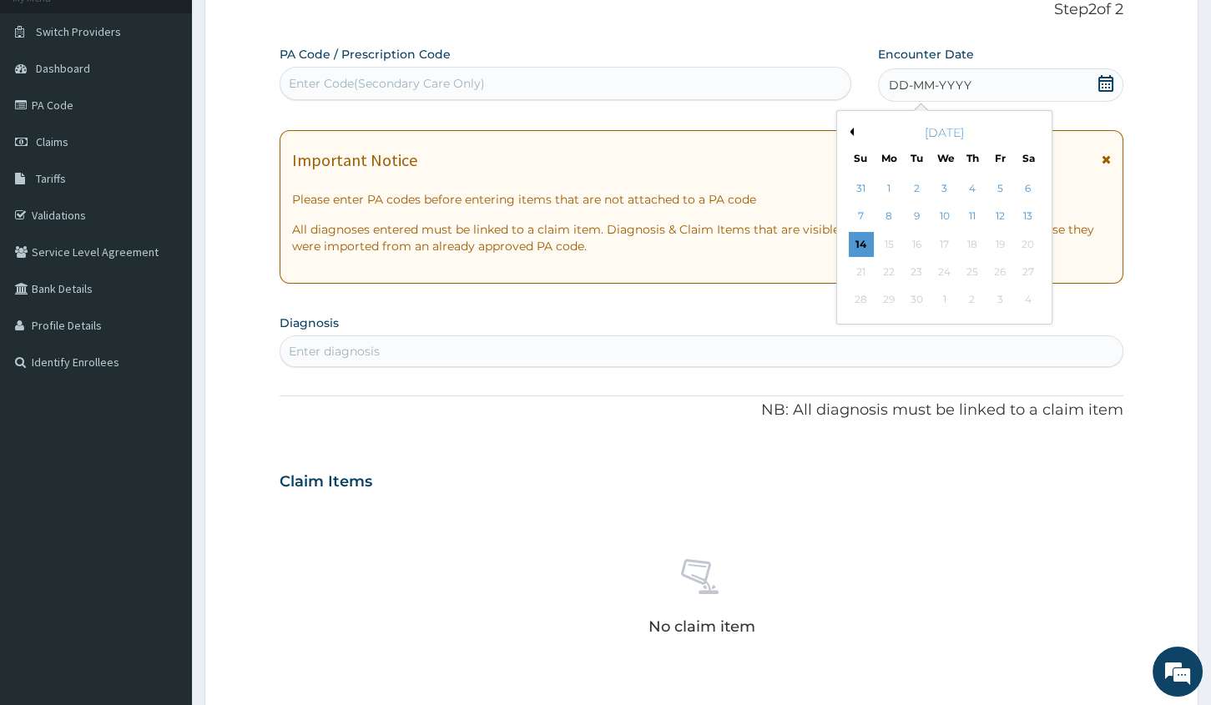
click at [864, 235] on div "14" at bounding box center [861, 244] width 25 height 25
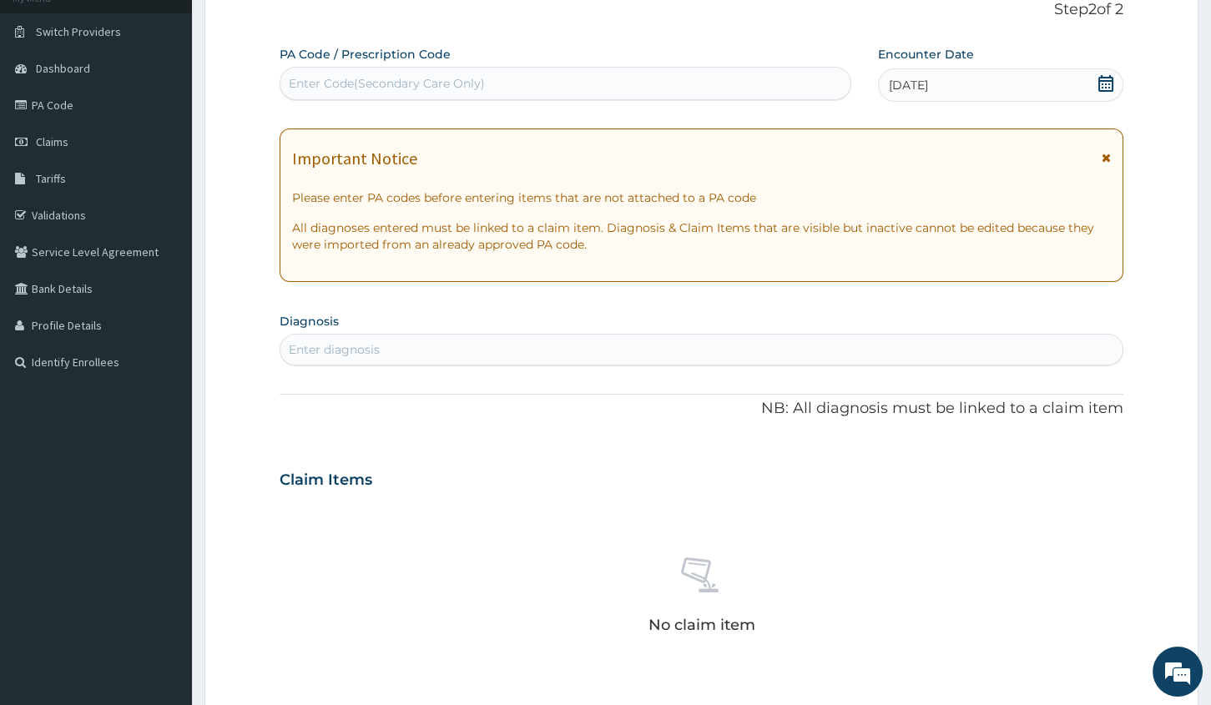
click at [459, 348] on div "Enter diagnosis" at bounding box center [701, 349] width 842 height 27
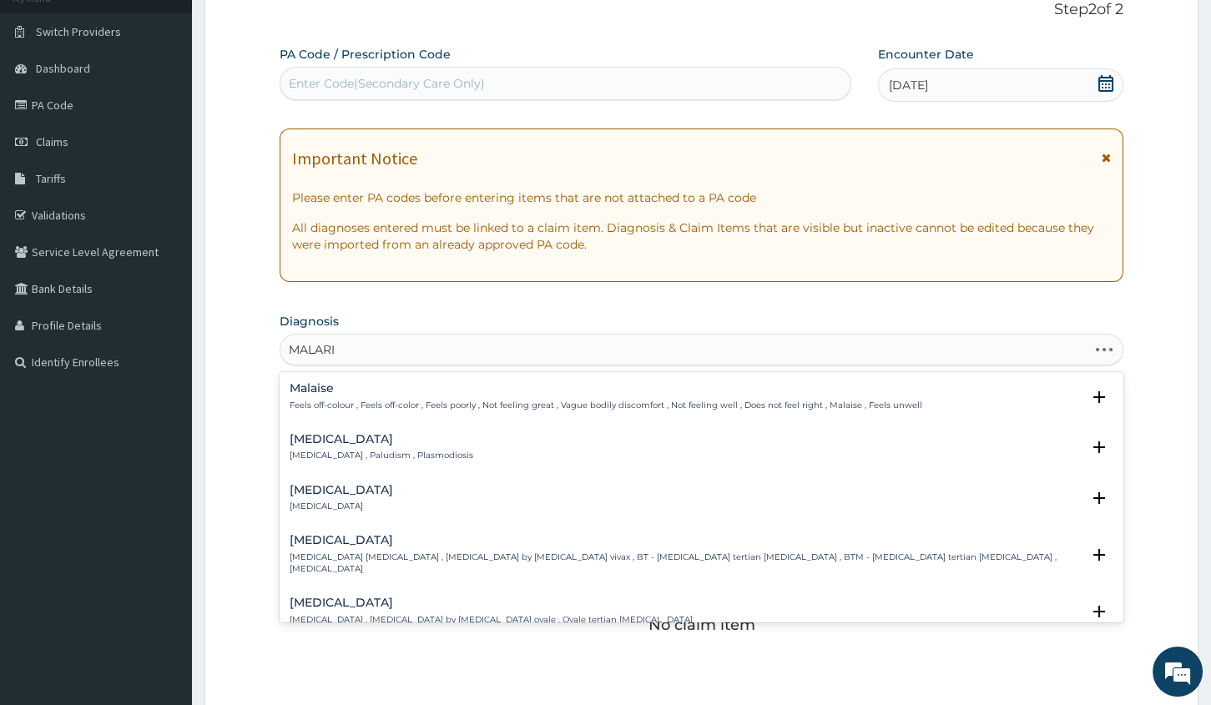
type input "[MEDICAL_DATA]"
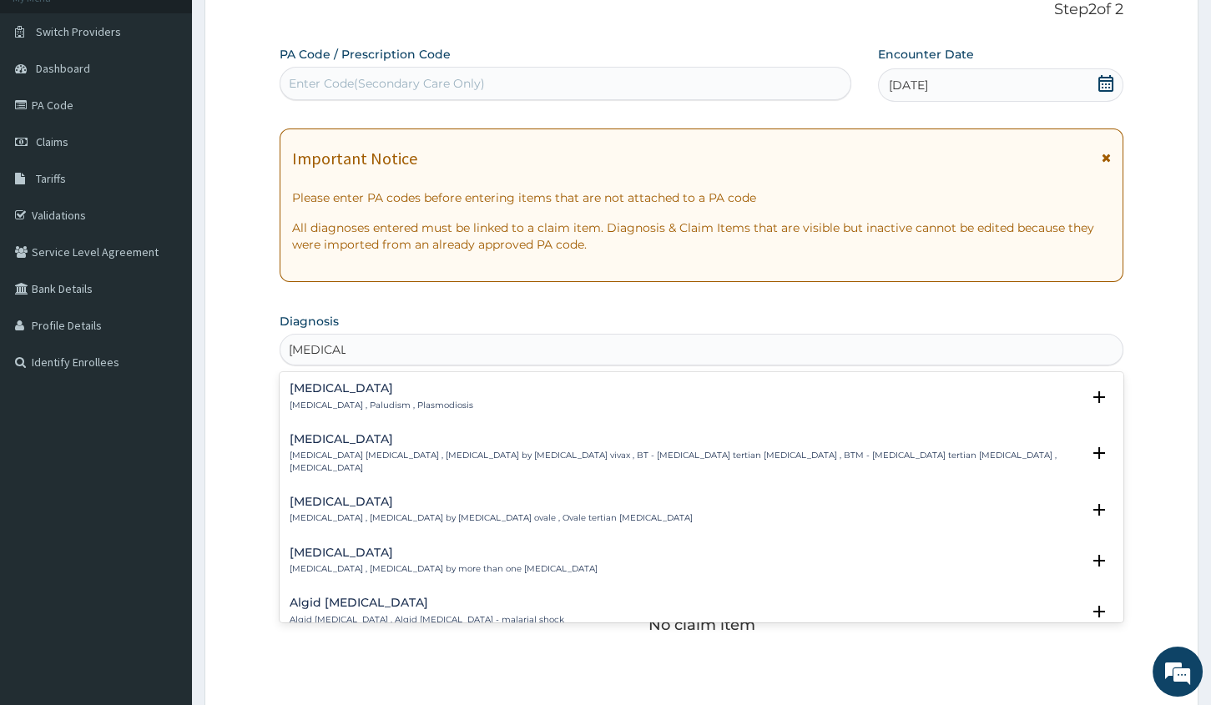
click at [349, 401] on p "[MEDICAL_DATA] , Paludism , Plasmodiosis" at bounding box center [382, 406] width 184 height 12
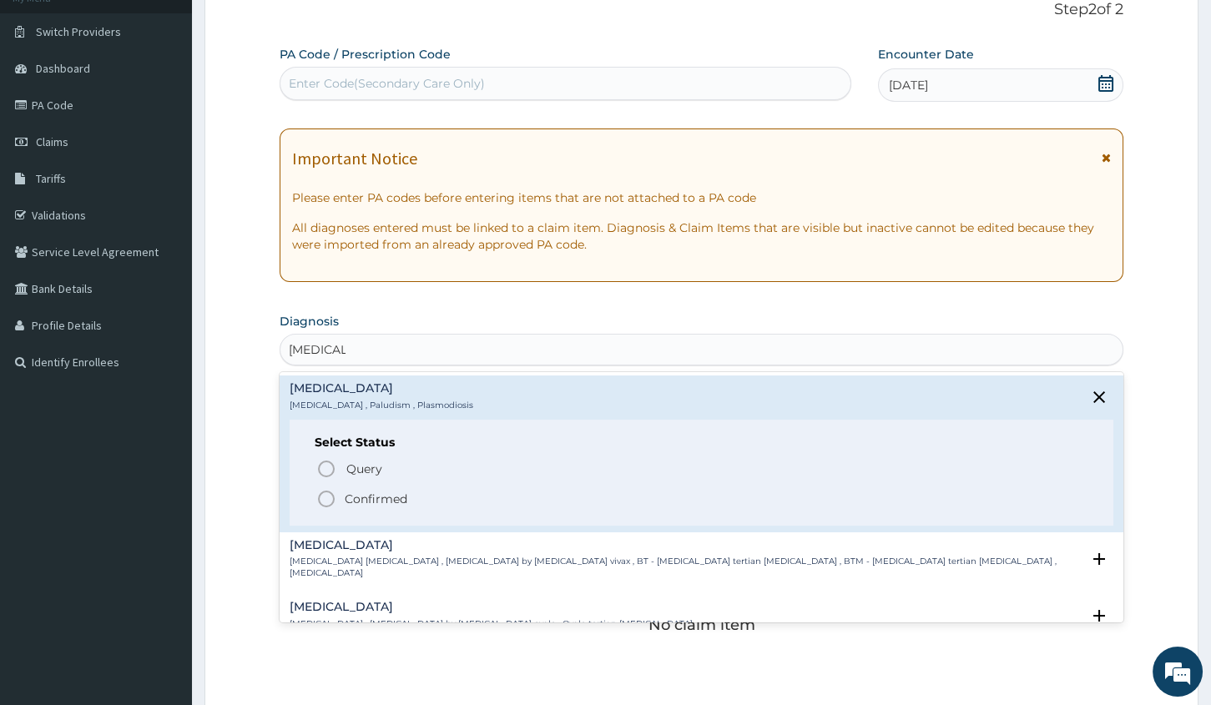
click at [328, 489] on icon "status option filled" at bounding box center [326, 499] width 20 height 20
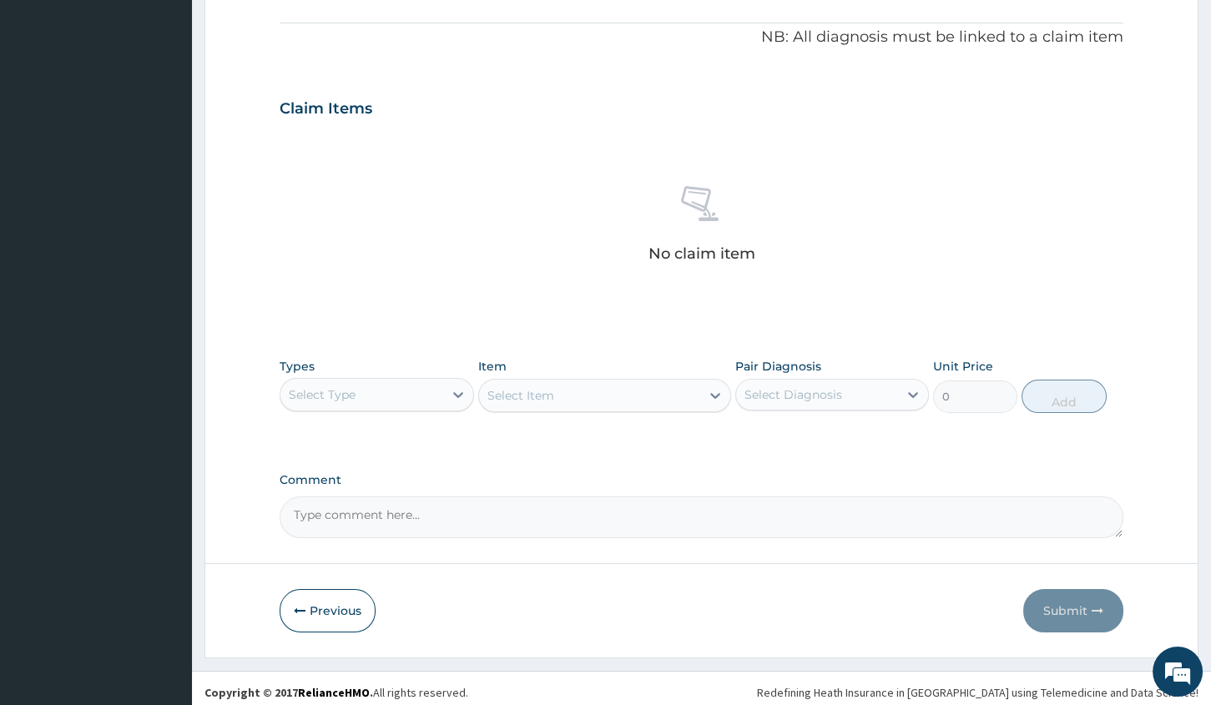
scroll to position [497, 0]
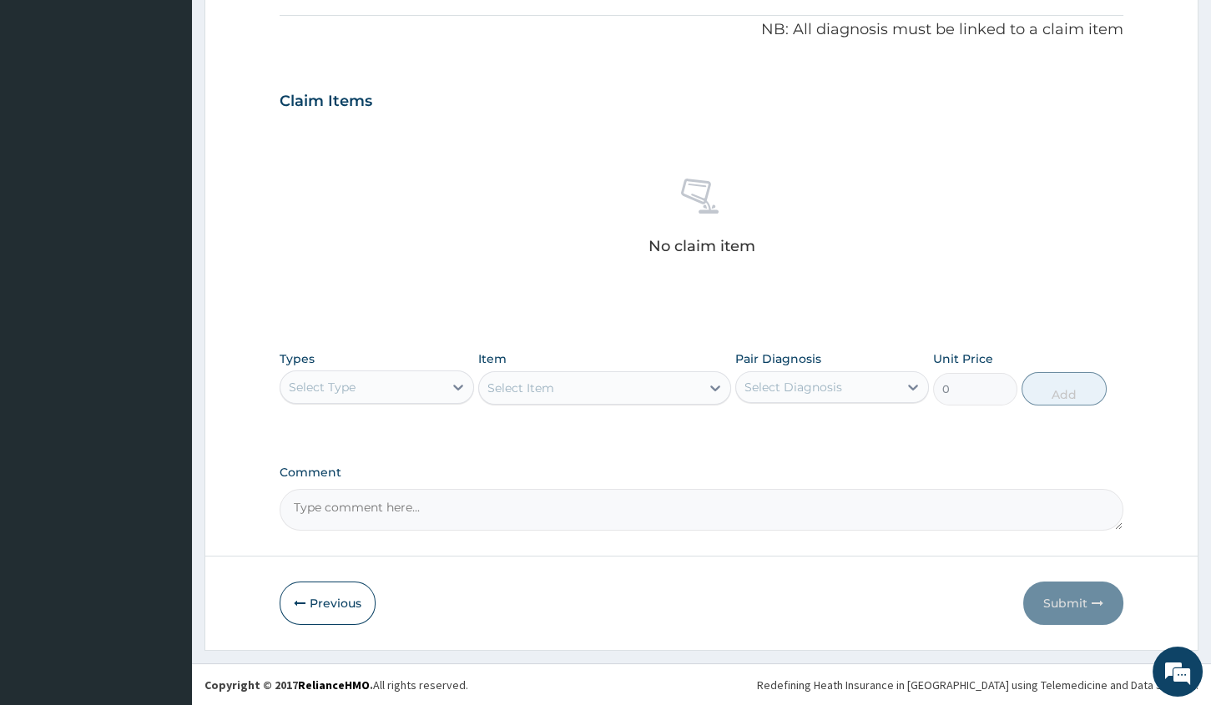
click at [442, 396] on div "Select Type" at bounding box center [361, 387] width 162 height 27
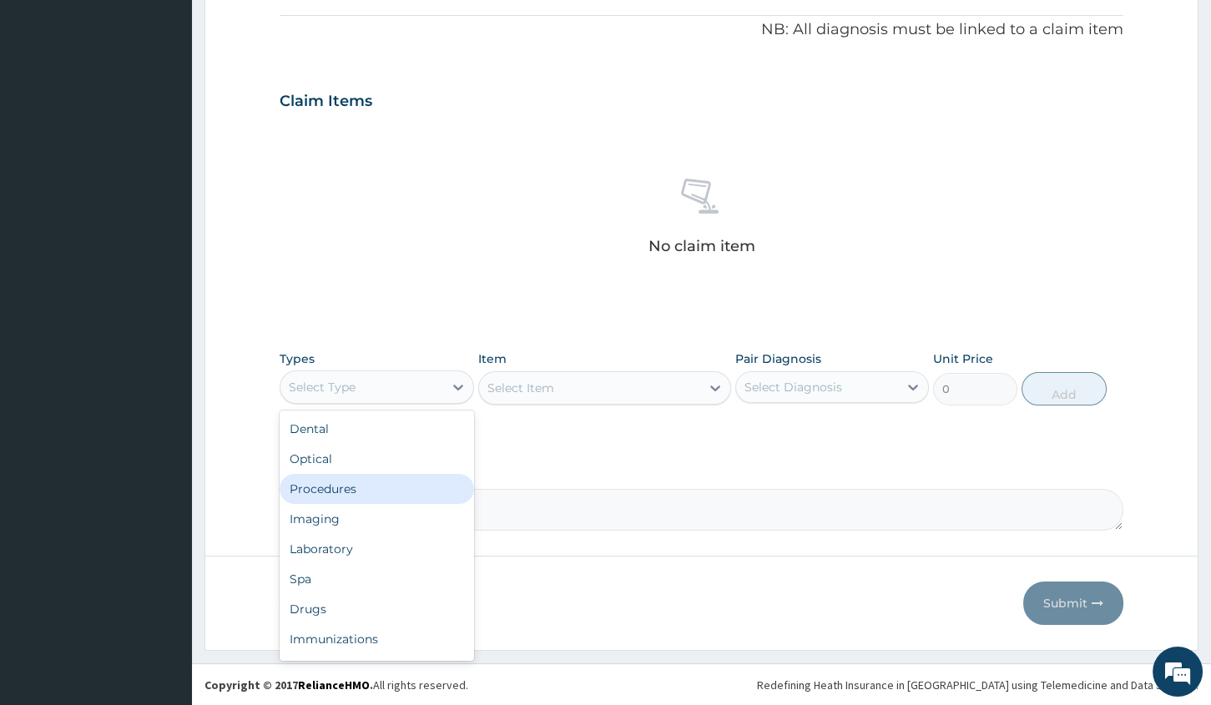
click at [390, 494] on div "Procedures" at bounding box center [377, 489] width 194 height 30
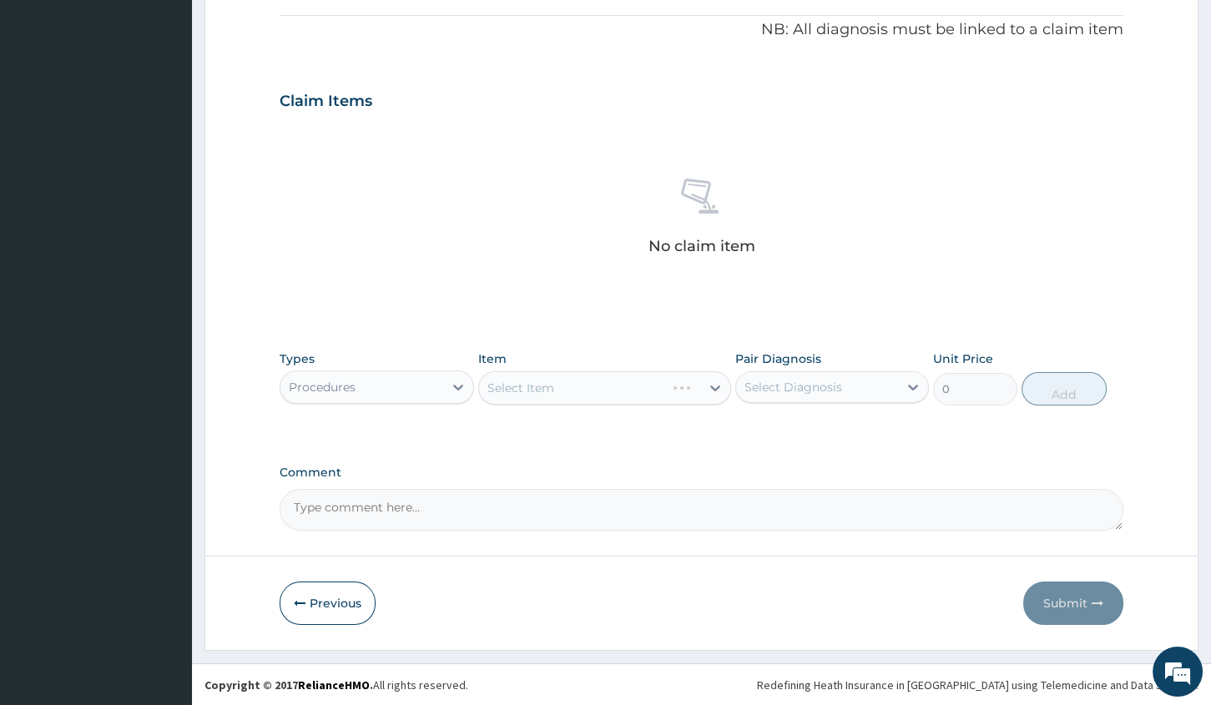
click at [778, 379] on div "Select Diagnosis" at bounding box center [793, 387] width 98 height 17
click at [775, 425] on label "Malaria" at bounding box center [814, 428] width 103 height 17
checkbox input "true"
click at [595, 390] on div "Select Item" at bounding box center [604, 387] width 253 height 33
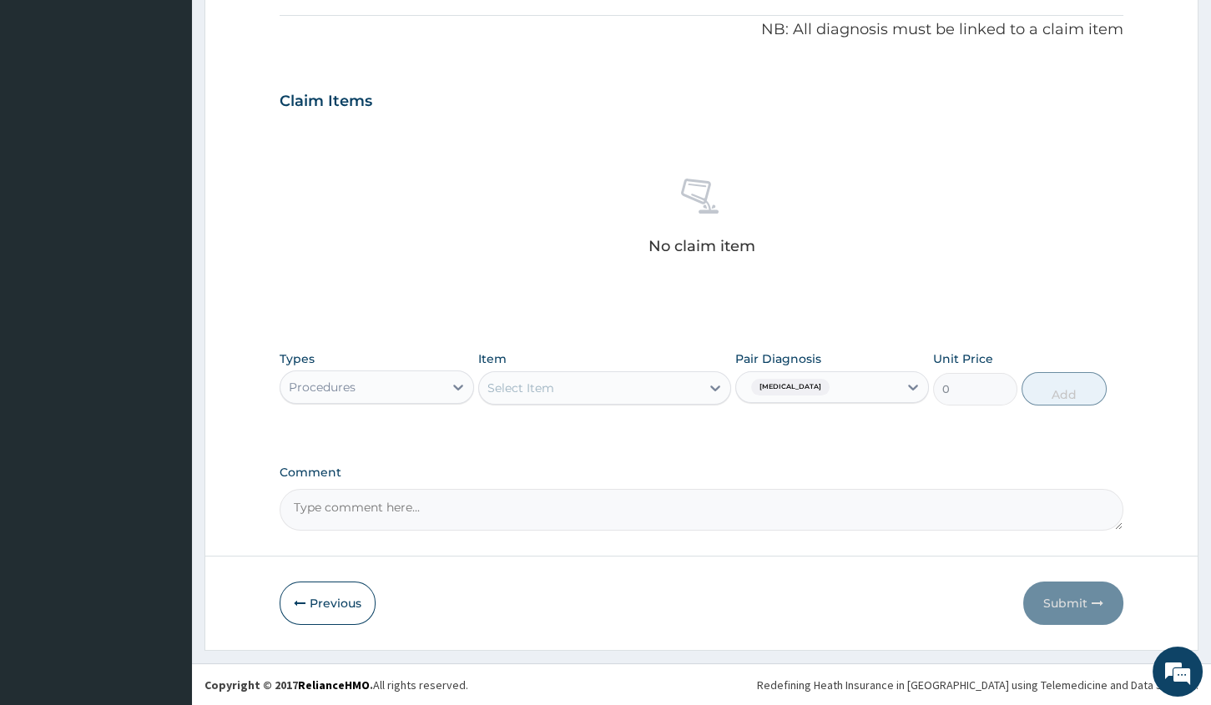
click at [595, 390] on div "Select Item" at bounding box center [589, 388] width 221 height 27
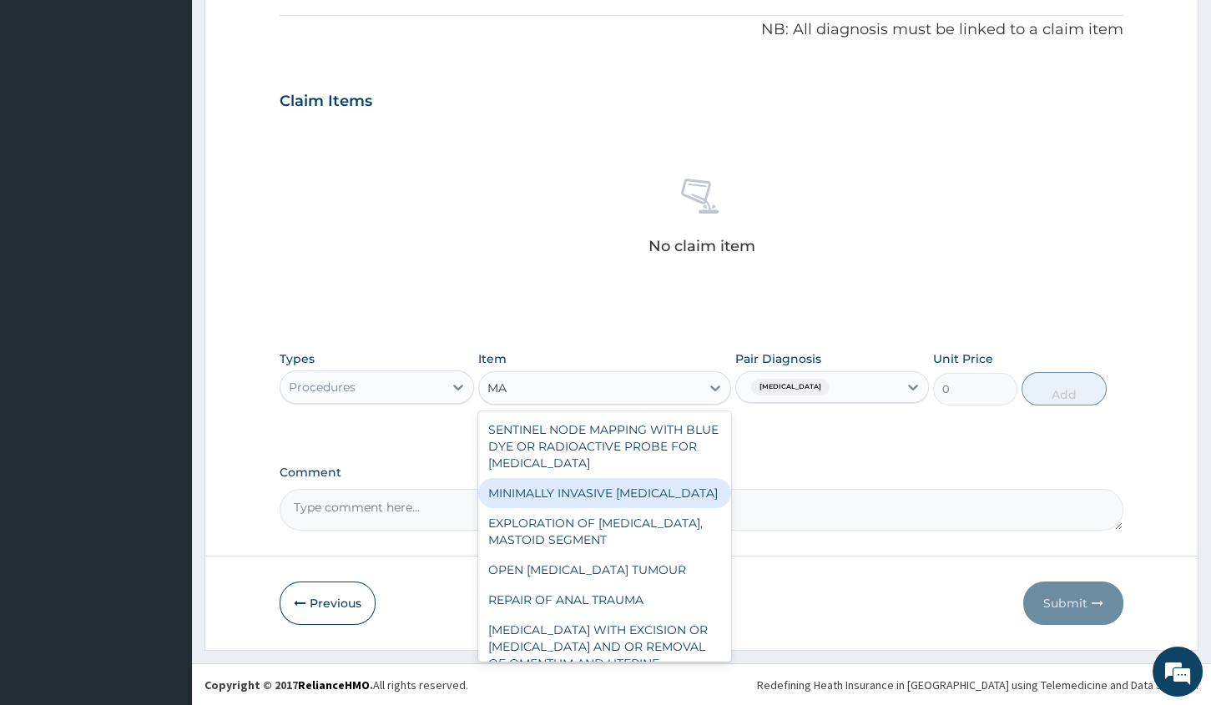
type input "M"
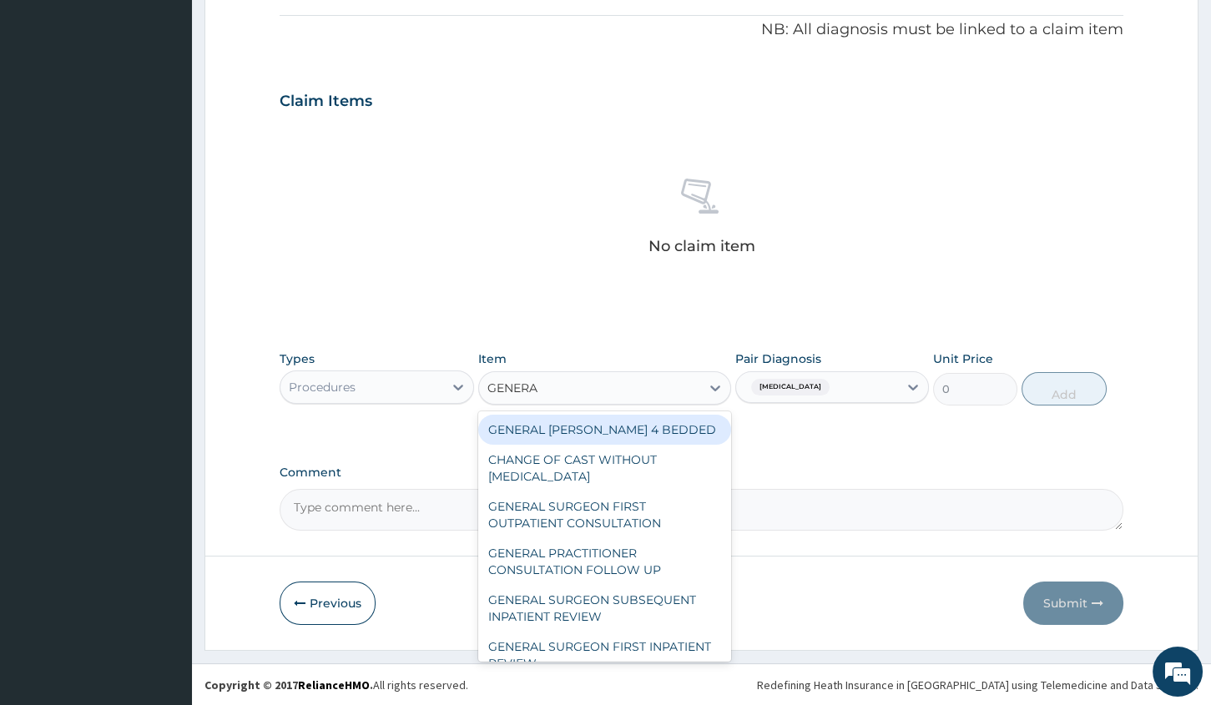
type input "GENERAL"
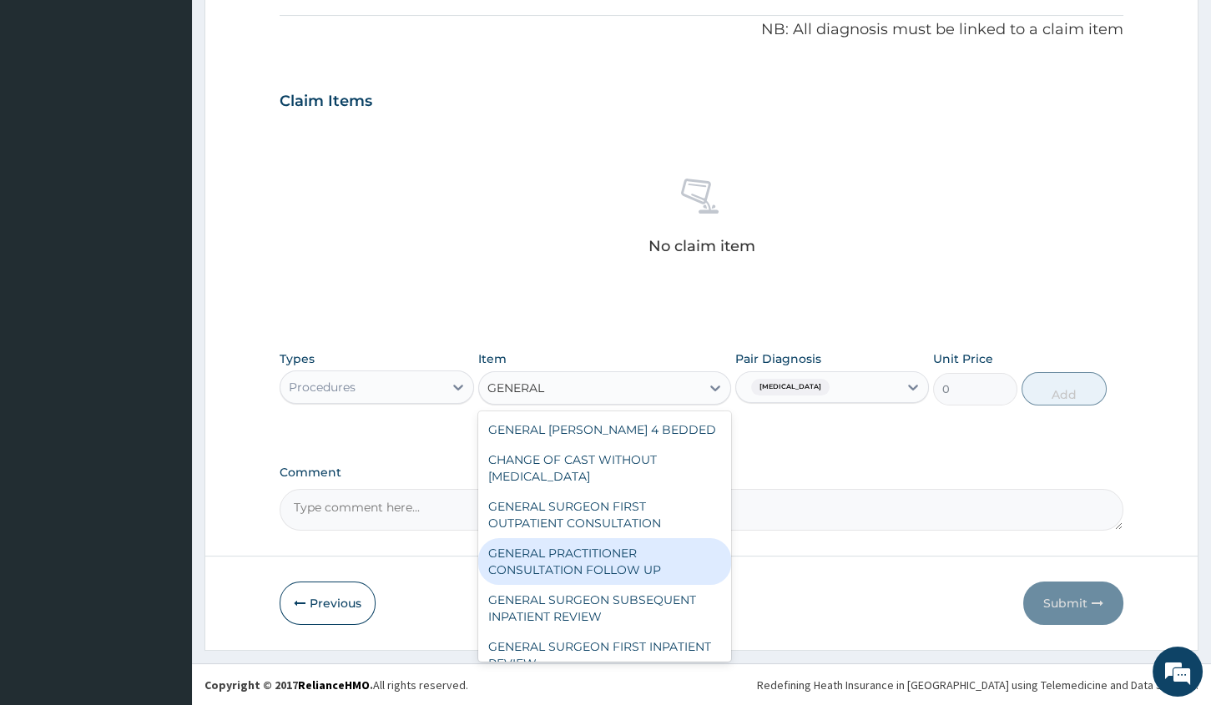
scroll to position [224, 0]
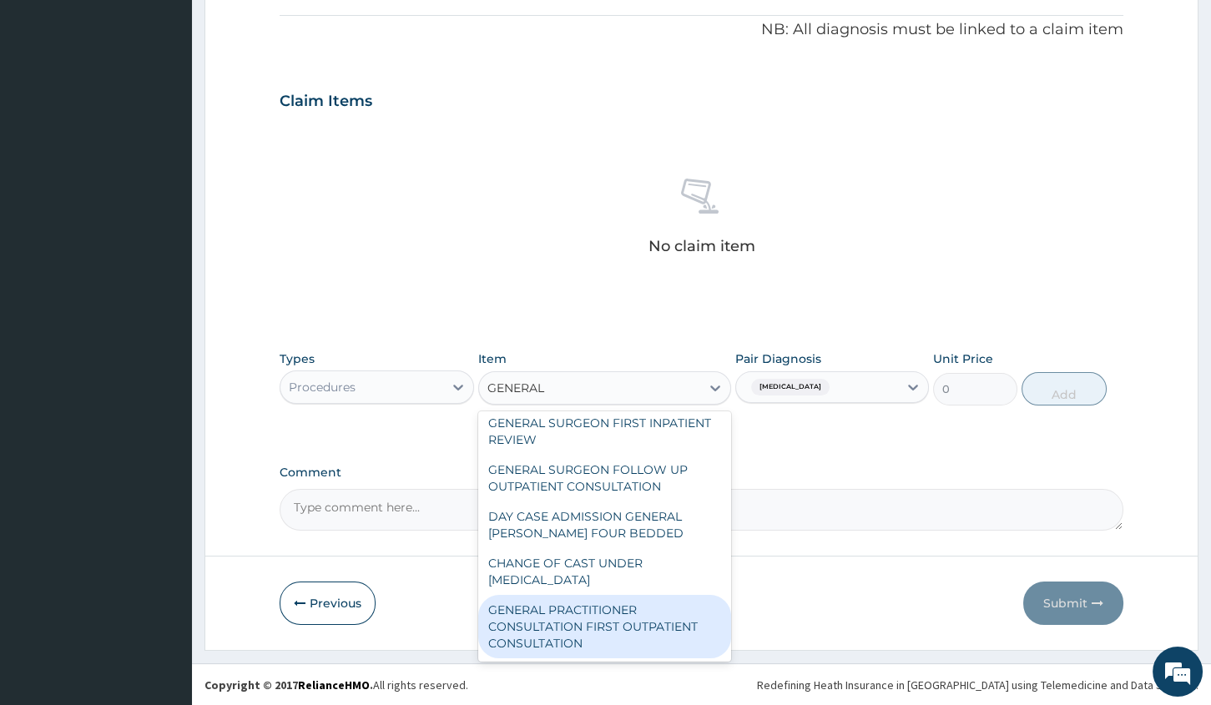
click at [562, 623] on div "GENERAL PRACTITIONER CONSULTATION FIRST OUTPATIENT CONSULTATION" at bounding box center [604, 626] width 253 height 63
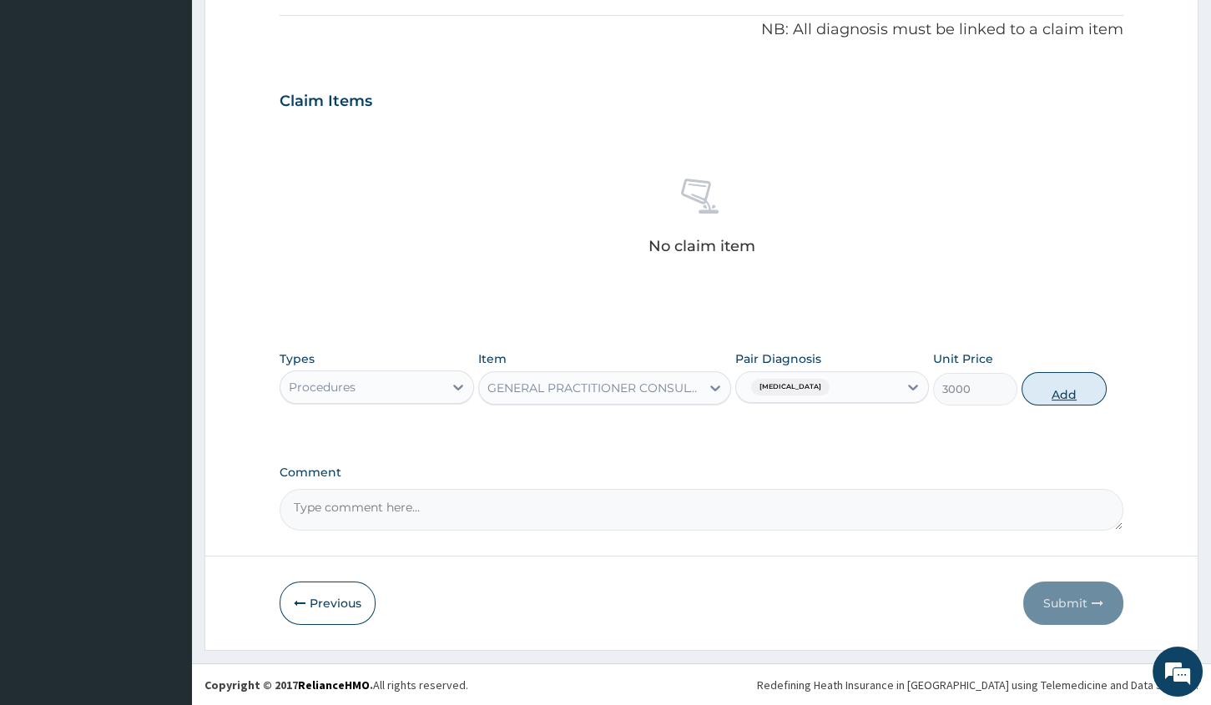
click at [1041, 395] on button "Add" at bounding box center [1063, 388] width 84 height 33
type input "0"
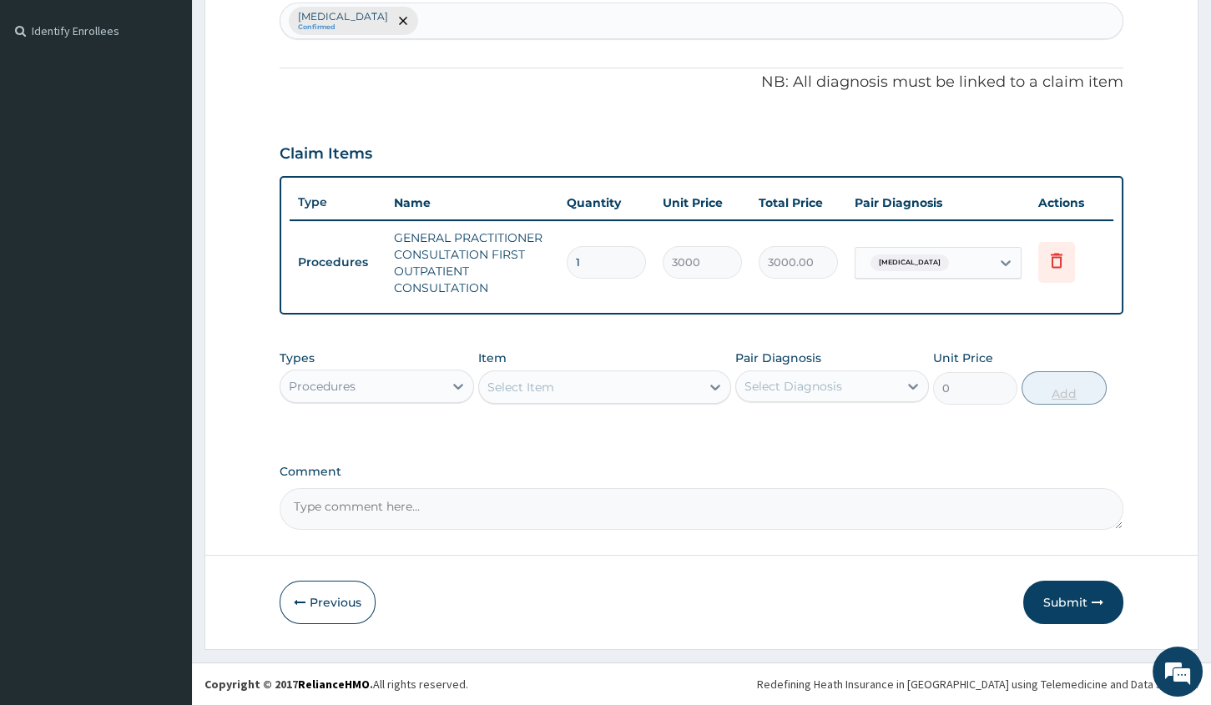
scroll to position [443, 0]
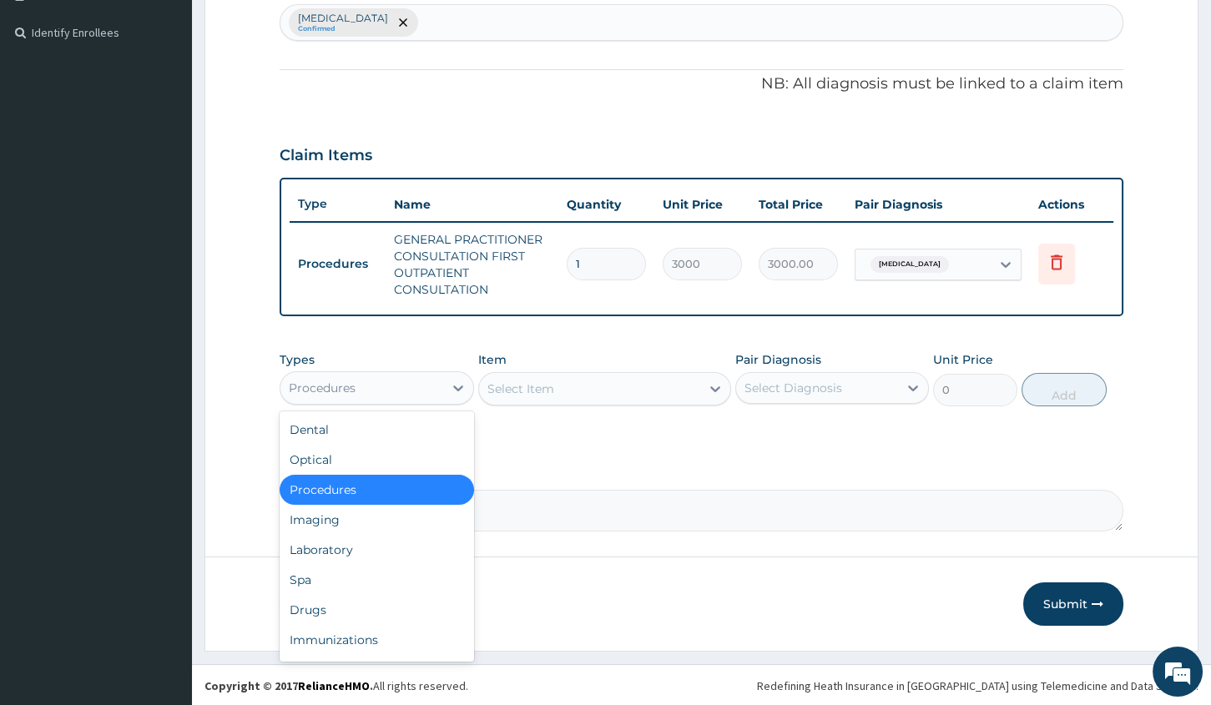
click at [429, 379] on div "Procedures" at bounding box center [361, 388] width 162 height 27
click at [345, 543] on div "Laboratory" at bounding box center [377, 550] width 194 height 30
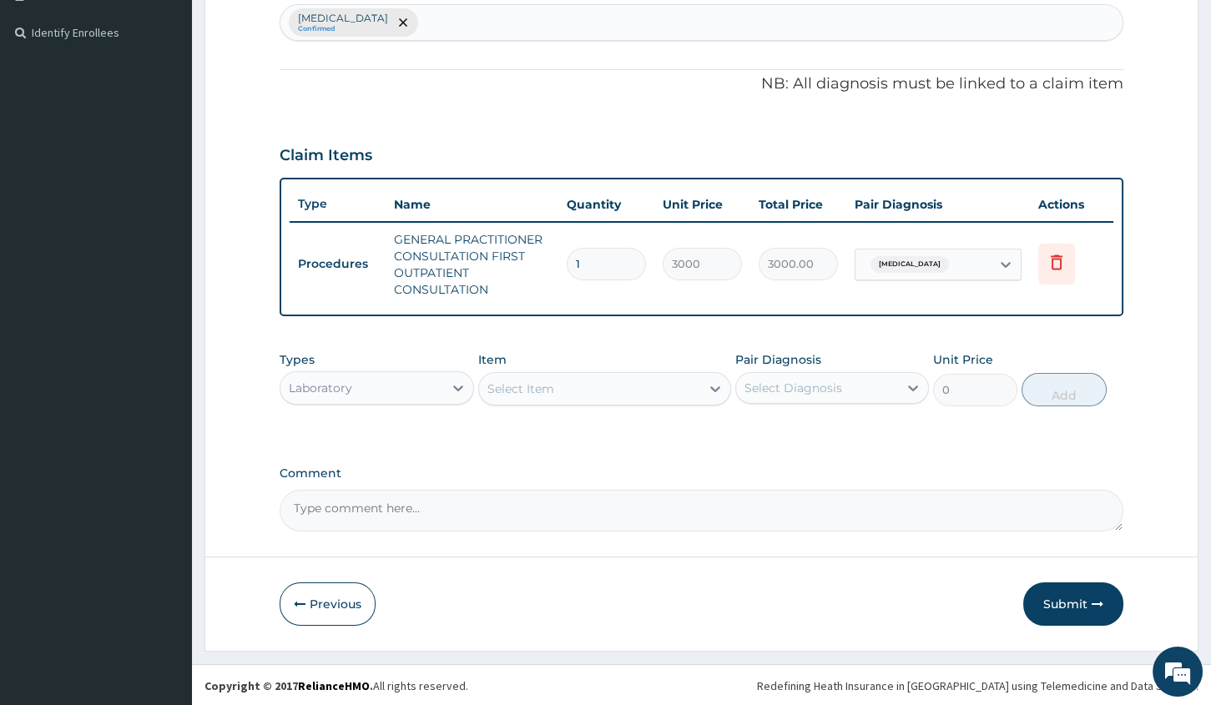
click at [681, 385] on div "Select Item" at bounding box center [589, 388] width 221 height 27
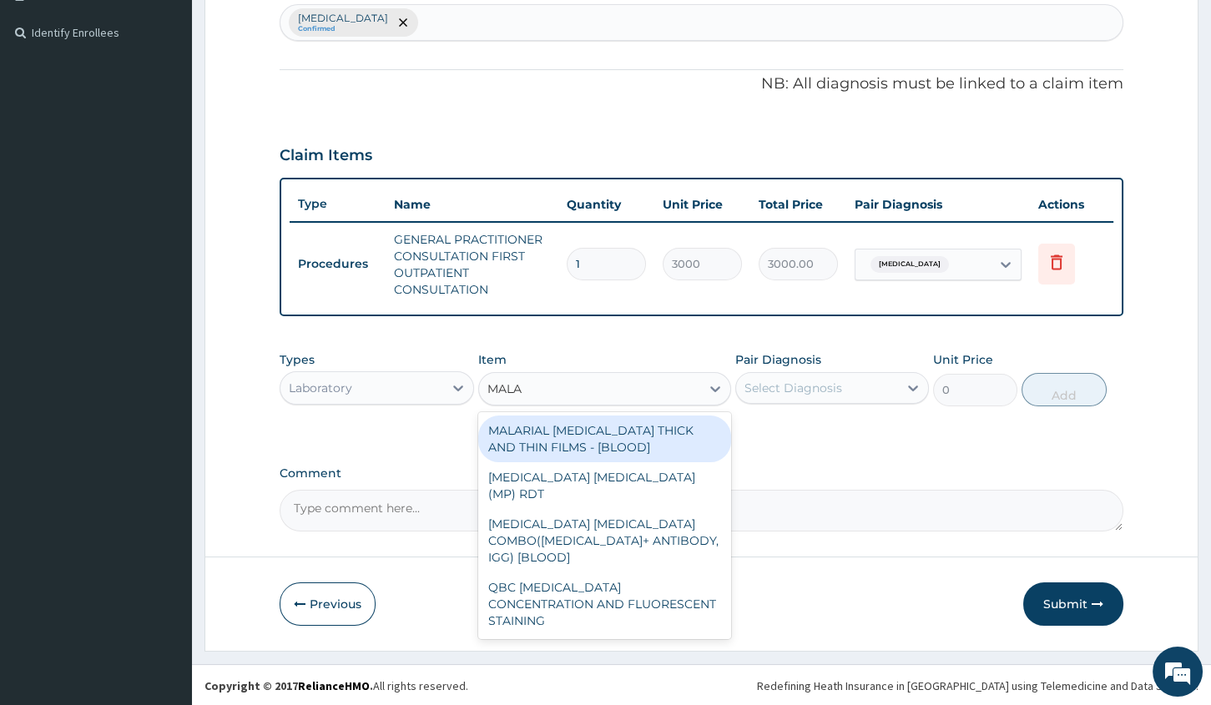
type input "MALAR"
click at [638, 435] on div "MALARIAL PARASITE THICK AND THIN FILMS - [BLOOD]" at bounding box center [604, 439] width 253 height 47
type input "1500"
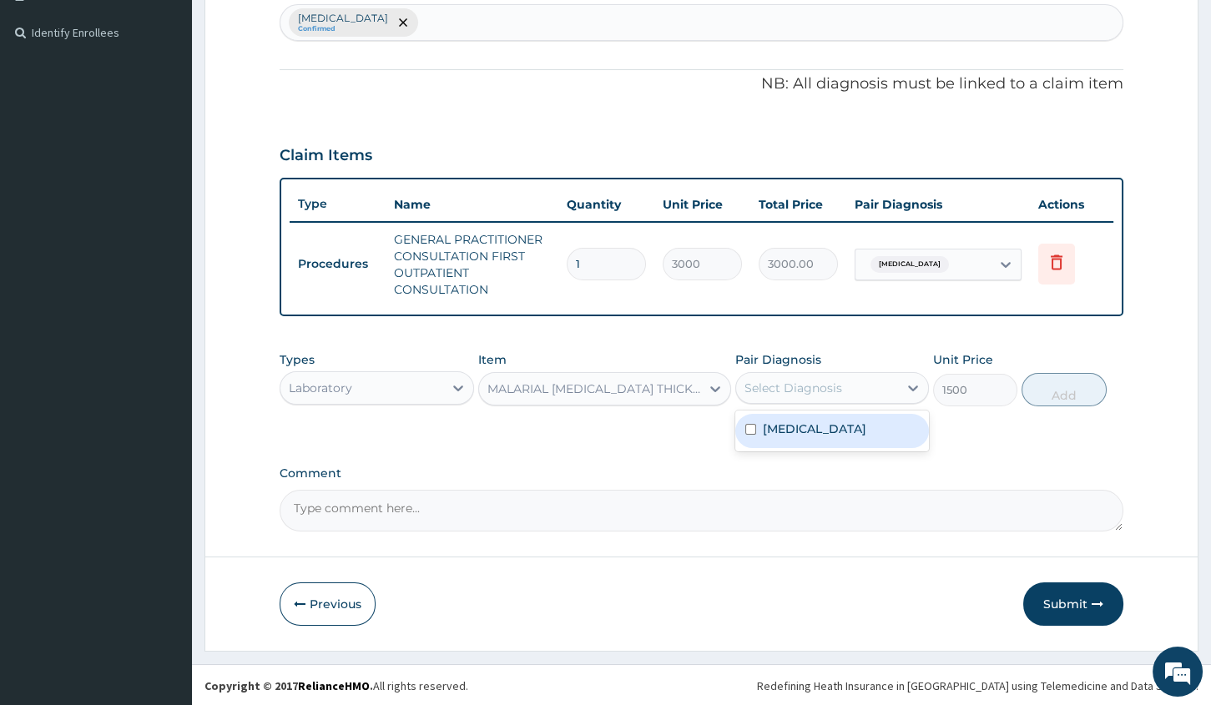
click at [809, 395] on div "Select Diagnosis" at bounding box center [817, 388] width 162 height 27
click at [813, 416] on div "Malaria" at bounding box center [832, 431] width 194 height 34
checkbox input "true"
click at [1055, 383] on button "Add" at bounding box center [1063, 389] width 84 height 33
type input "0"
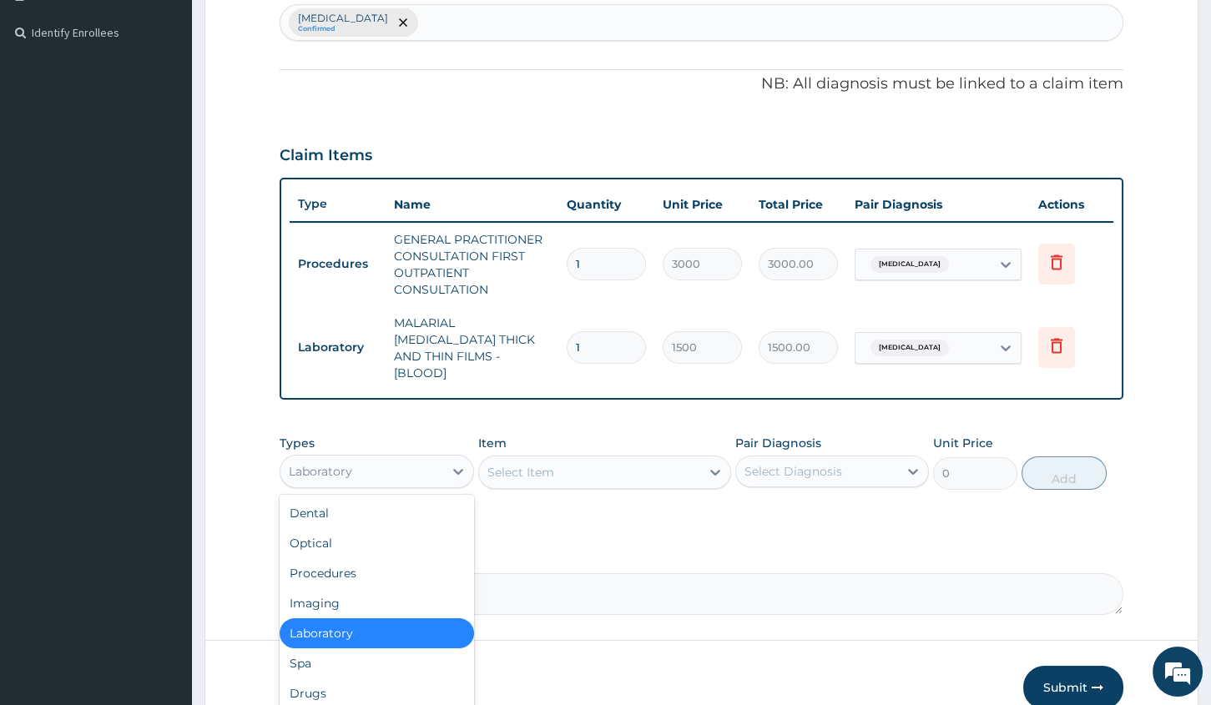
click at [416, 458] on div "Laboratory" at bounding box center [361, 471] width 162 height 27
click at [345, 678] on div "Drugs" at bounding box center [377, 693] width 194 height 30
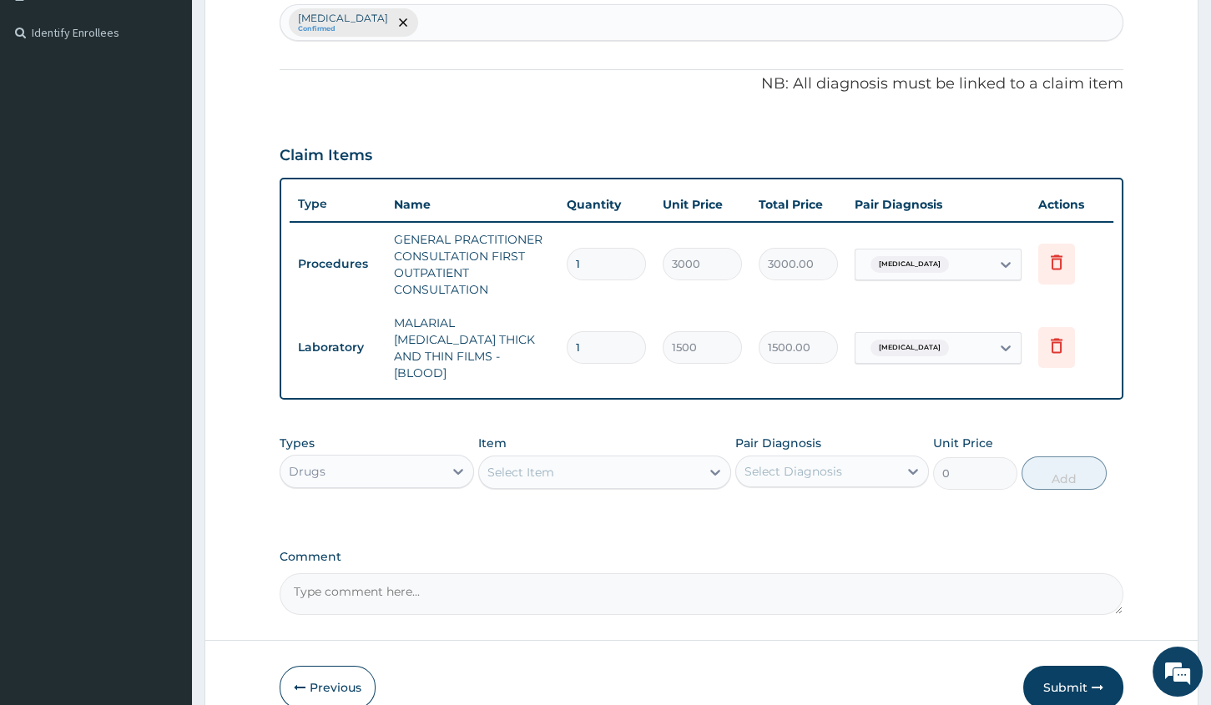
click at [602, 459] on div "Select Item" at bounding box center [589, 472] width 221 height 27
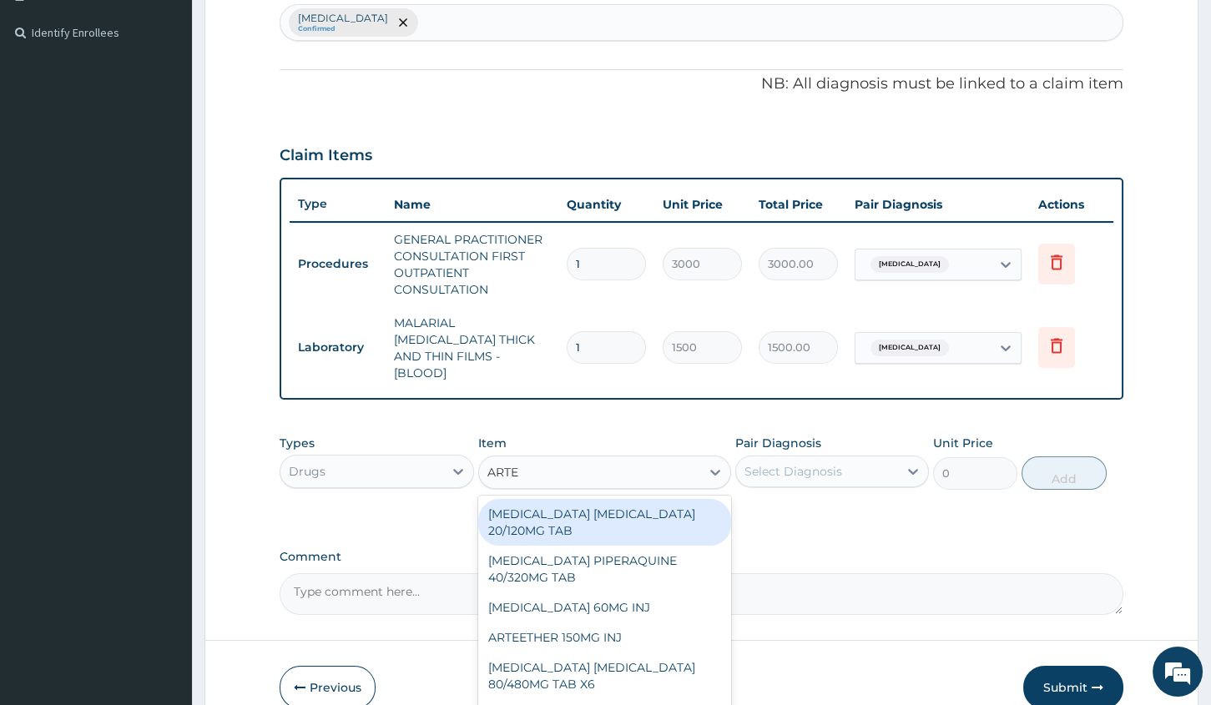
type input "ARTEM"
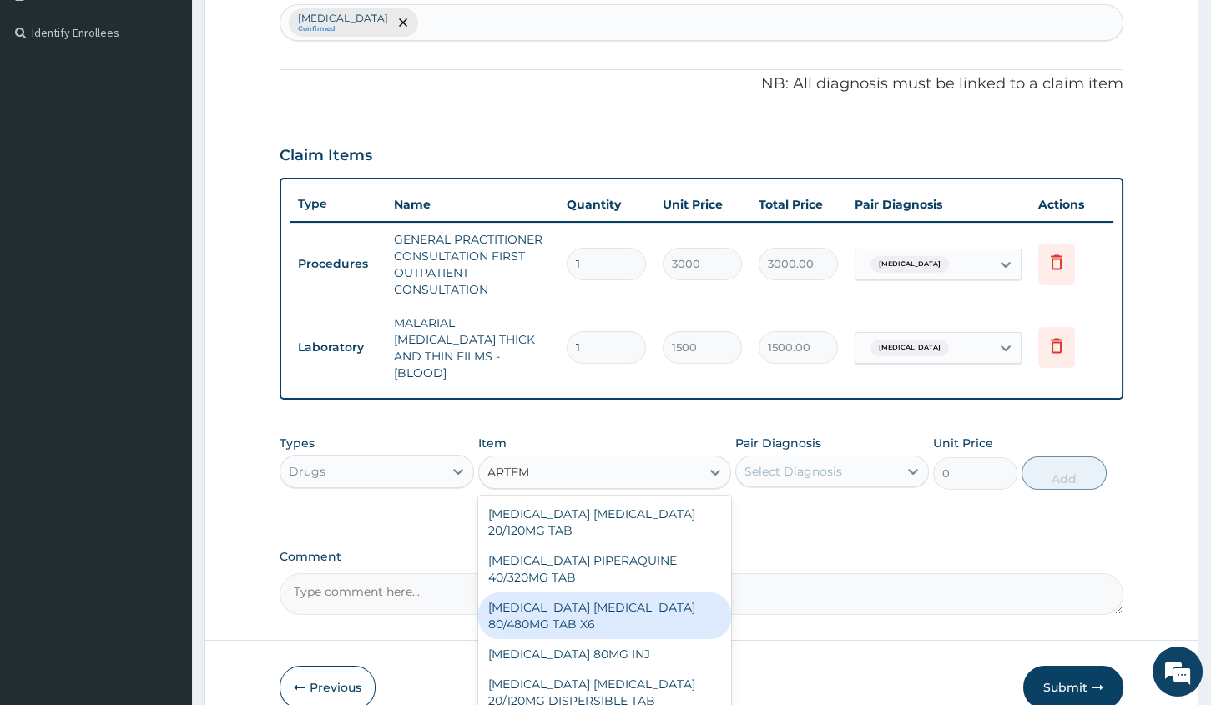
click at [555, 601] on div "ARTEMETHER LUMEFANTRINE 80/480MG TAB X6" at bounding box center [604, 615] width 253 height 47
type input "262.5"
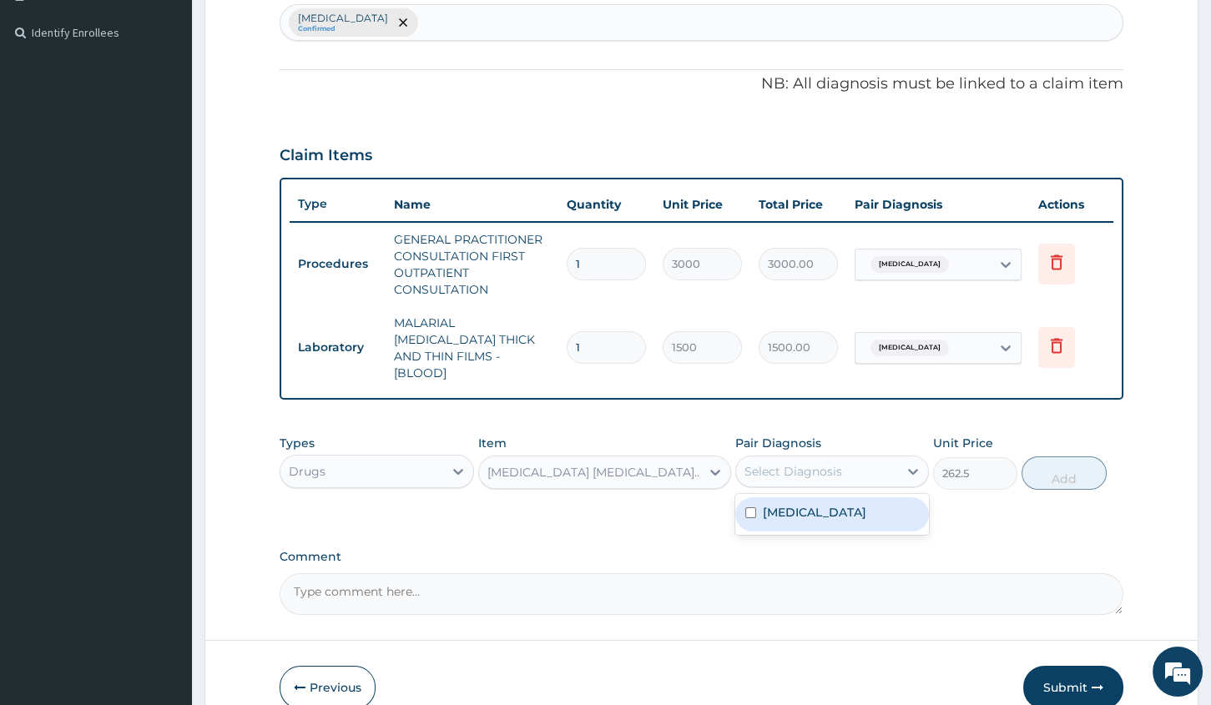
click at [846, 458] on div "Select Diagnosis" at bounding box center [817, 471] width 162 height 27
click at [834, 498] on div "Malaria" at bounding box center [832, 514] width 194 height 34
checkbox input "true"
click at [1058, 459] on button "Add" at bounding box center [1063, 472] width 84 height 33
type input "0"
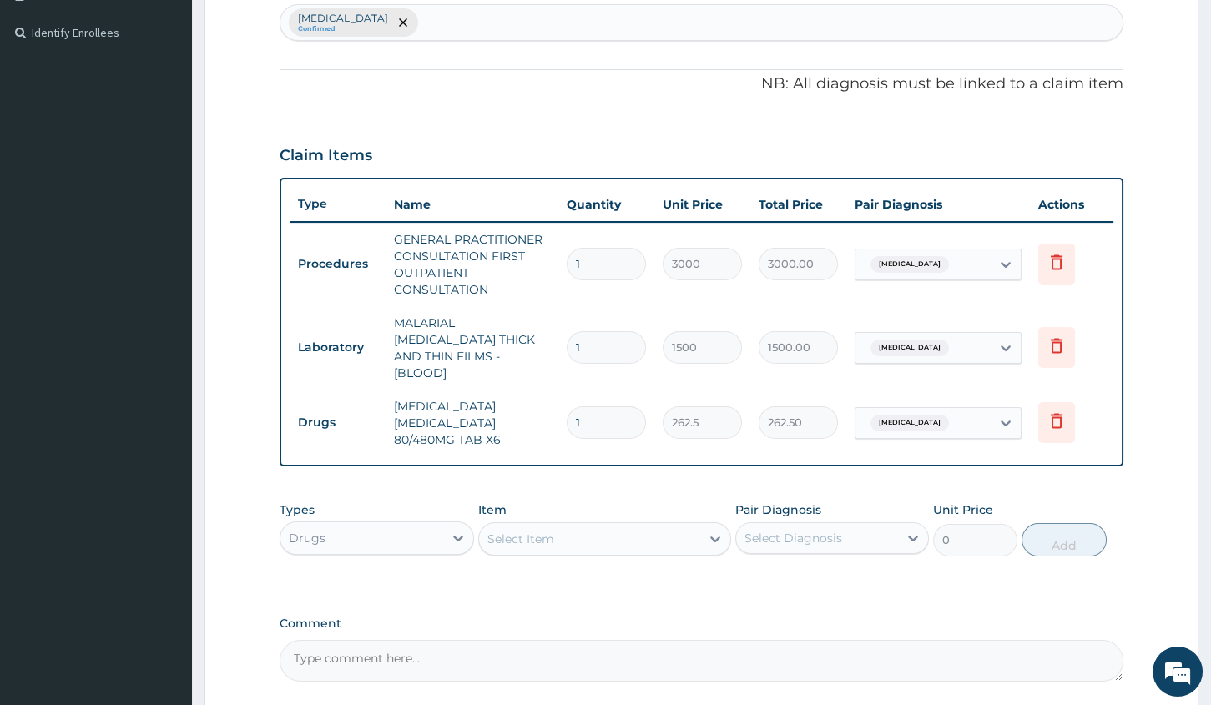
type input "0.00"
type input "6"
type input "1575.00"
type input "6"
click at [555, 526] on div "Select Item" at bounding box center [589, 539] width 221 height 27
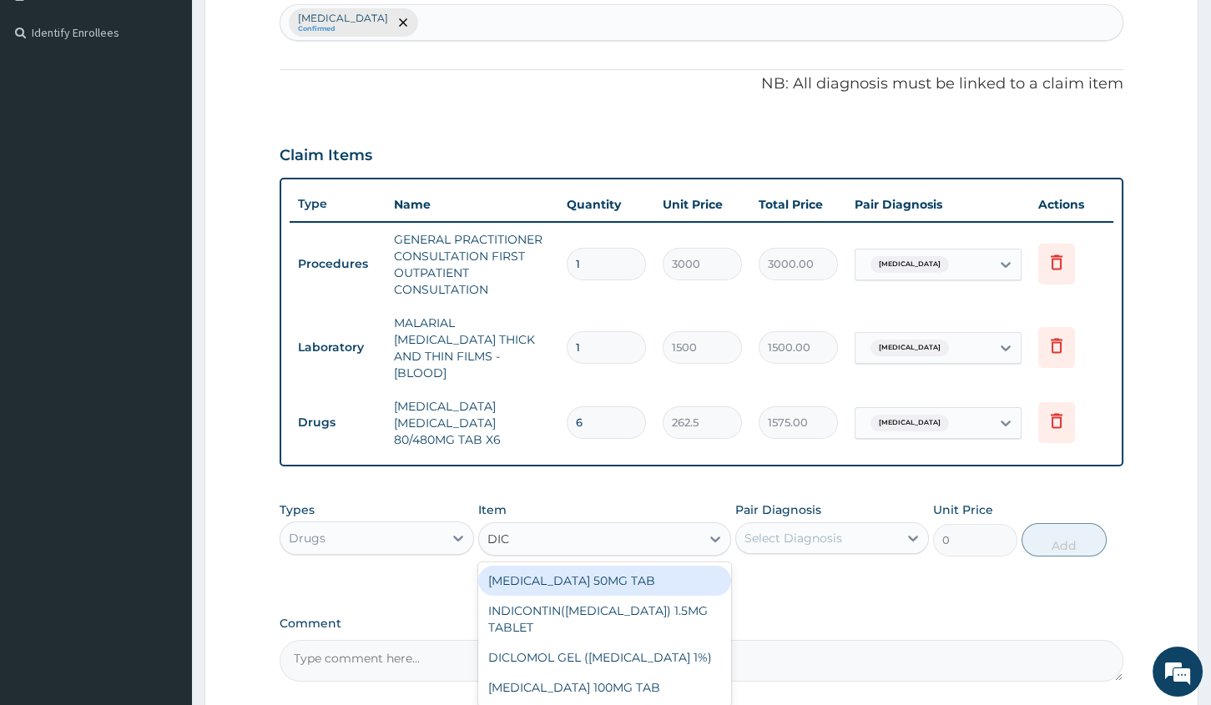
type input "DICL"
click at [628, 566] on div "DICLOFENAC 50MG TAB" at bounding box center [604, 581] width 253 height 30
type input "52.5"
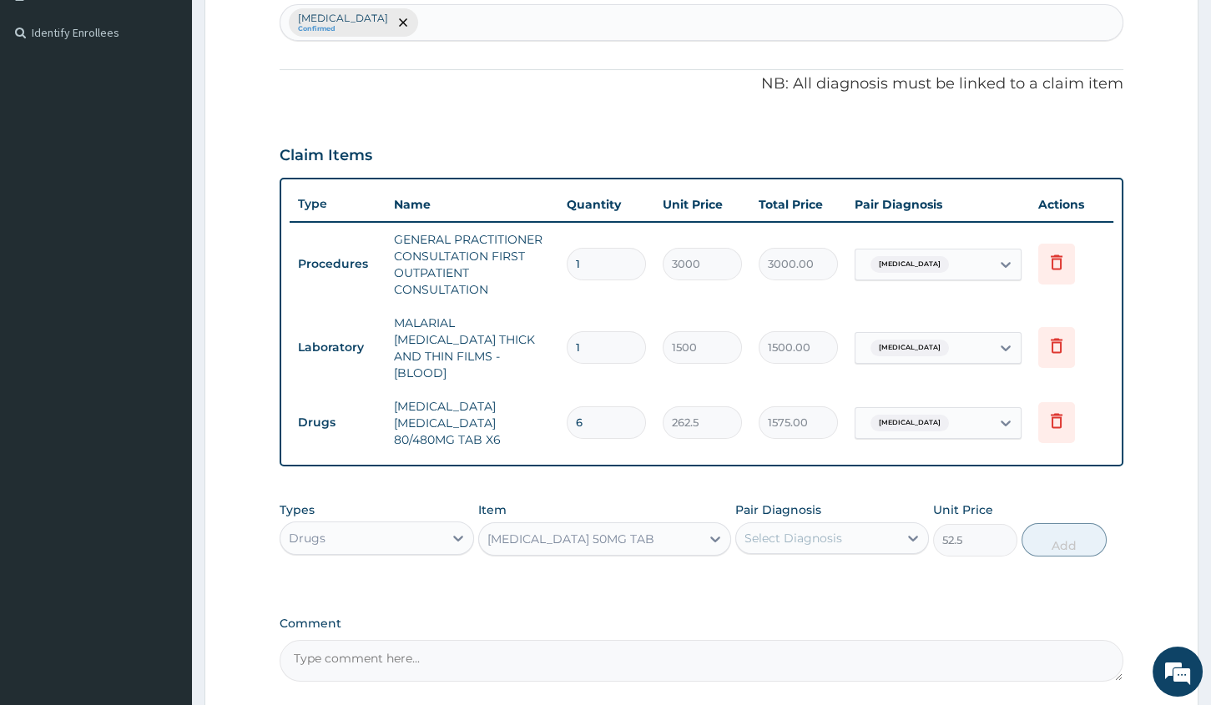
click at [806, 528] on div "Select Diagnosis" at bounding box center [817, 538] width 162 height 27
click at [807, 565] on div "Malaria" at bounding box center [832, 581] width 194 height 34
checkbox input "true"
click at [1046, 528] on button "Add" at bounding box center [1063, 539] width 84 height 33
type input "0"
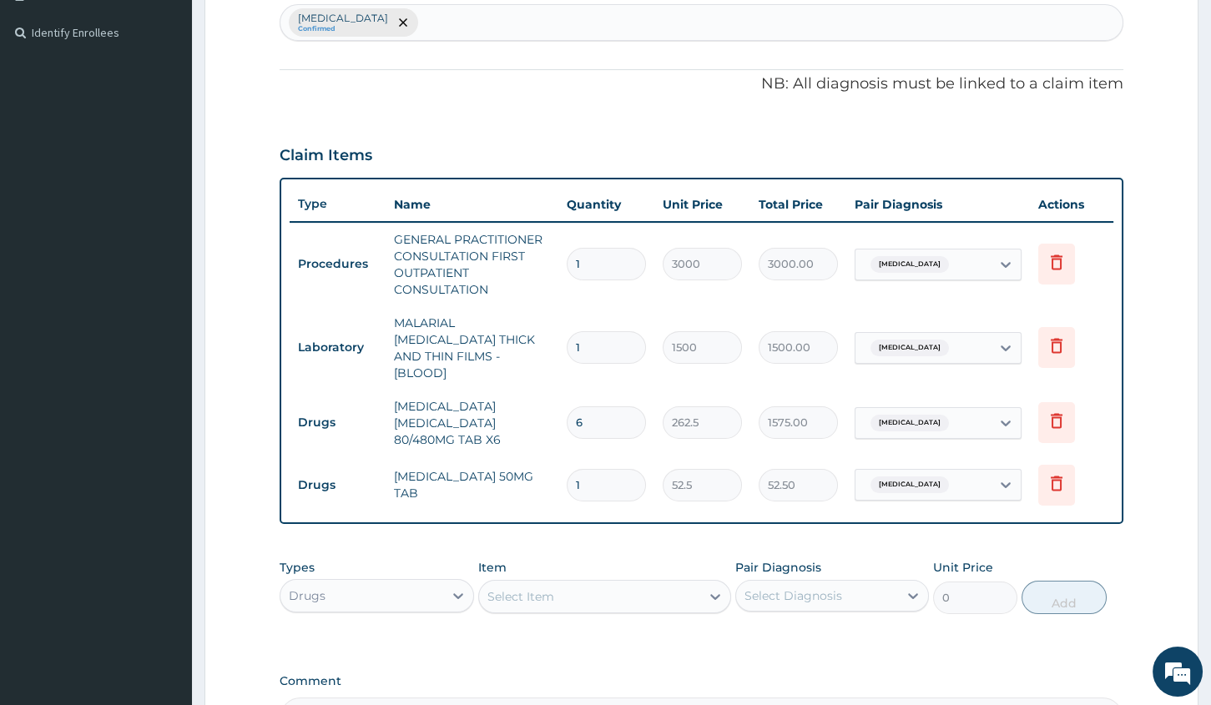
click at [659, 583] on div "Select Item" at bounding box center [589, 596] width 221 height 27
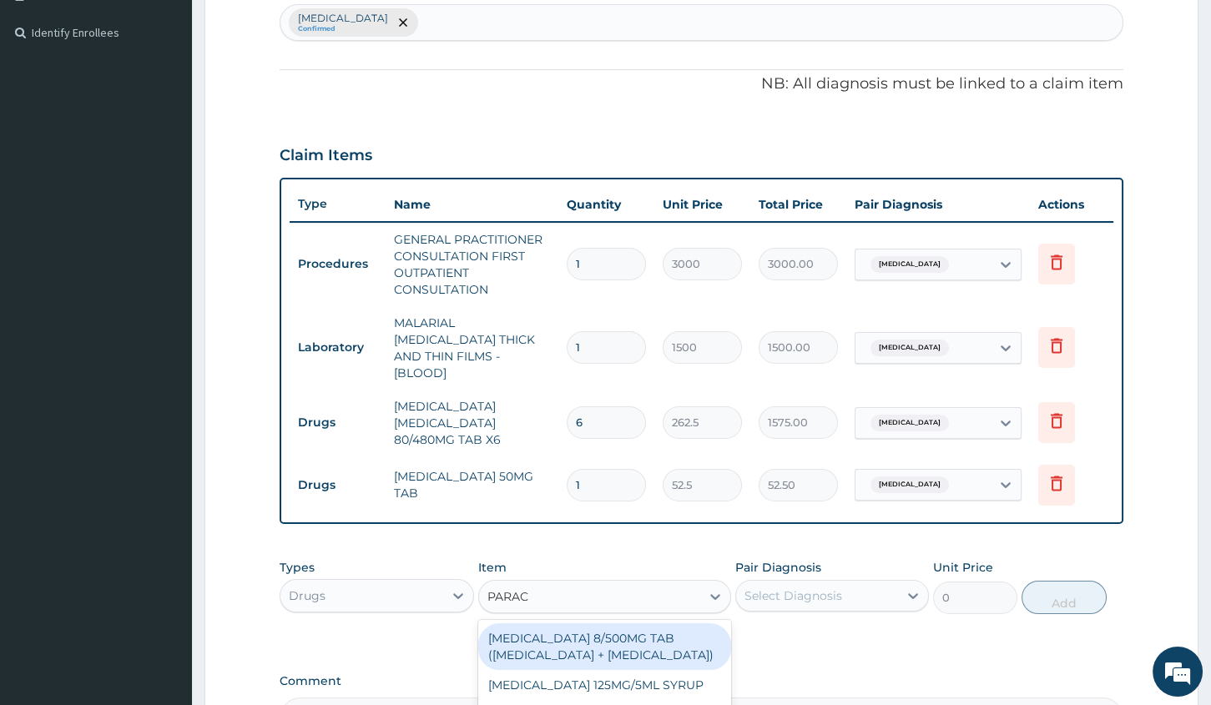
type input "PARACE"
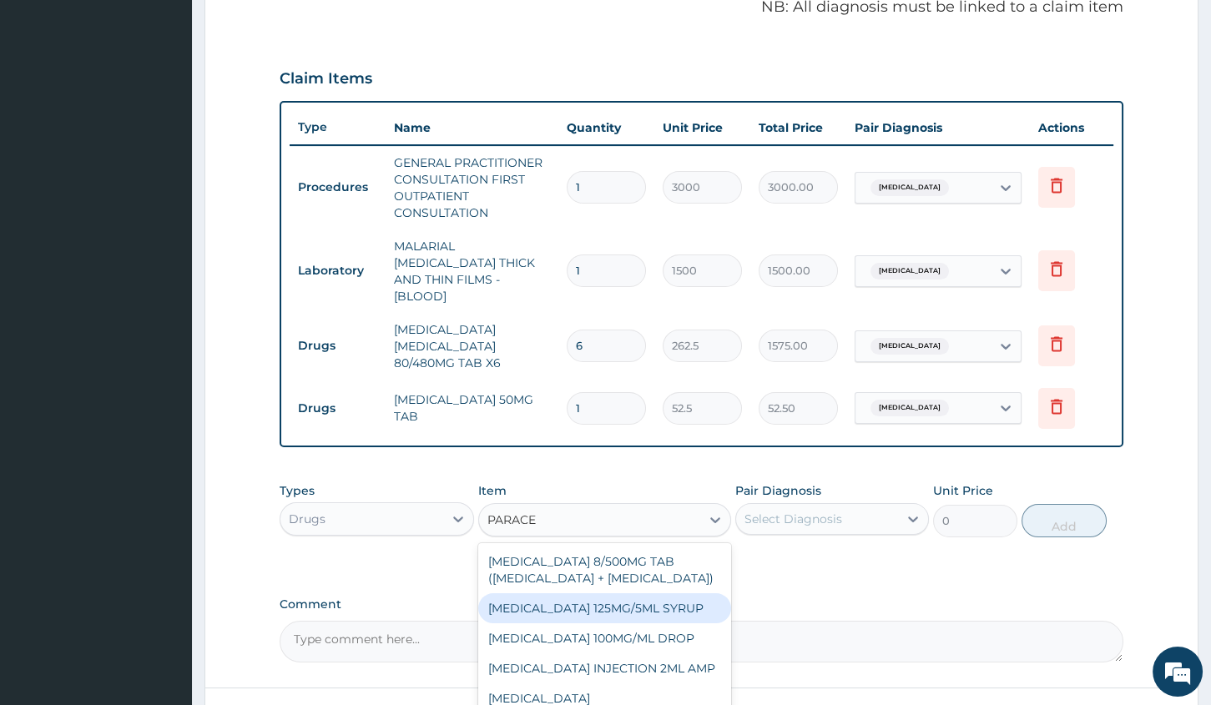
scroll to position [63, 0]
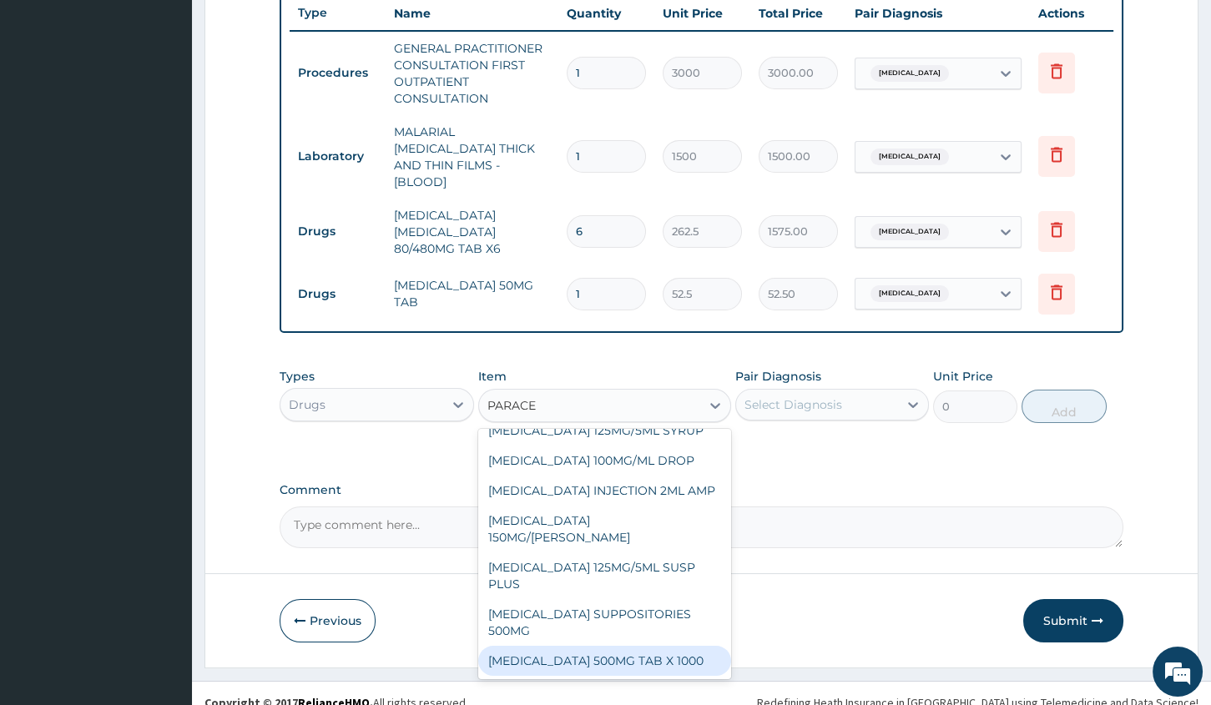
click at [583, 646] on div "PARACETAMOL 500MG TAB X 1000" at bounding box center [604, 661] width 253 height 30
type input "11.03"
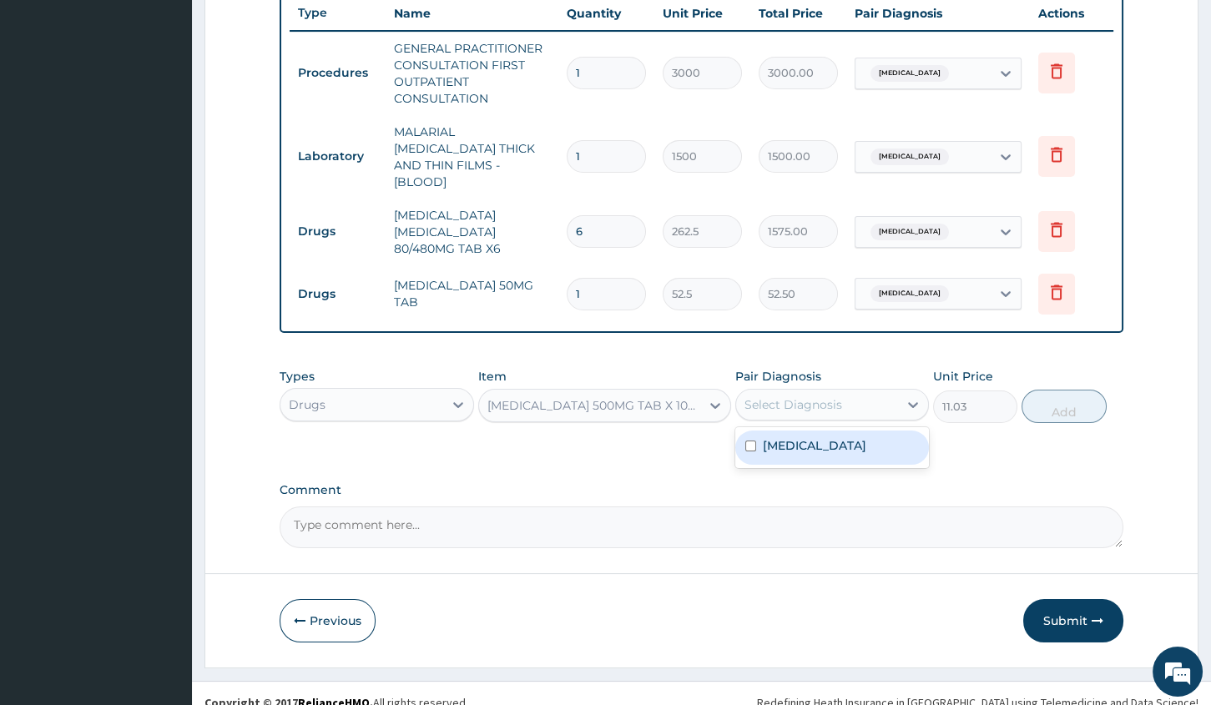
click at [873, 393] on div "Select Diagnosis" at bounding box center [817, 404] width 162 height 27
click at [819, 431] on div "Malaria" at bounding box center [832, 448] width 194 height 34
checkbox input "true"
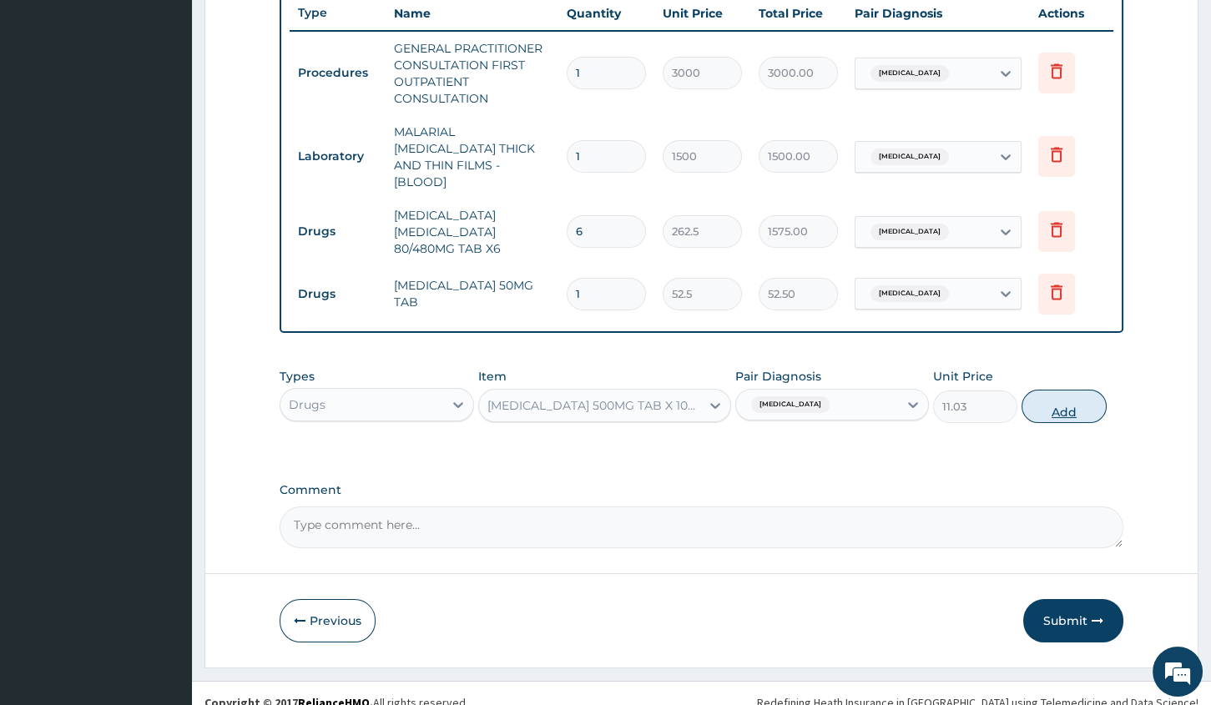
click at [1059, 391] on button "Add" at bounding box center [1063, 406] width 84 height 33
type input "0"
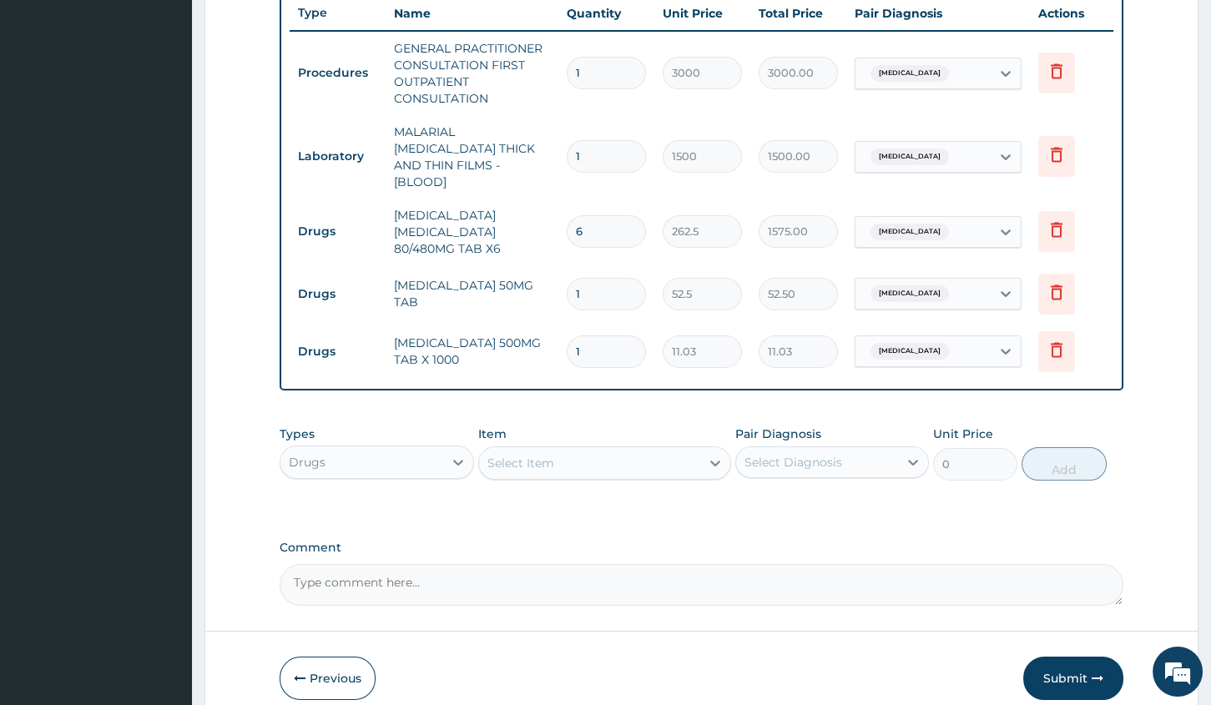
type input "15"
type input "165.45"
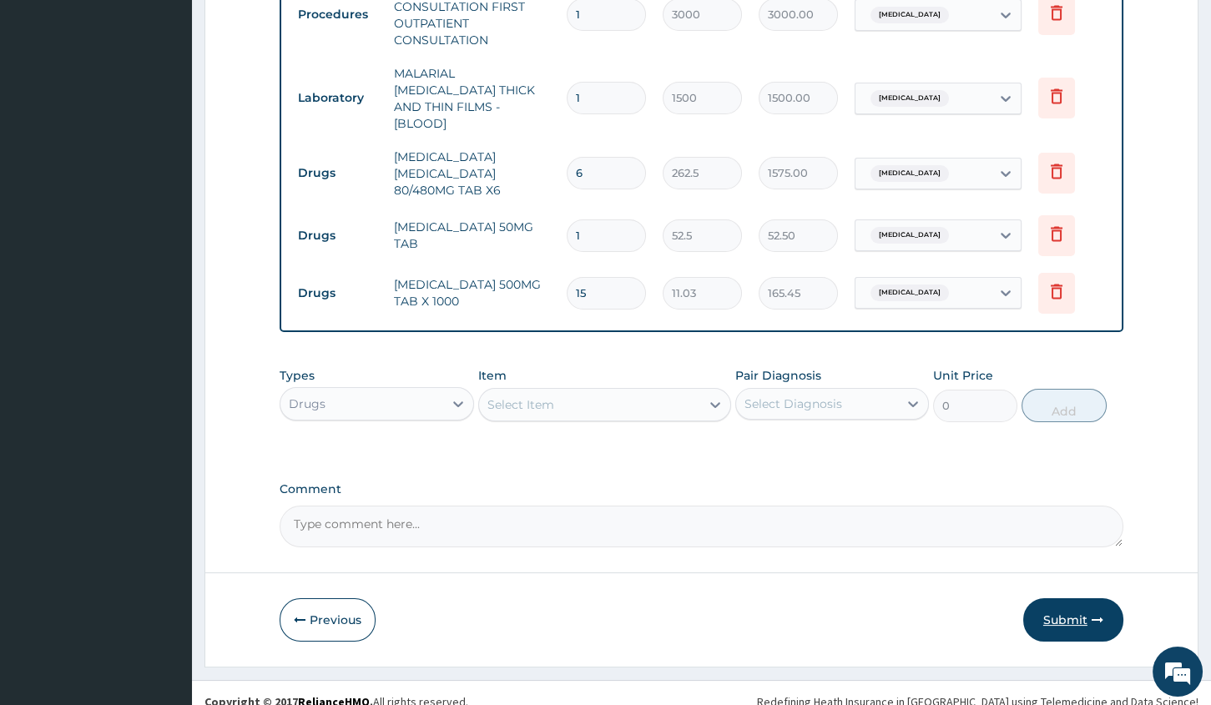
type input "15"
click at [1093, 614] on icon "button" at bounding box center [1097, 620] width 12 height 12
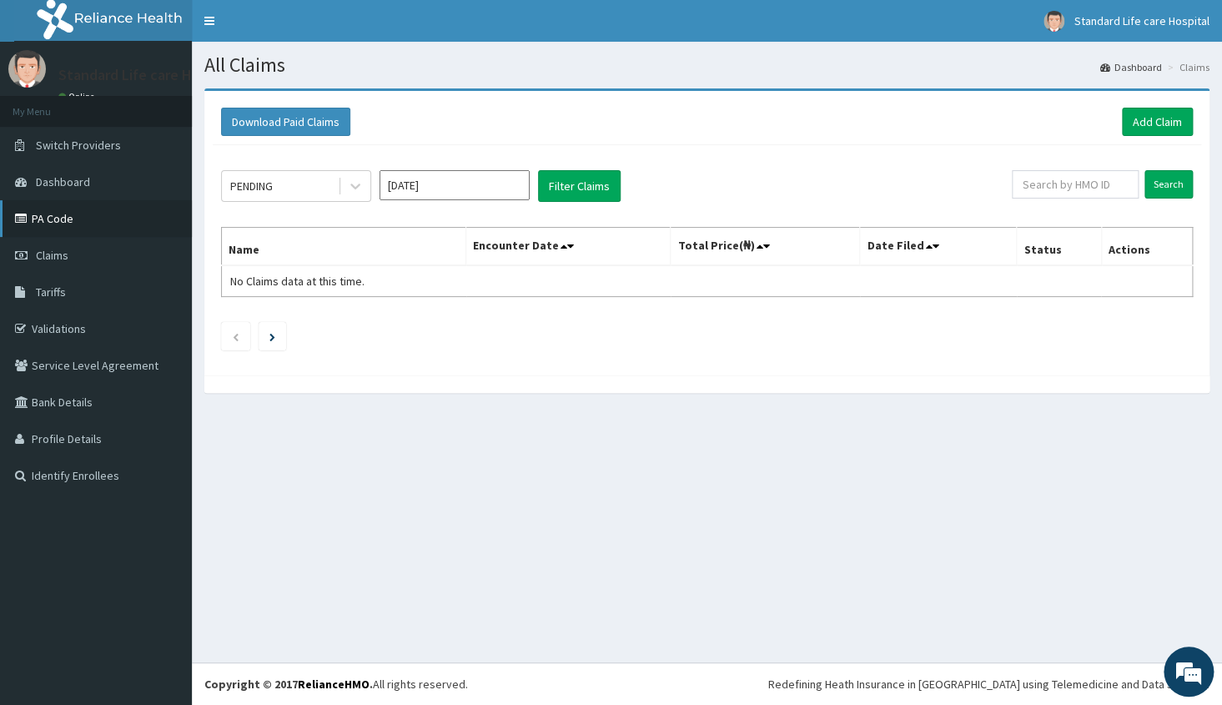
click at [50, 215] on link "PA Code" at bounding box center [96, 218] width 192 height 37
